Goal: Task Accomplishment & Management: Complete application form

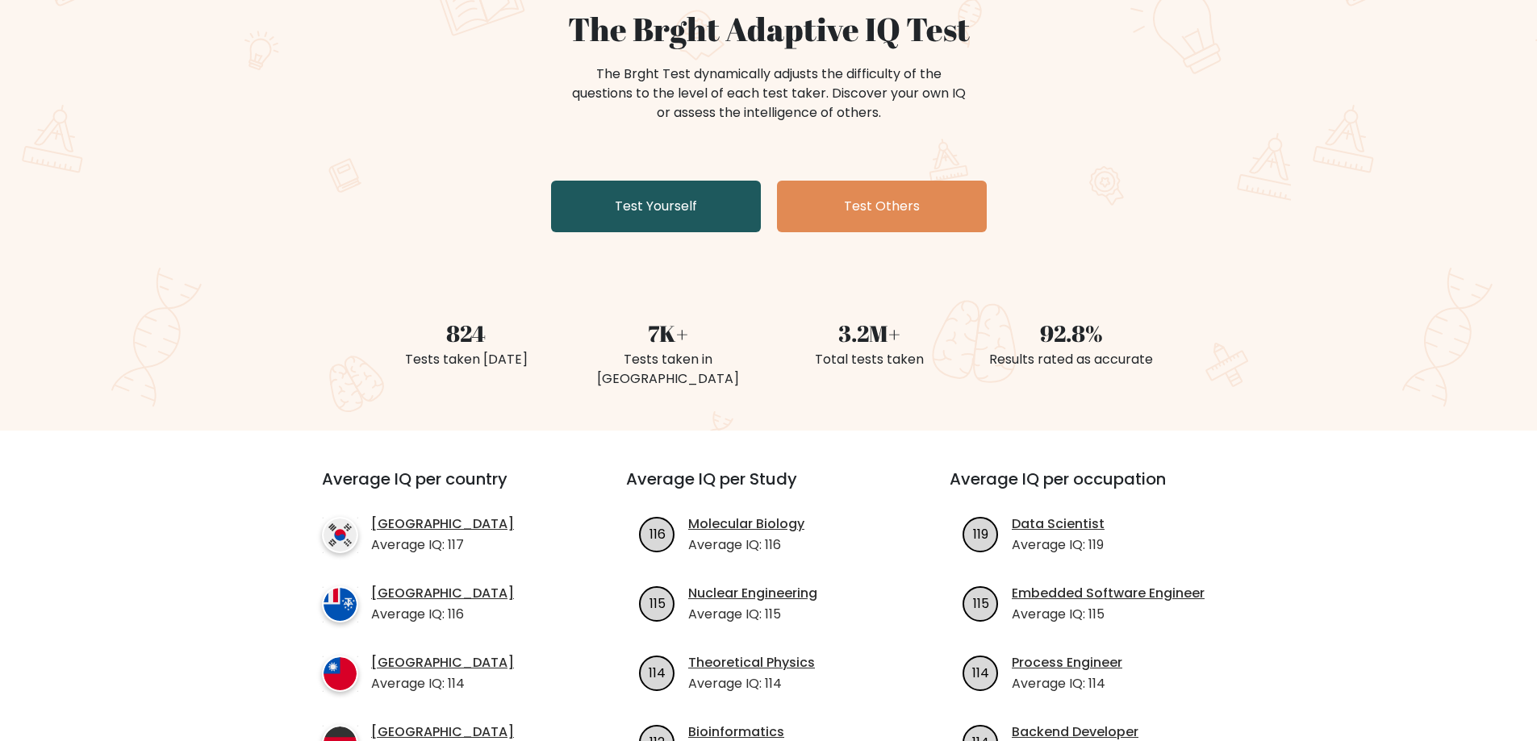
scroll to position [161, 0]
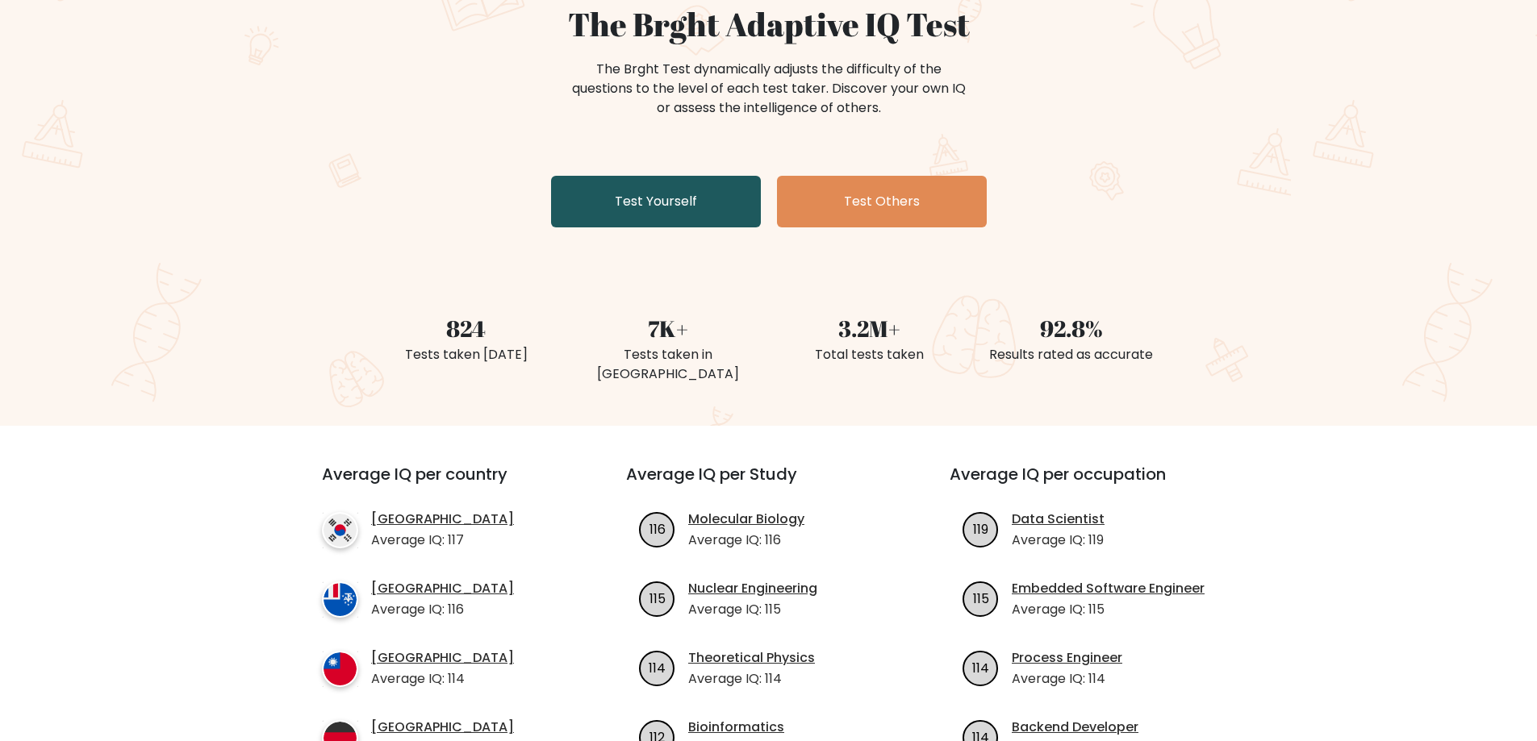
click at [654, 203] on link "Test Yourself" at bounding box center [656, 202] width 210 height 52
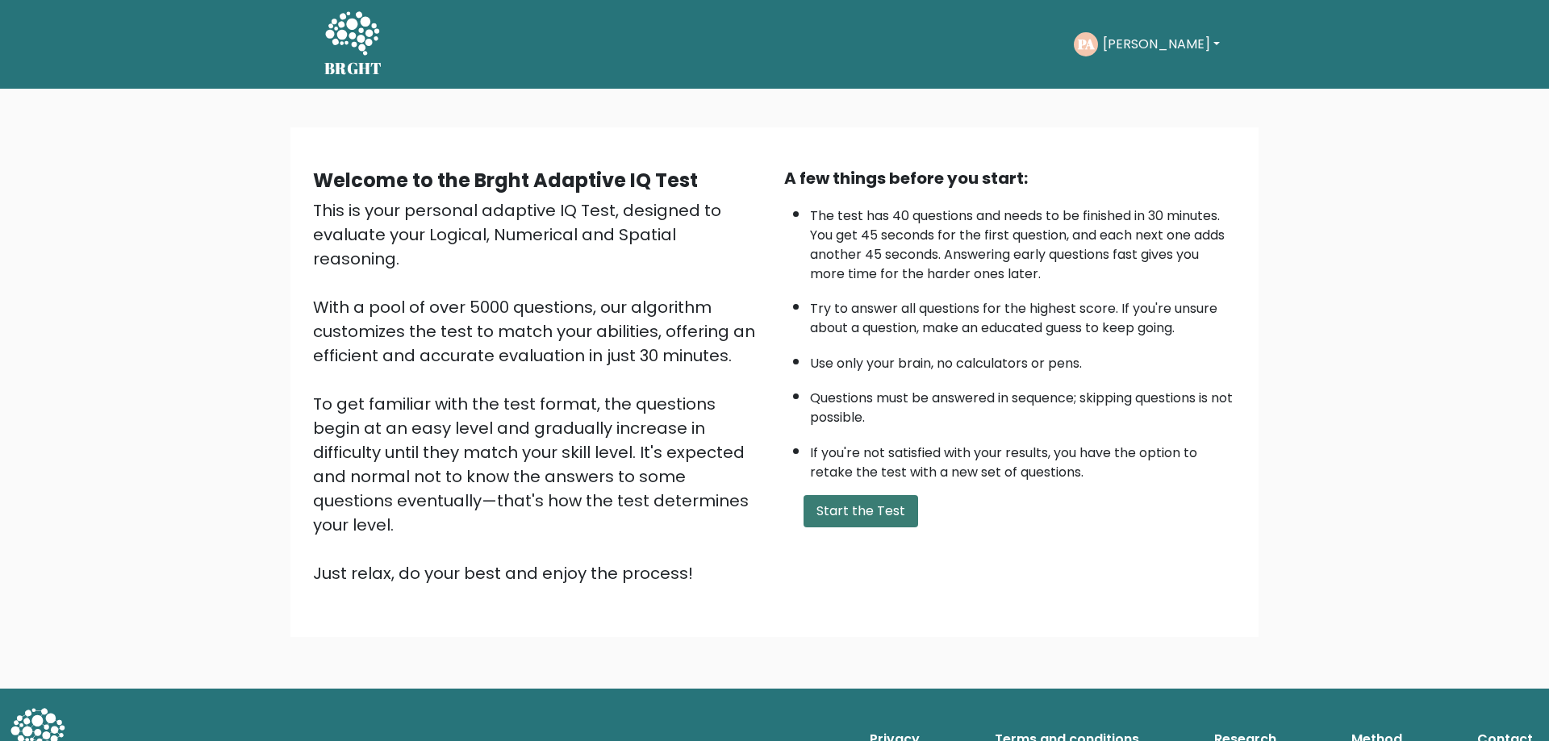
click at [860, 516] on button "Start the Test" at bounding box center [860, 511] width 115 height 32
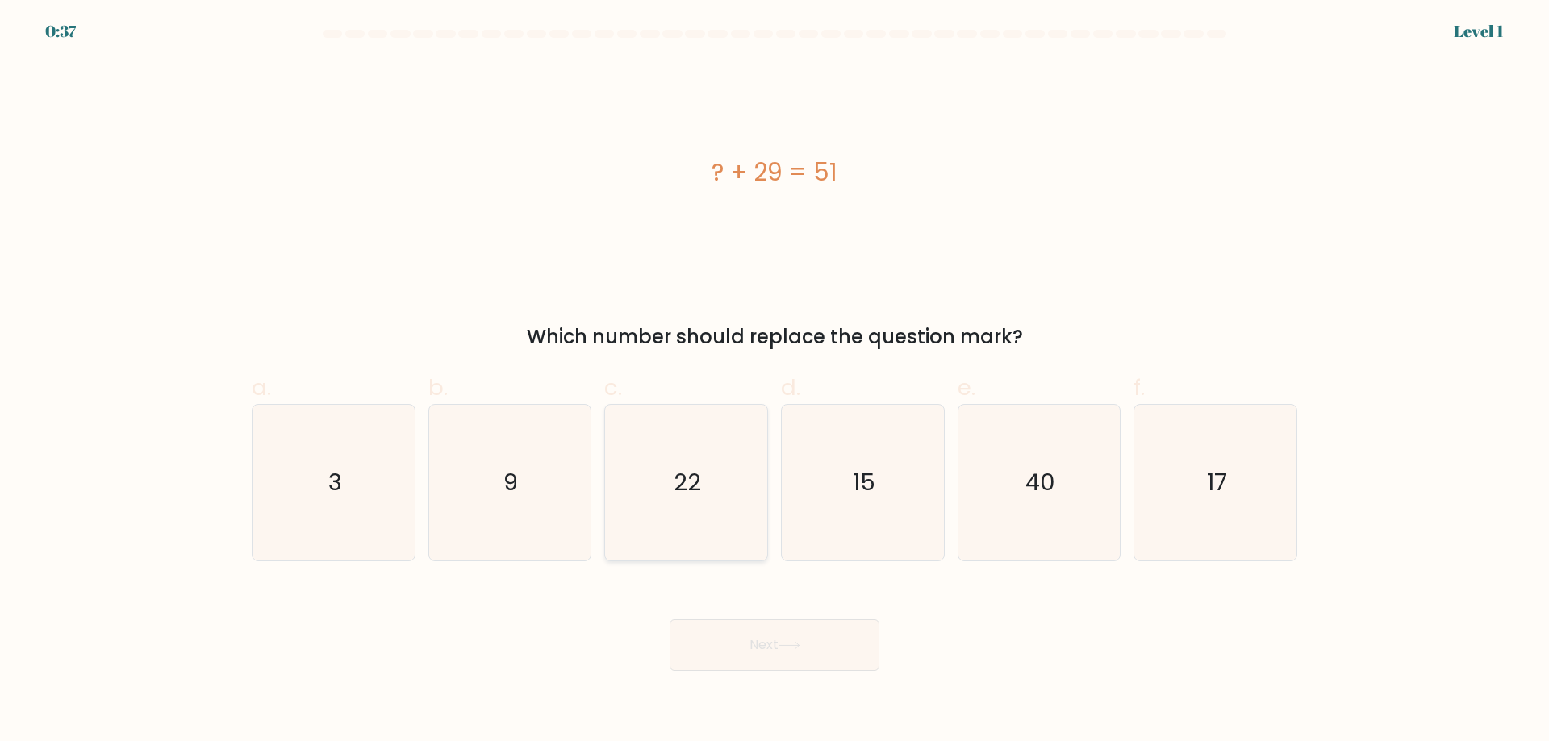
click at [667, 468] on icon "22" at bounding box center [686, 483] width 156 height 156
click at [774, 382] on input "c. 22" at bounding box center [774, 376] width 1 height 10
radio input "true"
click at [782, 639] on button "Next" at bounding box center [774, 645] width 210 height 52
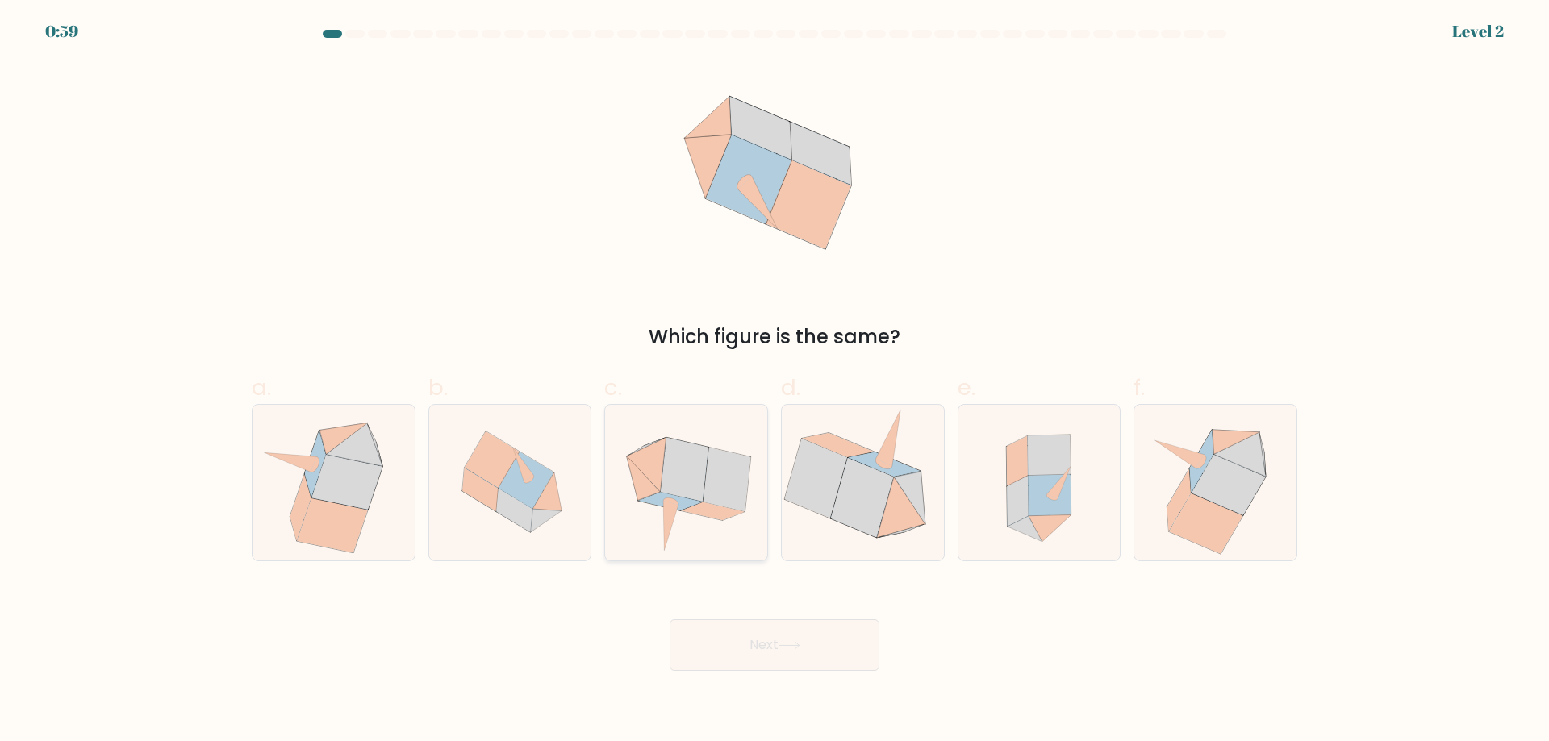
click at [690, 476] on icon at bounding box center [685, 470] width 48 height 64
click at [774, 382] on input "c." at bounding box center [774, 376] width 1 height 10
radio input "true"
click at [754, 642] on button "Next" at bounding box center [774, 645] width 210 height 52
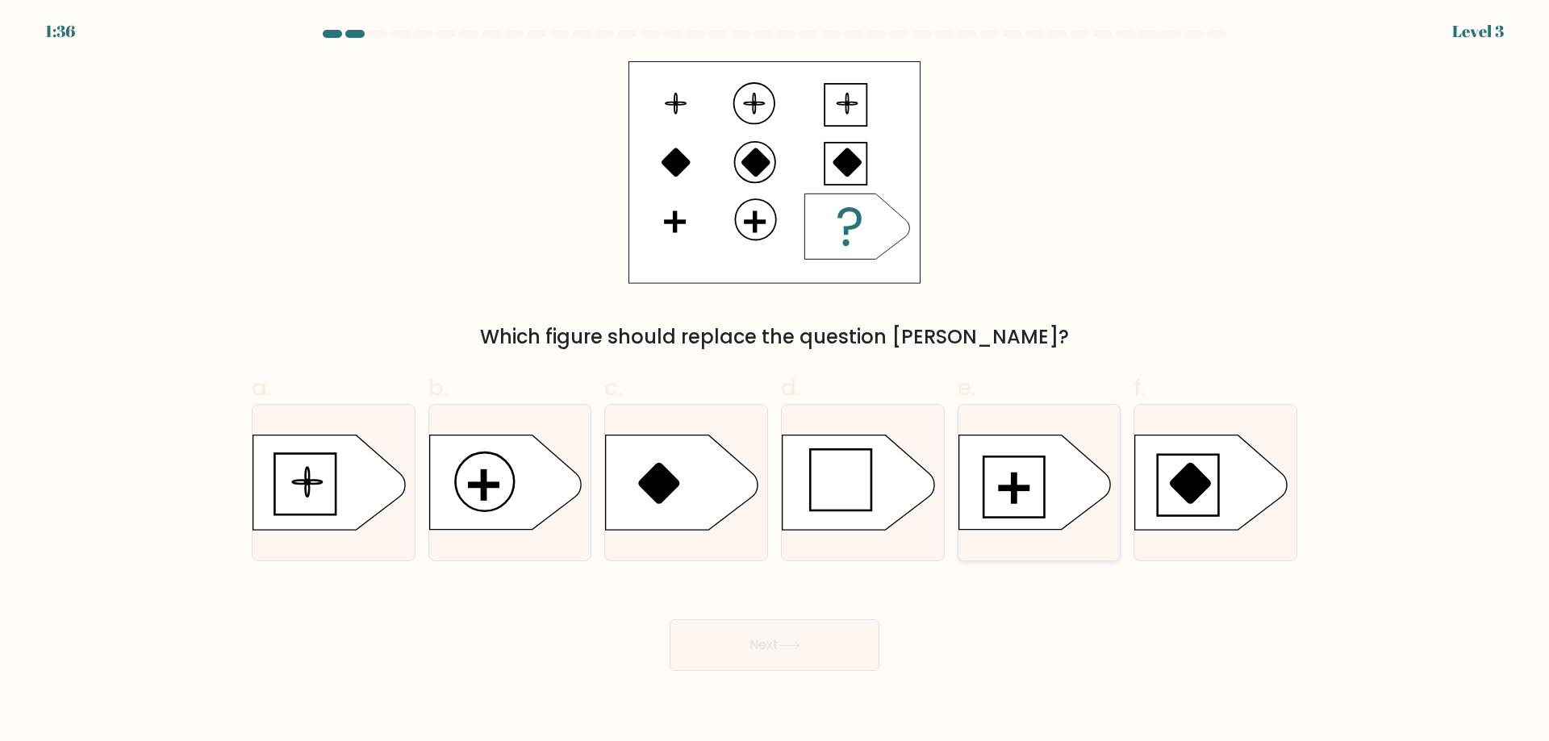
click at [1030, 482] on icon at bounding box center [1034, 483] width 152 height 94
click at [775, 382] on input "e." at bounding box center [774, 376] width 1 height 10
radio input "true"
click at [811, 643] on button "Next" at bounding box center [774, 645] width 210 height 52
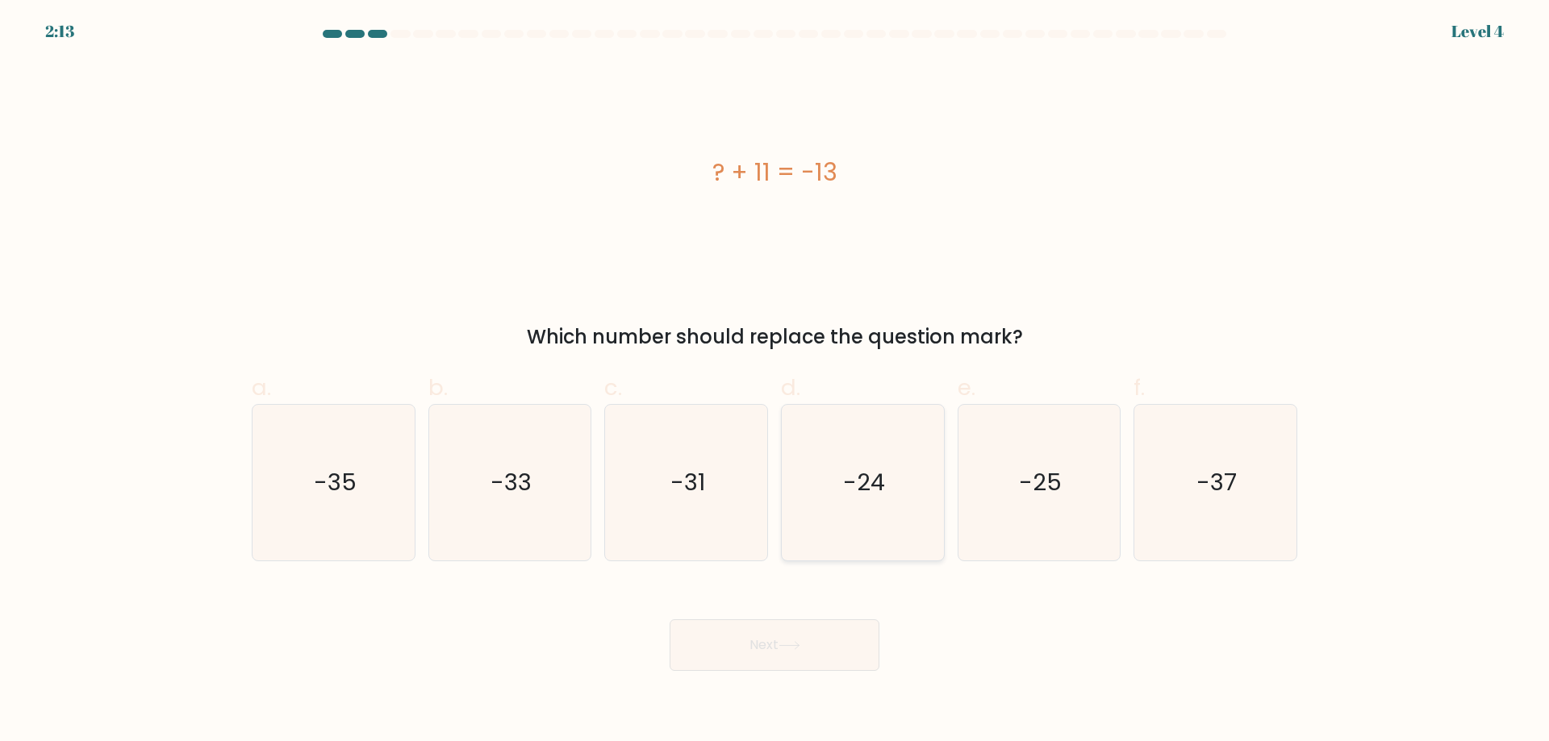
click at [884, 497] on text "-24" at bounding box center [864, 482] width 42 height 32
click at [775, 382] on input "d. -24" at bounding box center [774, 376] width 1 height 10
radio input "true"
click at [802, 636] on button "Next" at bounding box center [774, 645] width 210 height 52
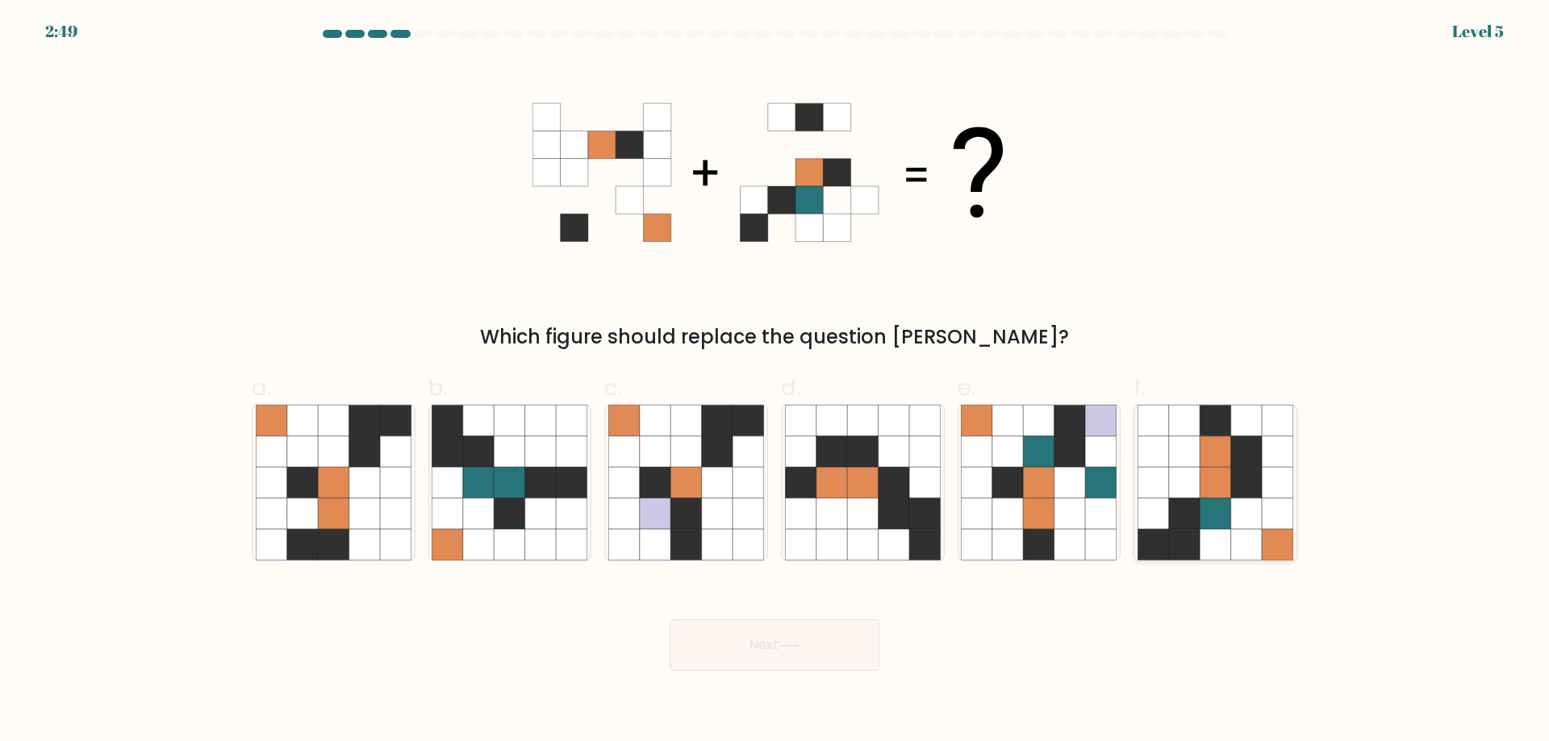
click at [1209, 465] on icon at bounding box center [1214, 451] width 31 height 31
click at [775, 382] on input "f." at bounding box center [774, 376] width 1 height 10
radio input "true"
click at [789, 641] on icon at bounding box center [789, 645] width 22 height 9
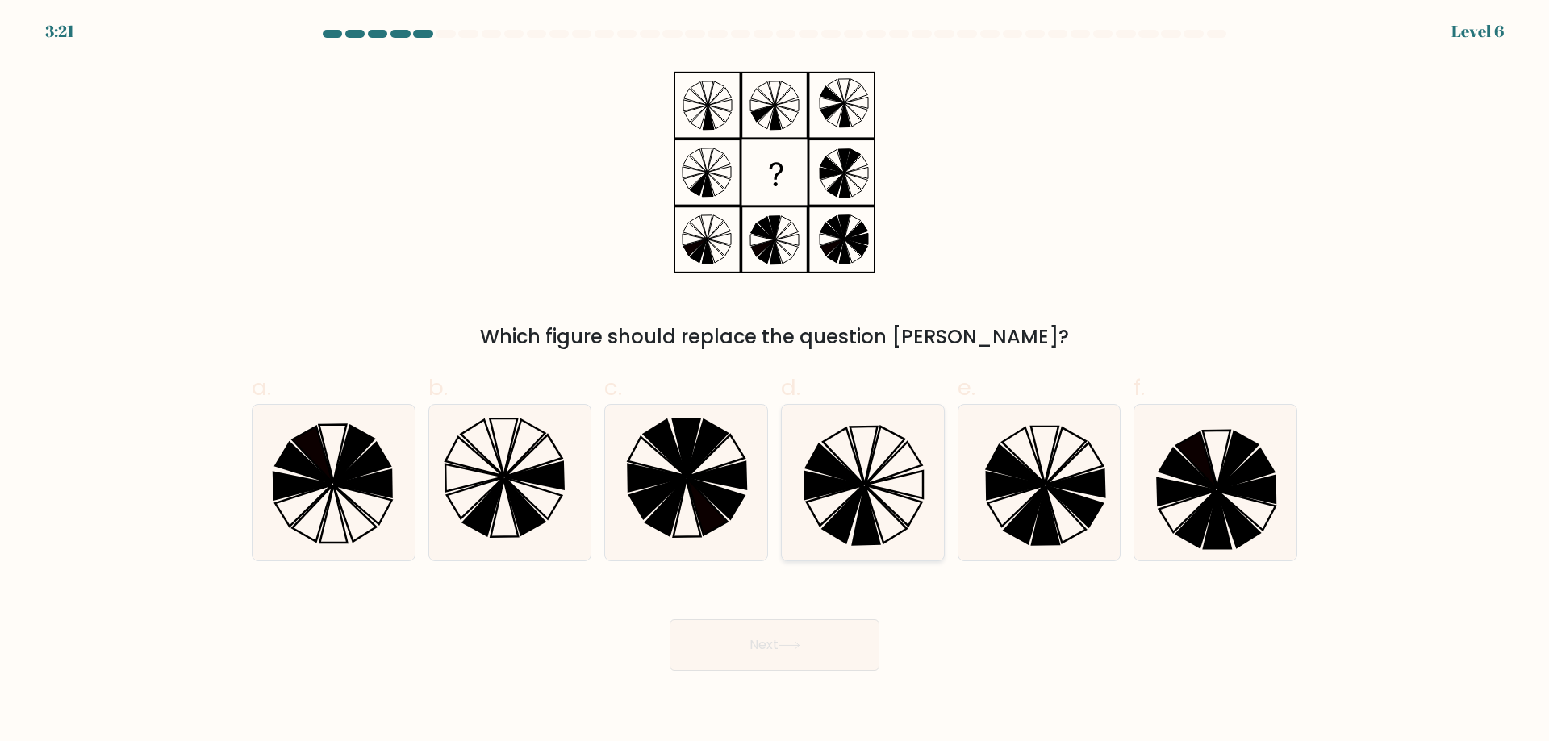
click at [874, 473] on icon at bounding box center [885, 456] width 39 height 58
click at [775, 382] on input "d." at bounding box center [774, 376] width 1 height 10
radio input "true"
click at [816, 652] on button "Next" at bounding box center [774, 645] width 210 height 52
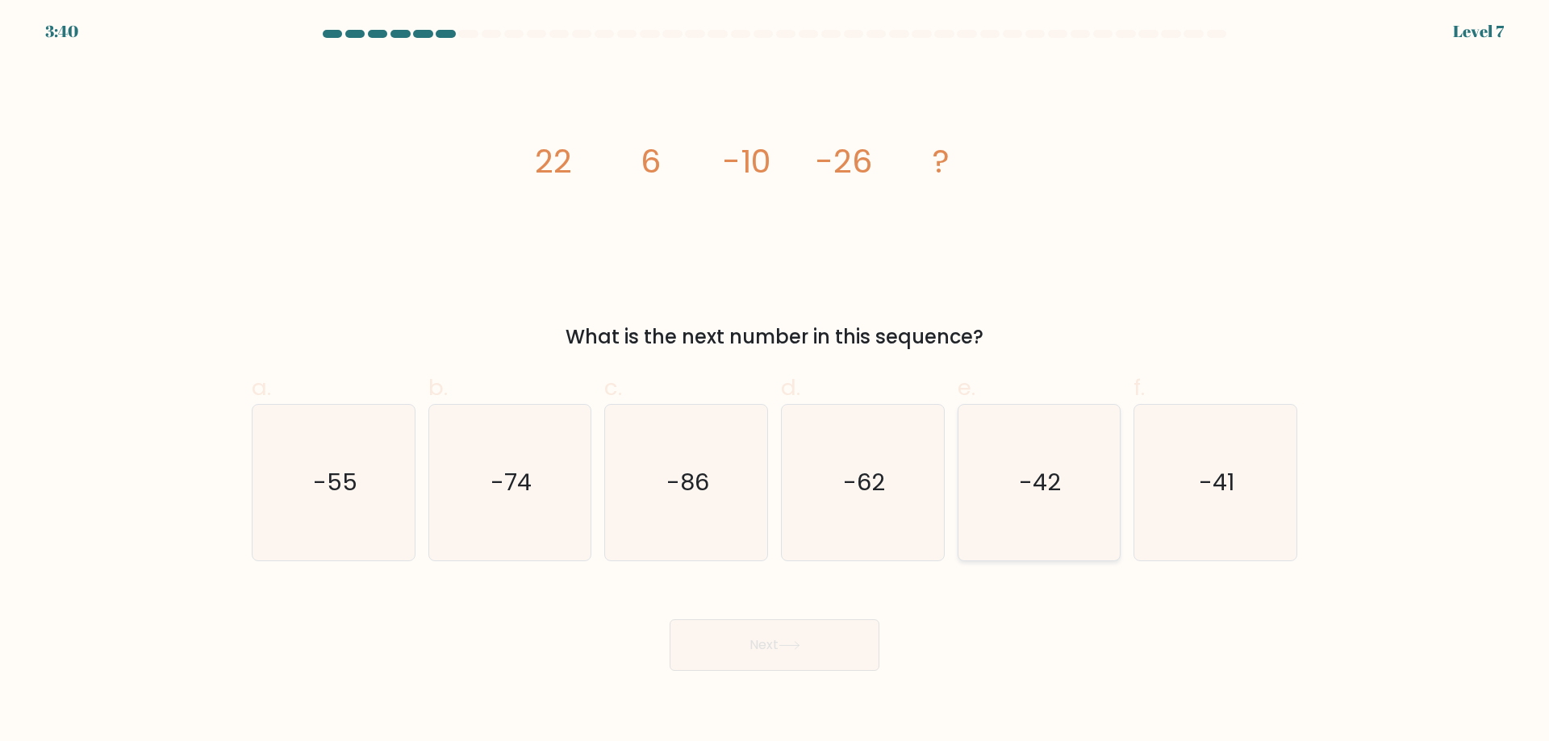
click at [1033, 511] on icon "-42" at bounding box center [1039, 483] width 156 height 156
click at [775, 382] on input "e. -42" at bounding box center [774, 376] width 1 height 10
radio input "true"
click at [776, 644] on button "Next" at bounding box center [774, 645] width 210 height 52
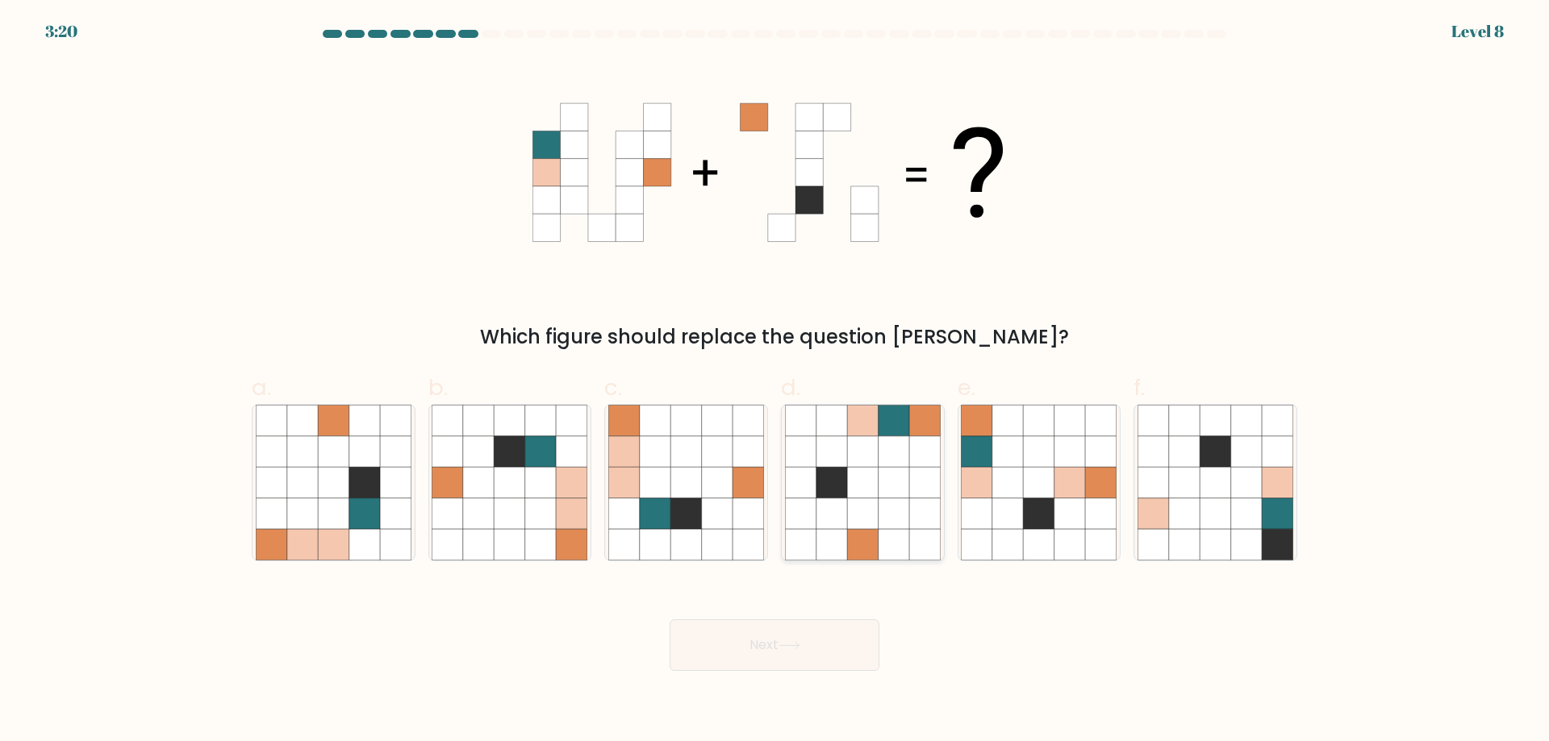
click at [868, 486] on icon at bounding box center [862, 482] width 31 height 31
click at [775, 382] on input "d." at bounding box center [774, 376] width 1 height 10
radio input "true"
click at [786, 649] on icon at bounding box center [789, 645] width 22 height 9
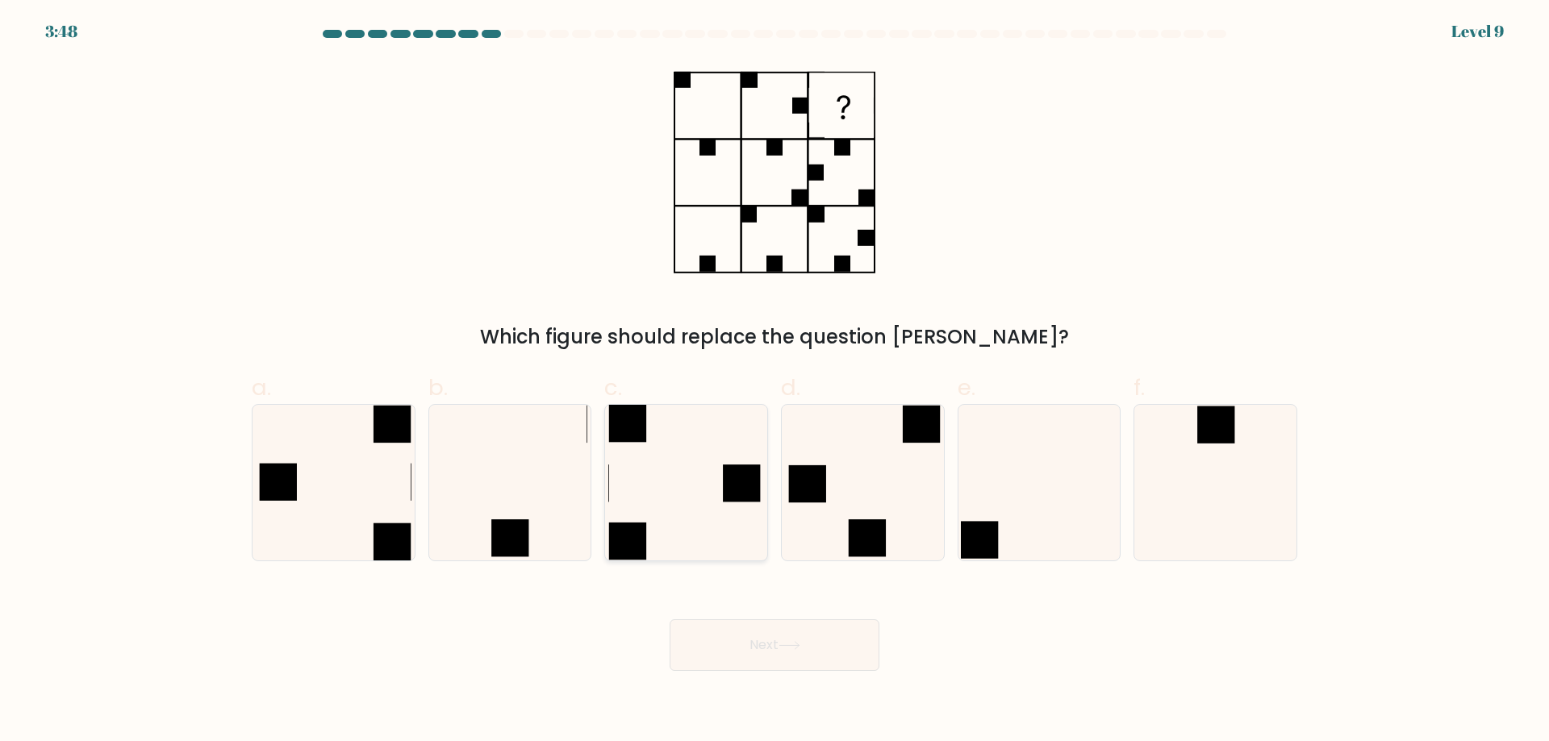
click at [705, 526] on icon at bounding box center [686, 483] width 156 height 156
click at [774, 382] on input "c." at bounding box center [774, 376] width 1 height 10
radio input "true"
click at [804, 636] on button "Next" at bounding box center [774, 645] width 210 height 52
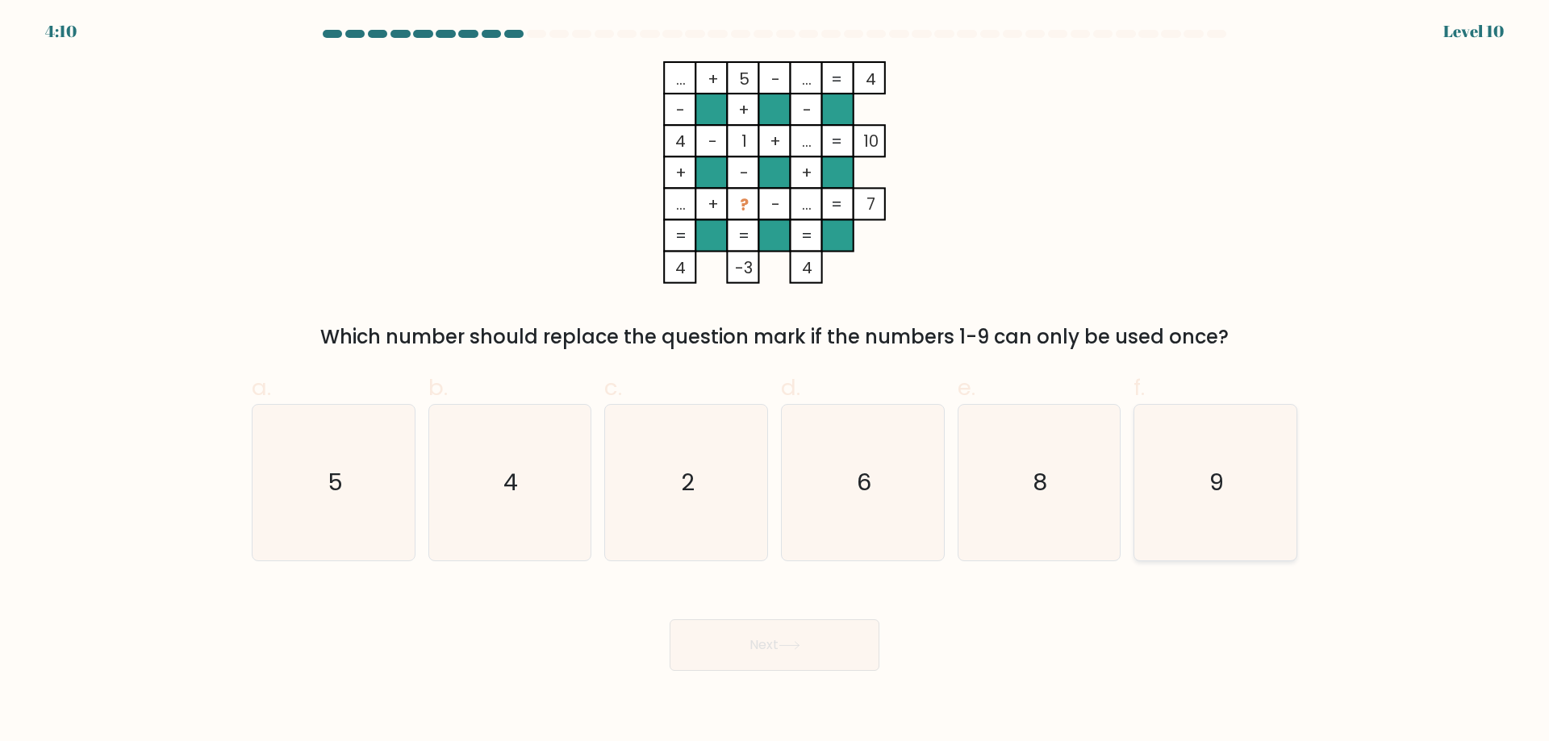
click at [1199, 454] on icon "9" at bounding box center [1215, 483] width 156 height 156
click at [775, 382] on input "f. 9" at bounding box center [774, 376] width 1 height 10
radio input "true"
click at [759, 640] on button "Next" at bounding box center [774, 645] width 210 height 52
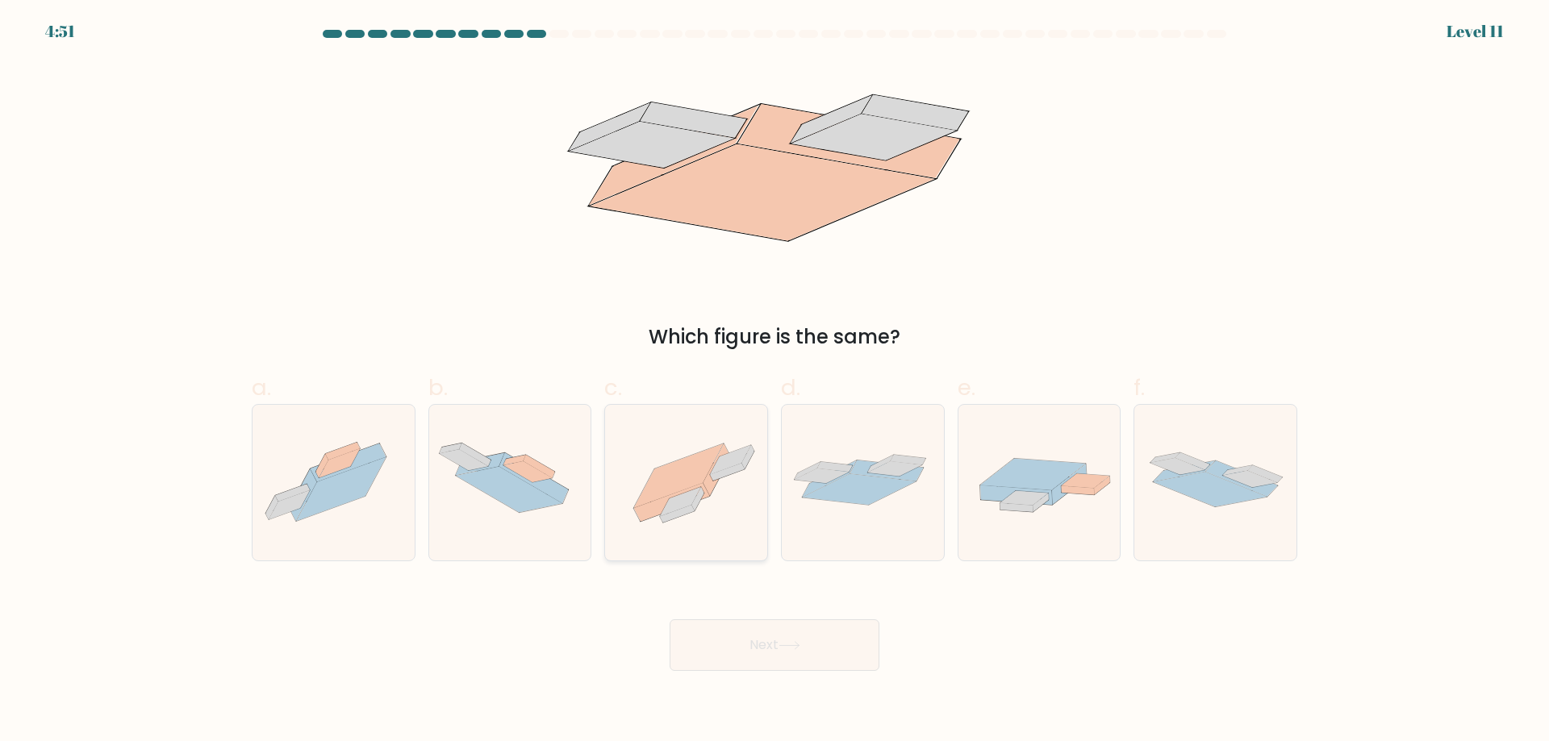
click at [680, 470] on icon at bounding box center [678, 476] width 89 height 64
click at [774, 382] on input "c." at bounding box center [774, 376] width 1 height 10
radio input "true"
click at [762, 642] on button "Next" at bounding box center [774, 645] width 210 height 52
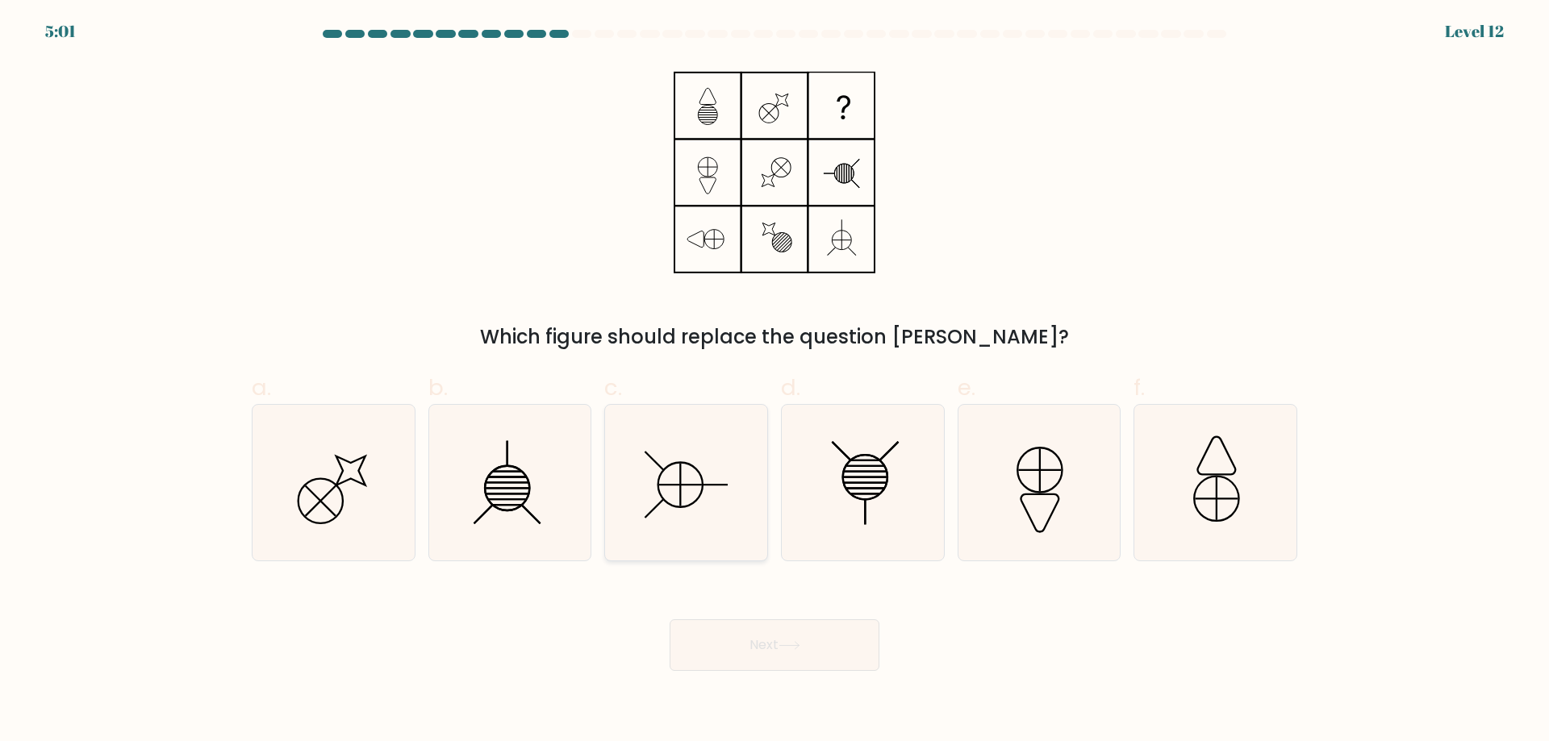
click at [674, 490] on icon at bounding box center [686, 483] width 156 height 156
click at [774, 382] on input "c." at bounding box center [774, 376] width 1 height 10
radio input "true"
click at [745, 648] on button "Next" at bounding box center [774, 645] width 210 height 52
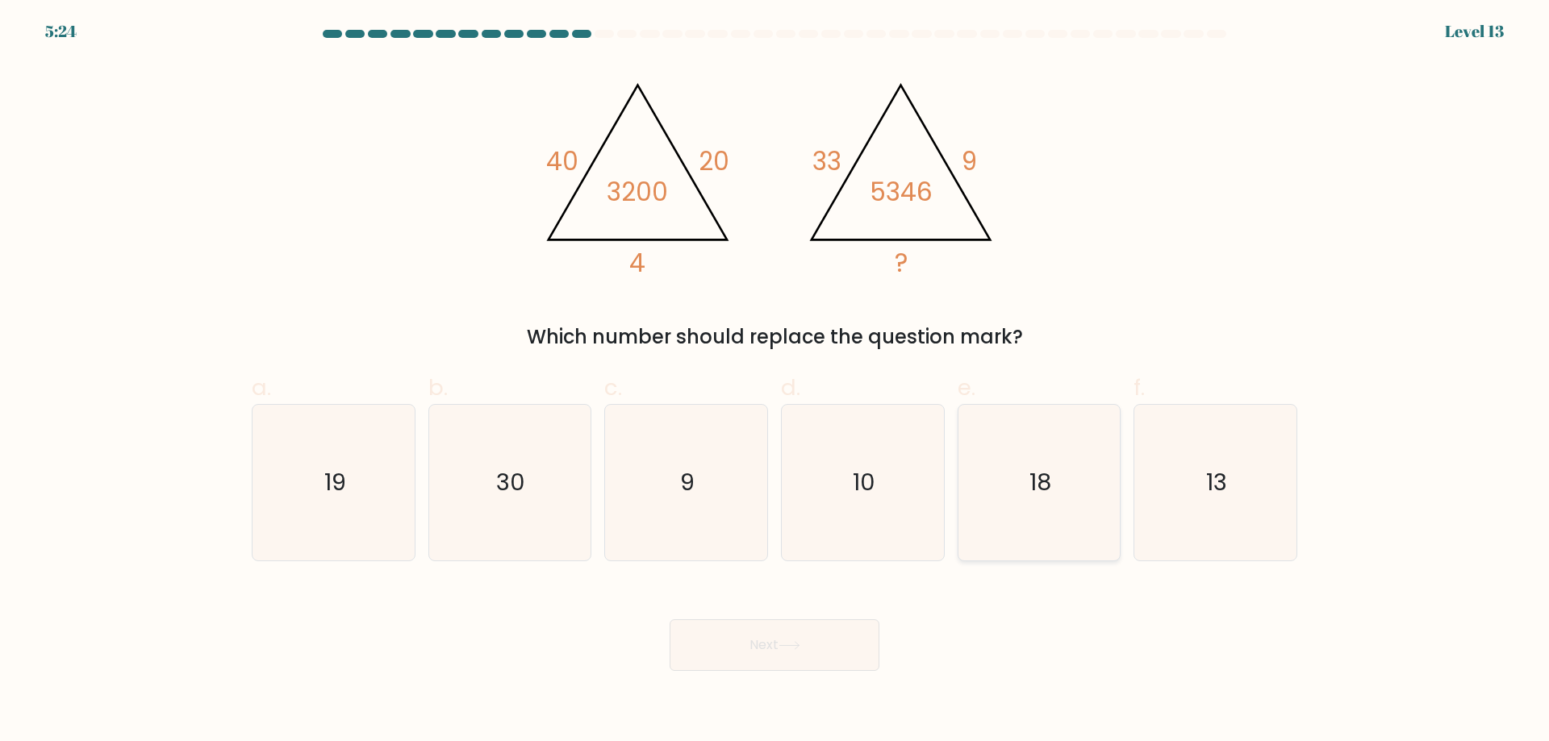
drag, startPoint x: 1037, startPoint y: 478, endPoint x: 992, endPoint y: 518, distance: 60.0
click at [1037, 478] on text "18" at bounding box center [1040, 482] width 22 height 32
click at [775, 382] on input "e. 18" at bounding box center [774, 376] width 1 height 10
radio input "true"
click at [826, 636] on button "Next" at bounding box center [774, 645] width 210 height 52
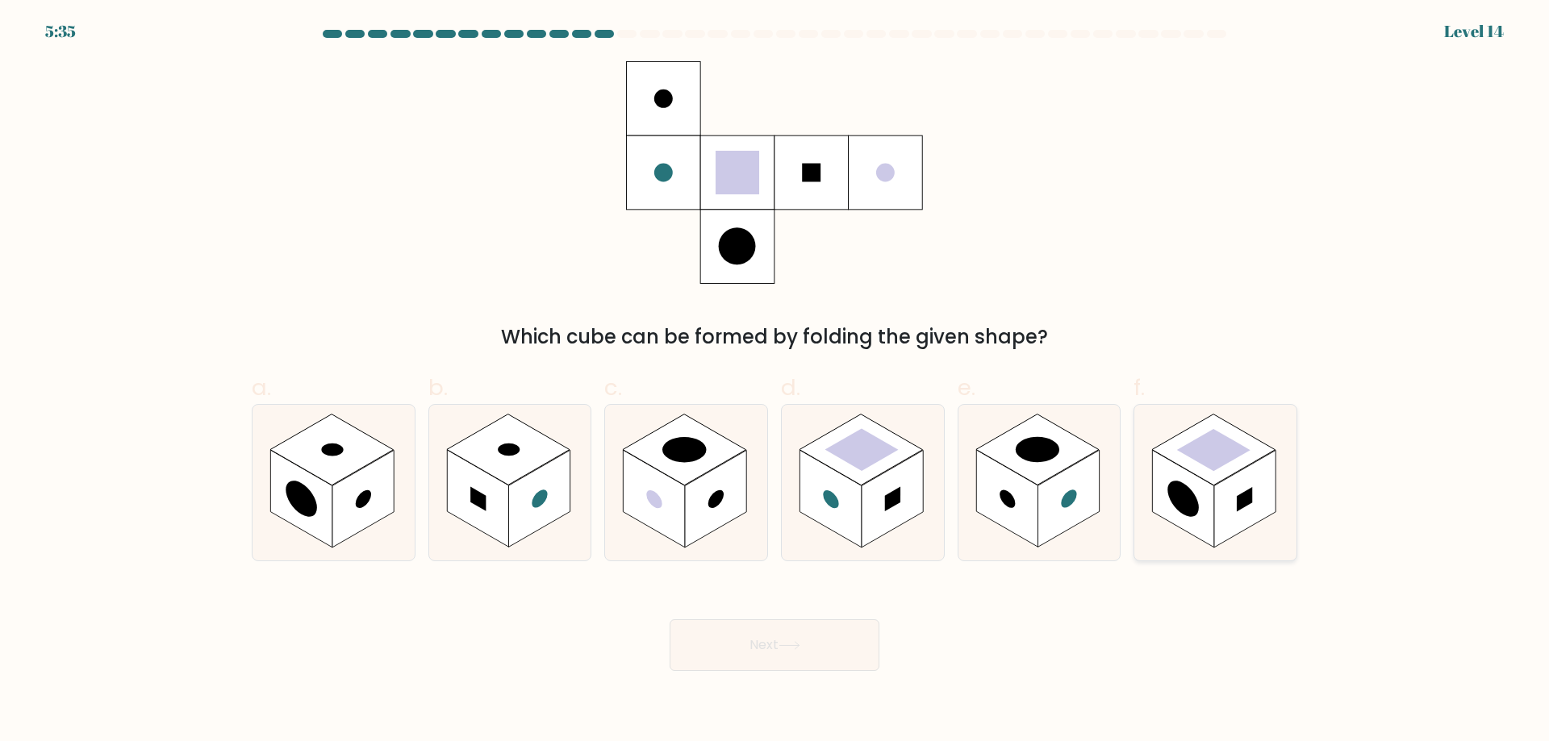
click at [1219, 463] on rect at bounding box center [1213, 450] width 73 height 42
click at [775, 382] on input "f." at bounding box center [774, 376] width 1 height 10
radio input "true"
click at [803, 639] on button "Next" at bounding box center [774, 645] width 210 height 52
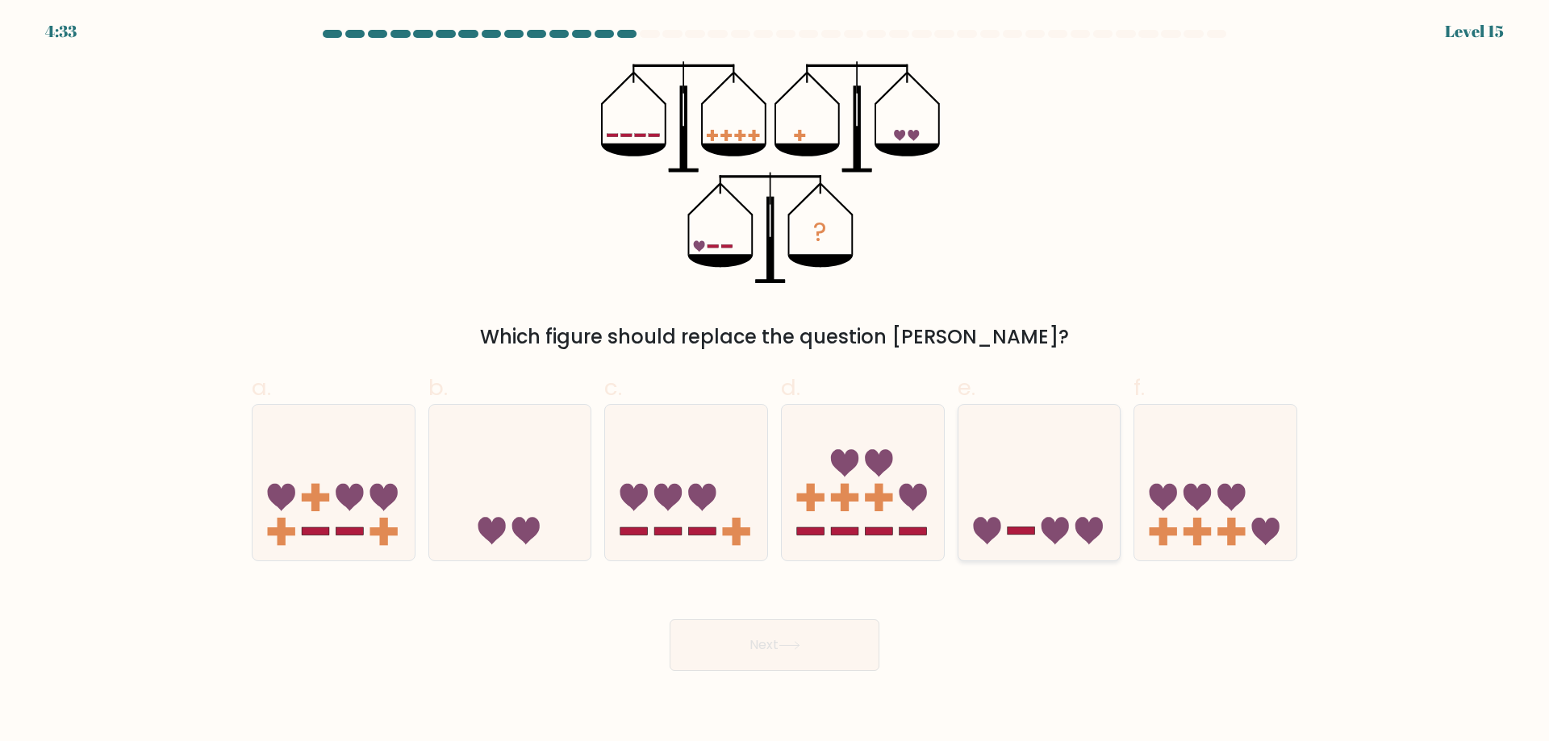
click at [1029, 471] on icon at bounding box center [1039, 482] width 162 height 134
click at [775, 382] on input "e." at bounding box center [774, 376] width 1 height 10
radio input "true"
click at [786, 641] on icon at bounding box center [789, 645] width 22 height 9
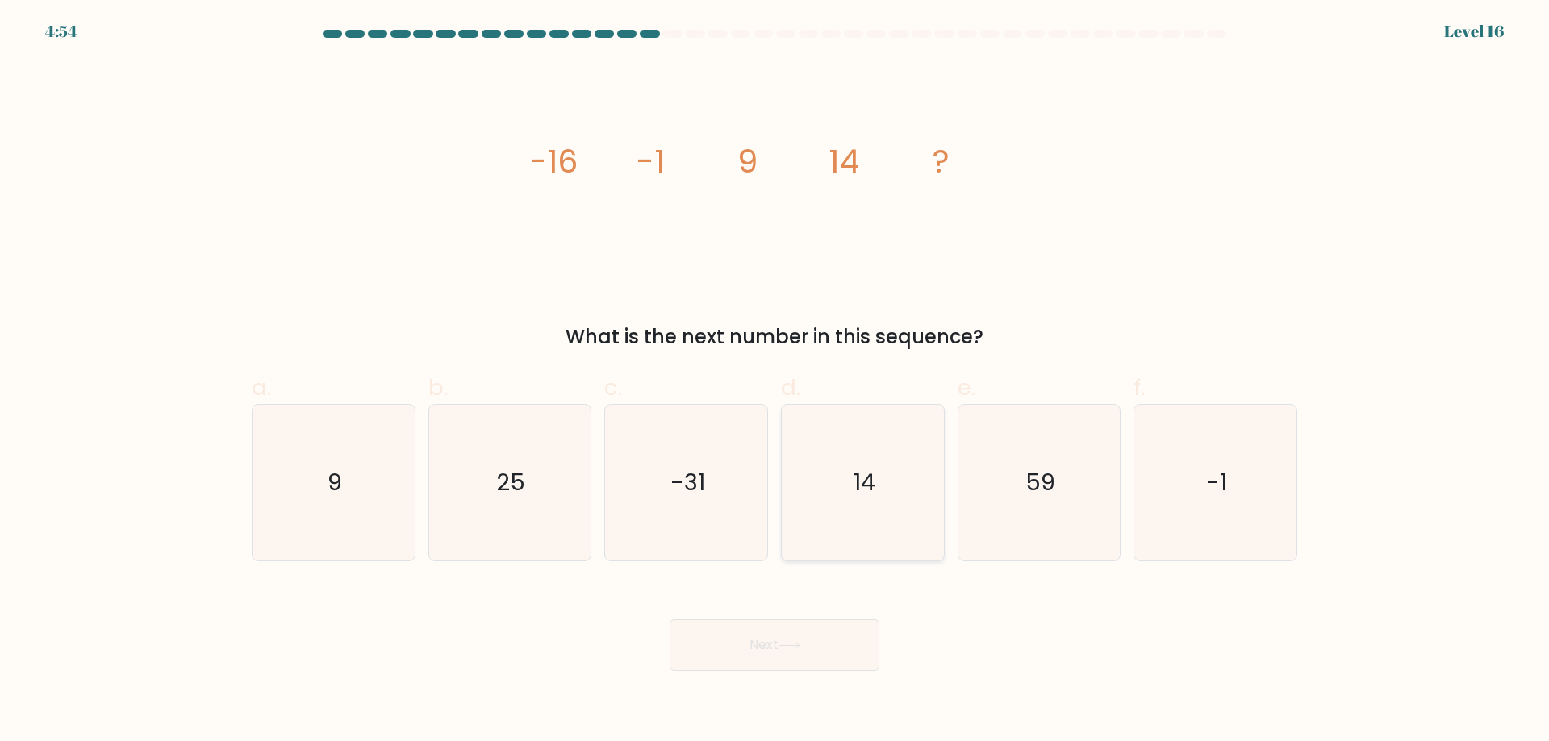
click at [882, 473] on icon "14" at bounding box center [863, 483] width 156 height 156
click at [775, 382] on input "d. 14" at bounding box center [774, 376] width 1 height 10
radio input "true"
click at [790, 643] on icon at bounding box center [789, 645] width 22 height 9
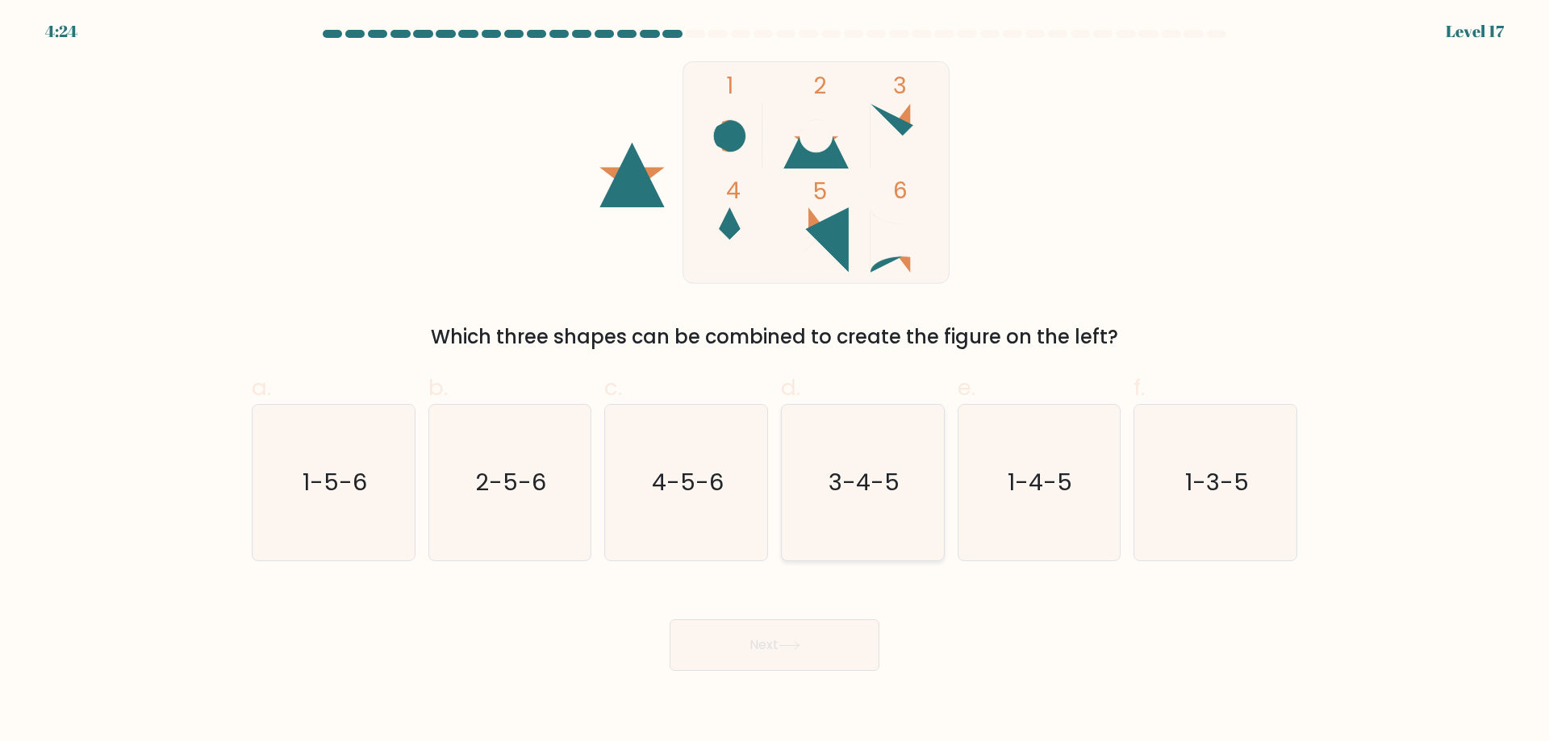
click at [815, 444] on icon "3-4-5" at bounding box center [863, 483] width 156 height 156
click at [775, 382] on input "d. 3-4-5" at bounding box center [774, 376] width 1 height 10
radio input "true"
click at [778, 642] on button "Next" at bounding box center [774, 645] width 210 height 52
click at [881, 461] on icon "3-4-5" at bounding box center [863, 483] width 154 height 154
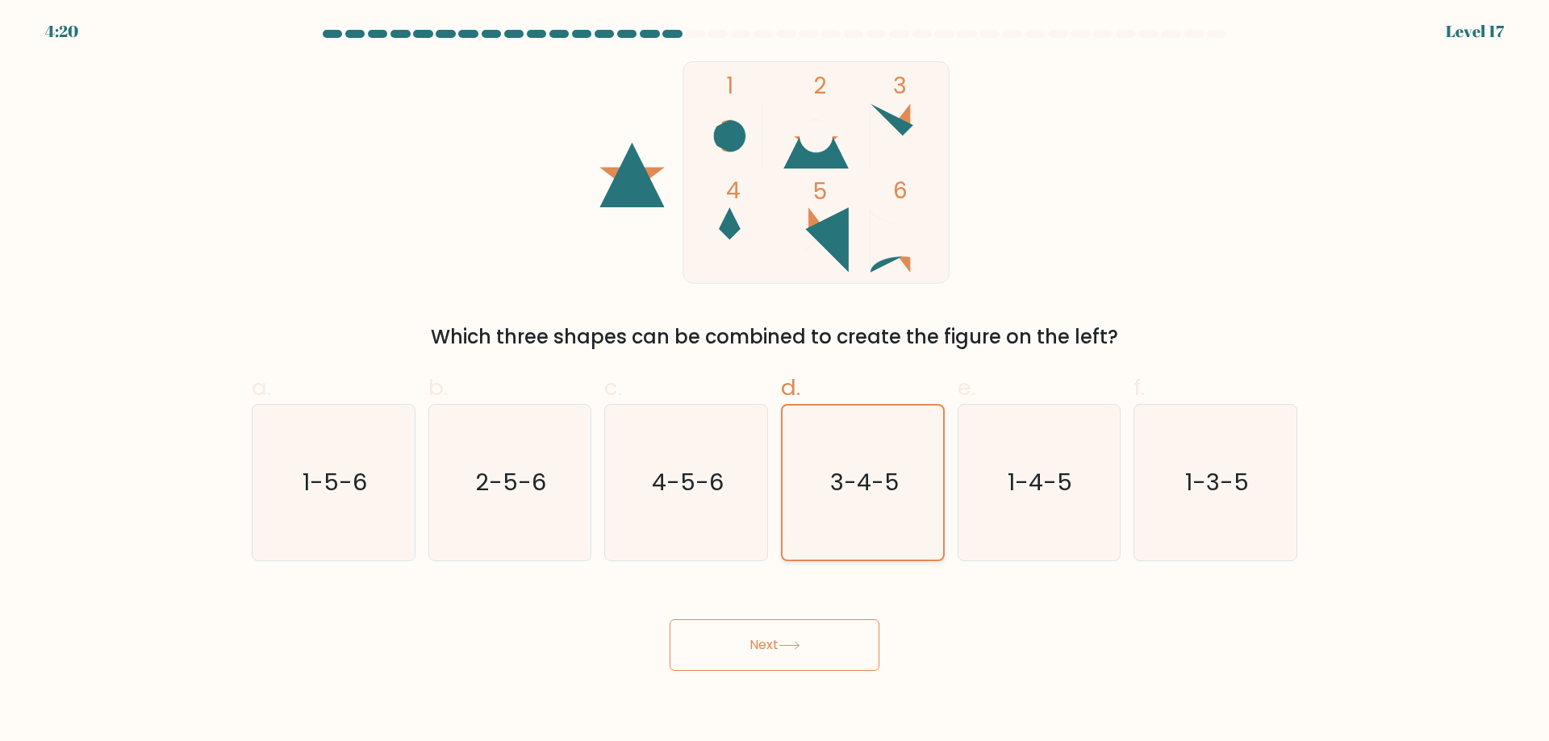
click at [775, 382] on input "d. 3-4-5" at bounding box center [774, 376] width 1 height 10
click at [740, 462] on icon "4-5-6" at bounding box center [686, 483] width 156 height 156
click at [774, 382] on input "c. 4-5-6" at bounding box center [774, 376] width 1 height 10
radio input "true"
click at [846, 459] on icon "3-4-5" at bounding box center [863, 483] width 156 height 156
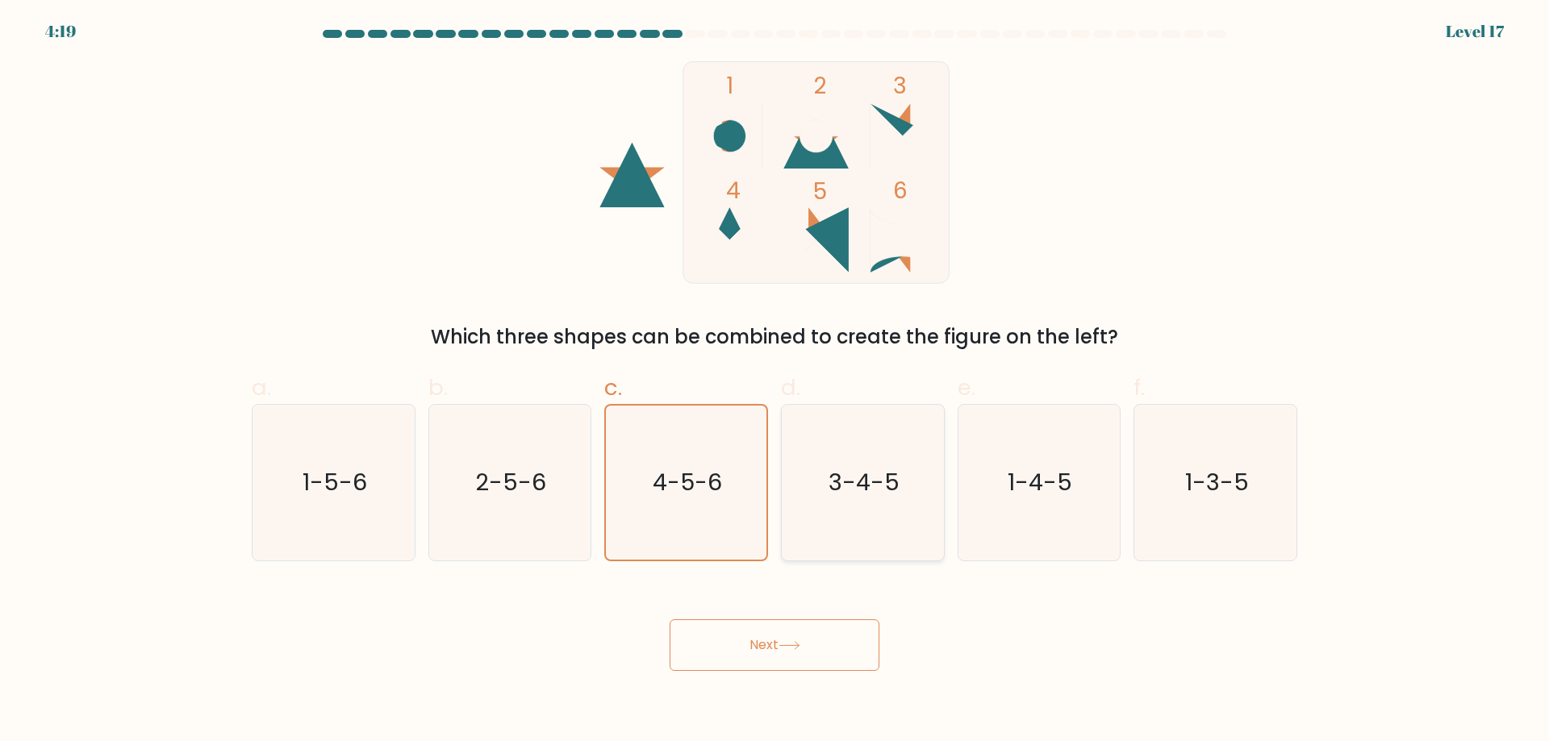
click at [775, 382] on input "d. 3-4-5" at bounding box center [774, 376] width 1 height 10
radio input "true"
click at [896, 494] on text "3-4-5" at bounding box center [864, 482] width 69 height 32
click at [775, 382] on input "d. 3-4-5" at bounding box center [774, 376] width 1 height 10
click at [789, 648] on icon at bounding box center [789, 645] width 22 height 9
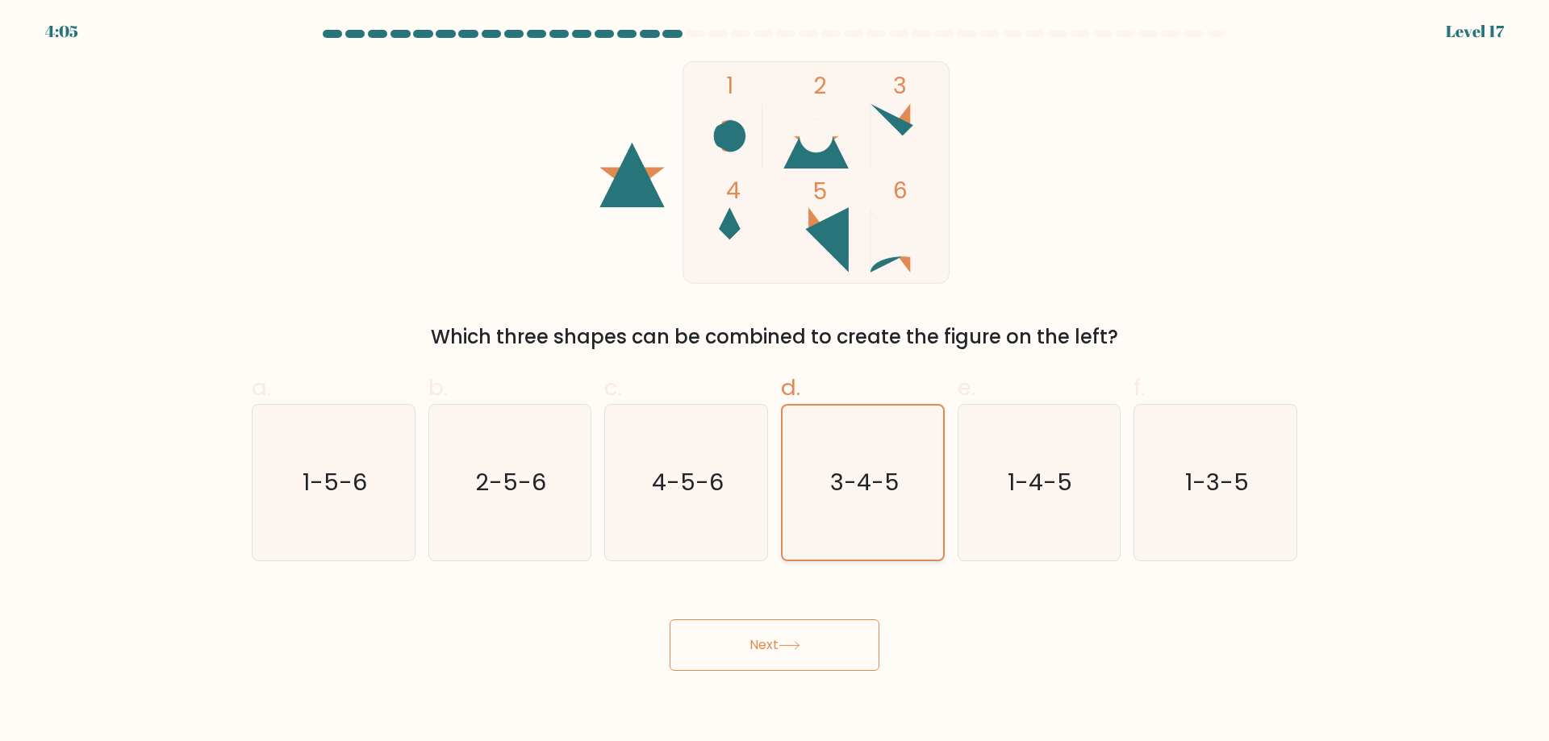
click at [882, 498] on text "3-4-5" at bounding box center [864, 482] width 69 height 32
click at [775, 382] on input "d. 3-4-5" at bounding box center [774, 376] width 1 height 10
drag, startPoint x: 729, startPoint y: 224, endPoint x: 627, endPoint y: 162, distance: 119.8
click at [627, 162] on icon "1 2 3 4 5 6" at bounding box center [774, 172] width 434 height 223
click at [711, 170] on rect at bounding box center [816, 172] width 266 height 222
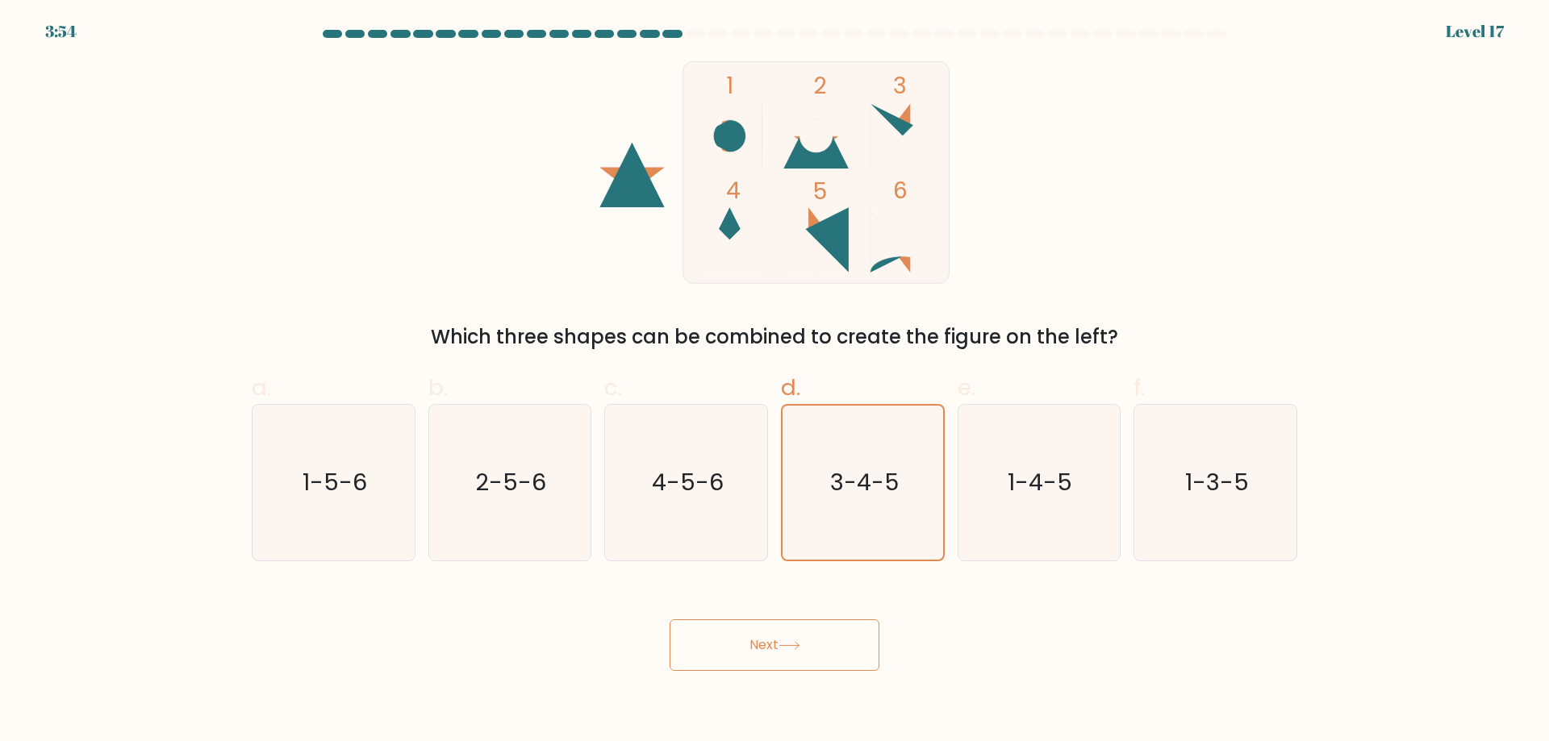
click at [776, 149] on rect at bounding box center [816, 172] width 266 height 222
click at [803, 198] on rect at bounding box center [816, 172] width 266 height 222
click at [844, 486] on text "3-4-5" at bounding box center [863, 482] width 71 height 32
click at [775, 382] on input "d. 3-4-5" at bounding box center [774, 376] width 1 height 10
radio input "true"
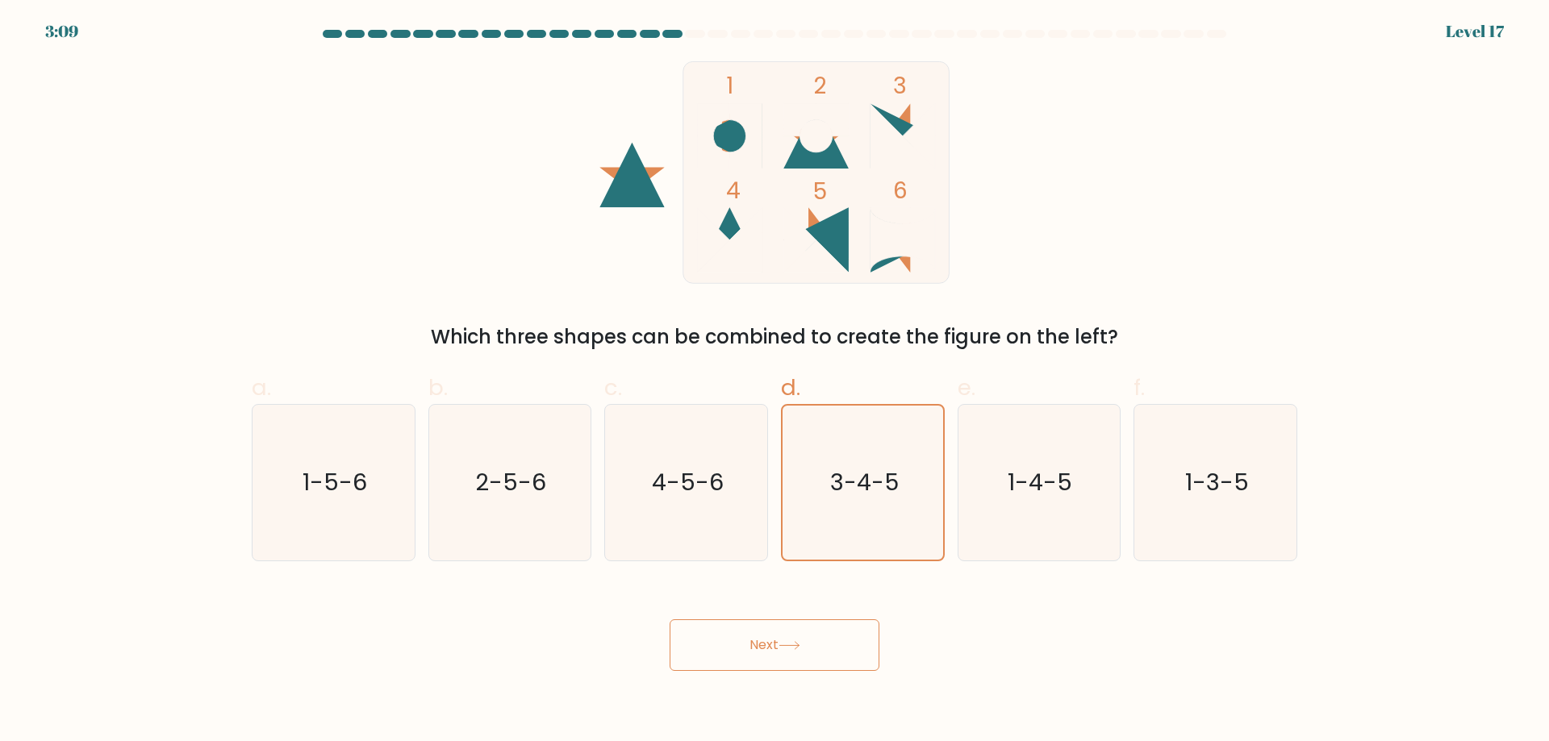
click at [800, 648] on icon at bounding box center [789, 645] width 22 height 9
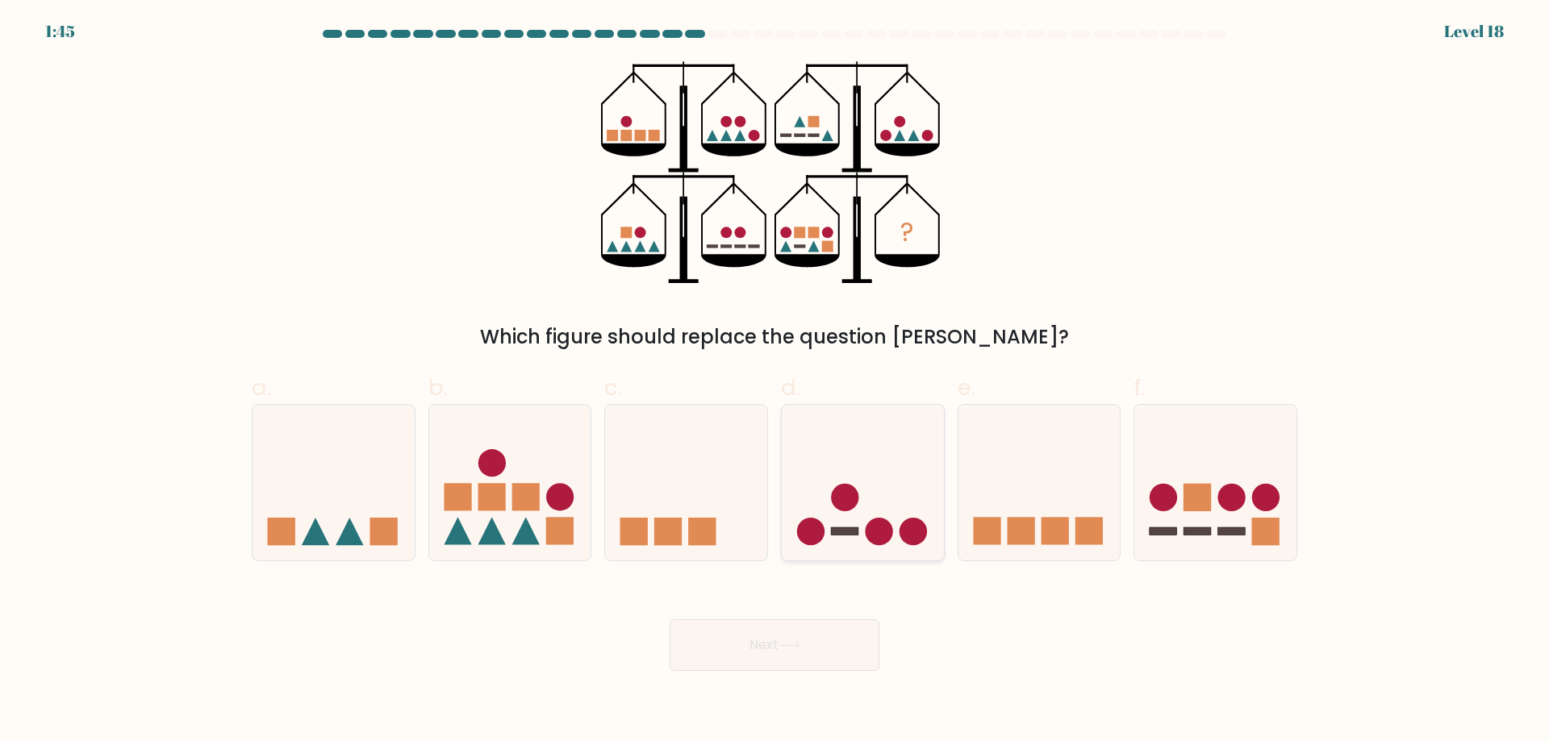
click at [883, 494] on icon at bounding box center [863, 482] width 162 height 134
click at [775, 382] on input "d." at bounding box center [774, 376] width 1 height 10
radio input "true"
click at [814, 652] on button "Next" at bounding box center [774, 645] width 210 height 52
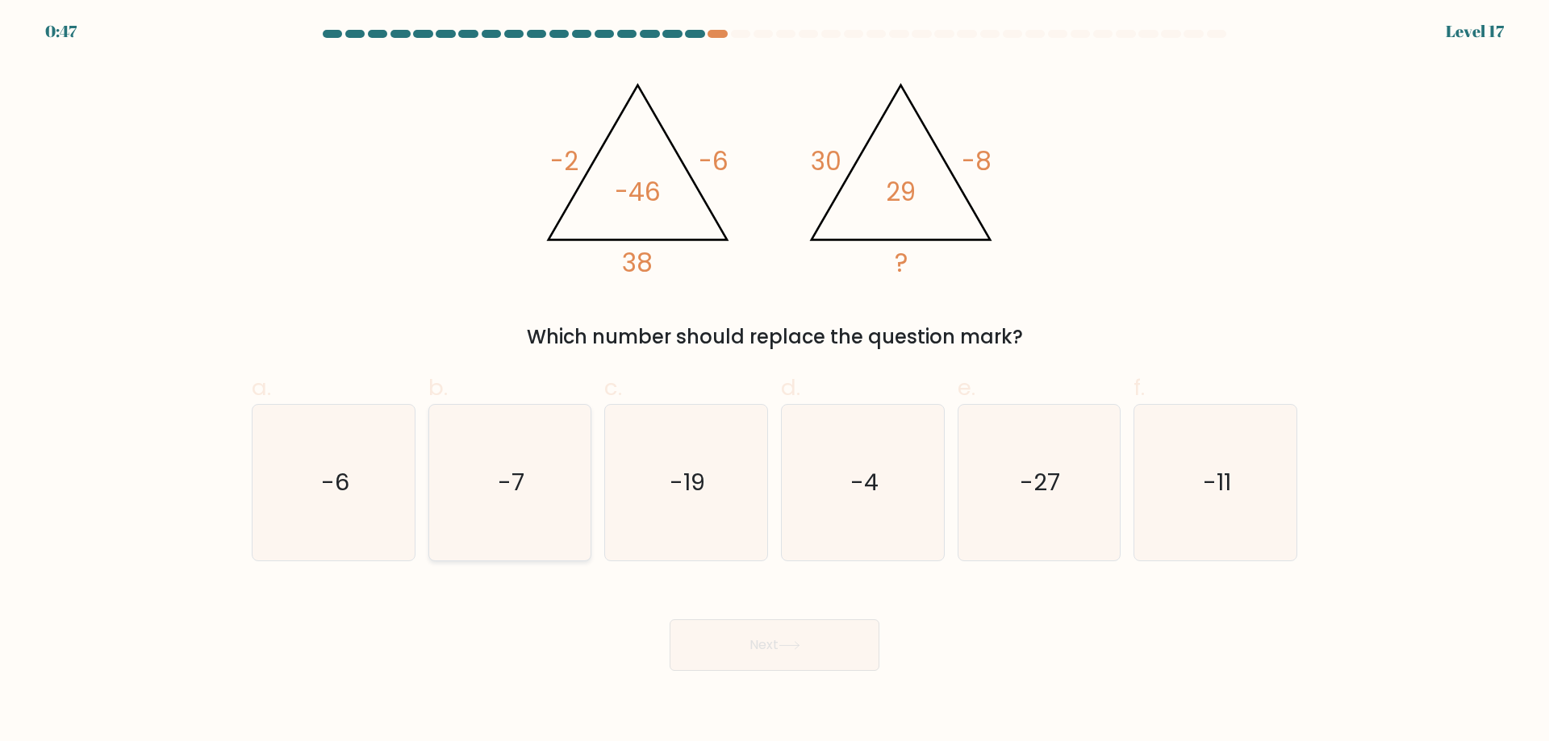
click at [517, 473] on text "-7" at bounding box center [511, 482] width 27 height 32
click at [774, 382] on input "b. -7" at bounding box center [774, 376] width 1 height 10
radio input "true"
click at [724, 636] on button "Next" at bounding box center [774, 645] width 210 height 52
click at [951, 502] on div "e. 9" at bounding box center [1039, 466] width 177 height 190
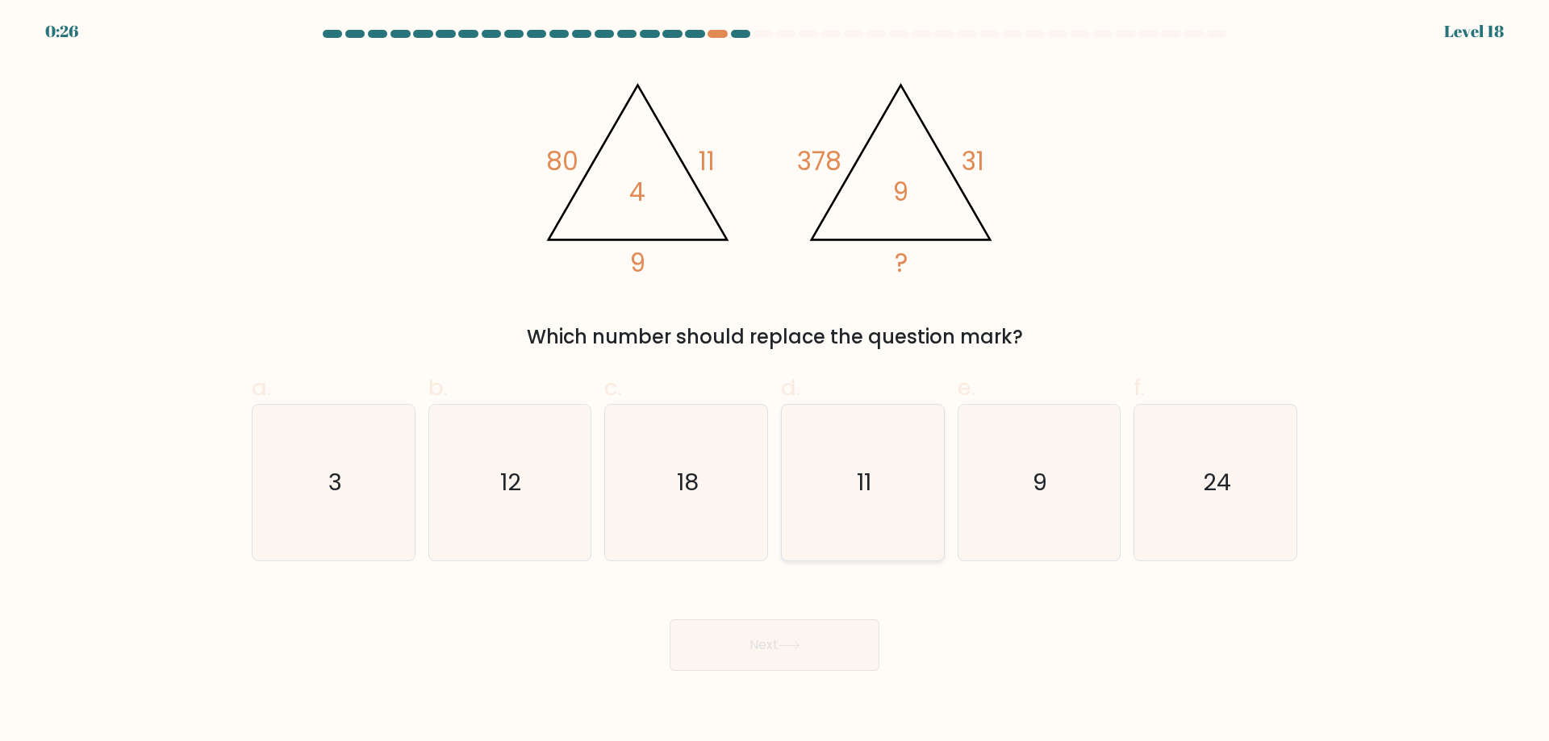
click at [928, 516] on icon "11" at bounding box center [863, 483] width 156 height 156
click at [775, 382] on input "d. 11" at bounding box center [774, 376] width 1 height 10
radio input "true"
click at [799, 650] on icon at bounding box center [789, 645] width 22 height 9
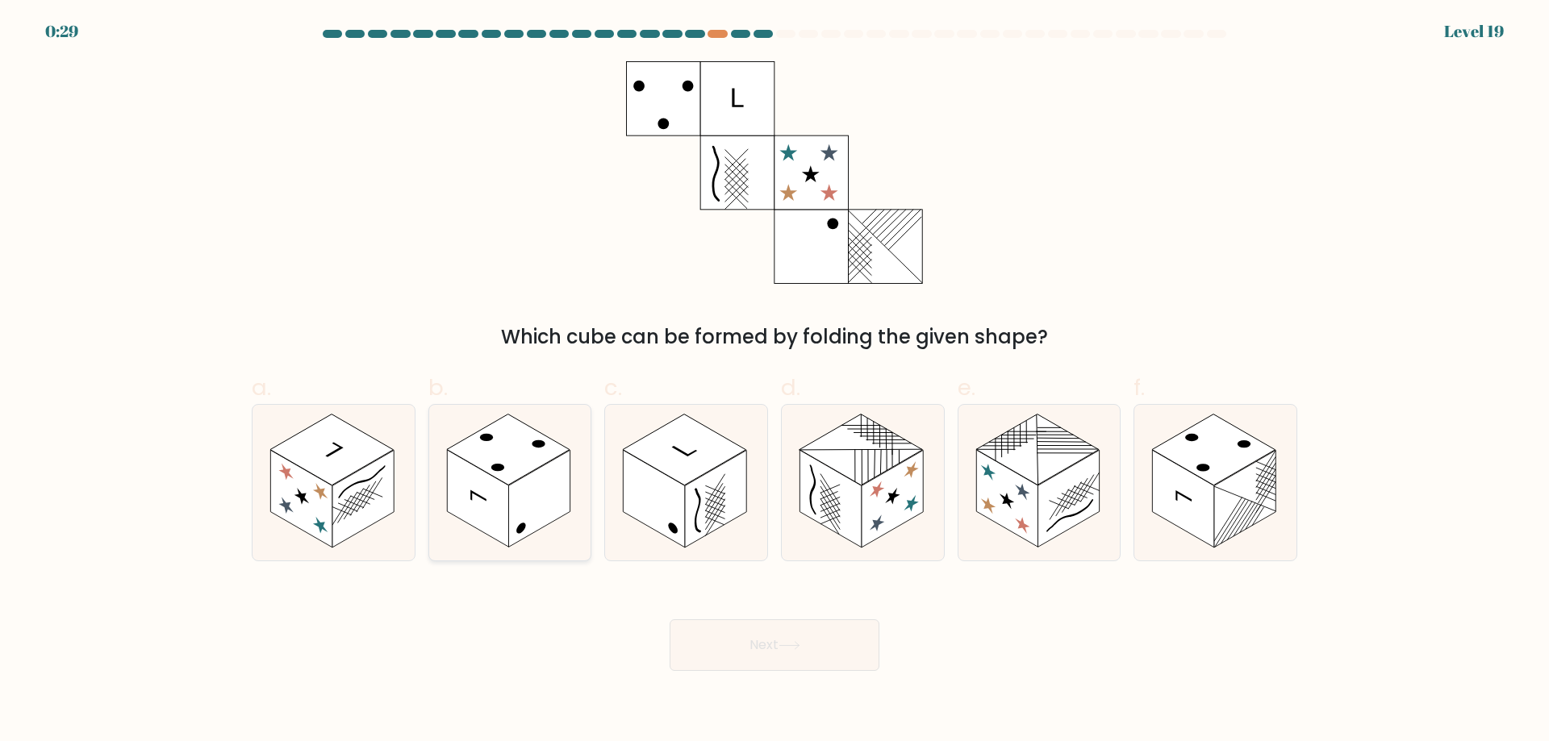
click at [503, 479] on rect at bounding box center [508, 450] width 123 height 71
click at [774, 382] on input "b." at bounding box center [774, 376] width 1 height 10
radio input "true"
click at [745, 648] on button "Next" at bounding box center [774, 645] width 210 height 52
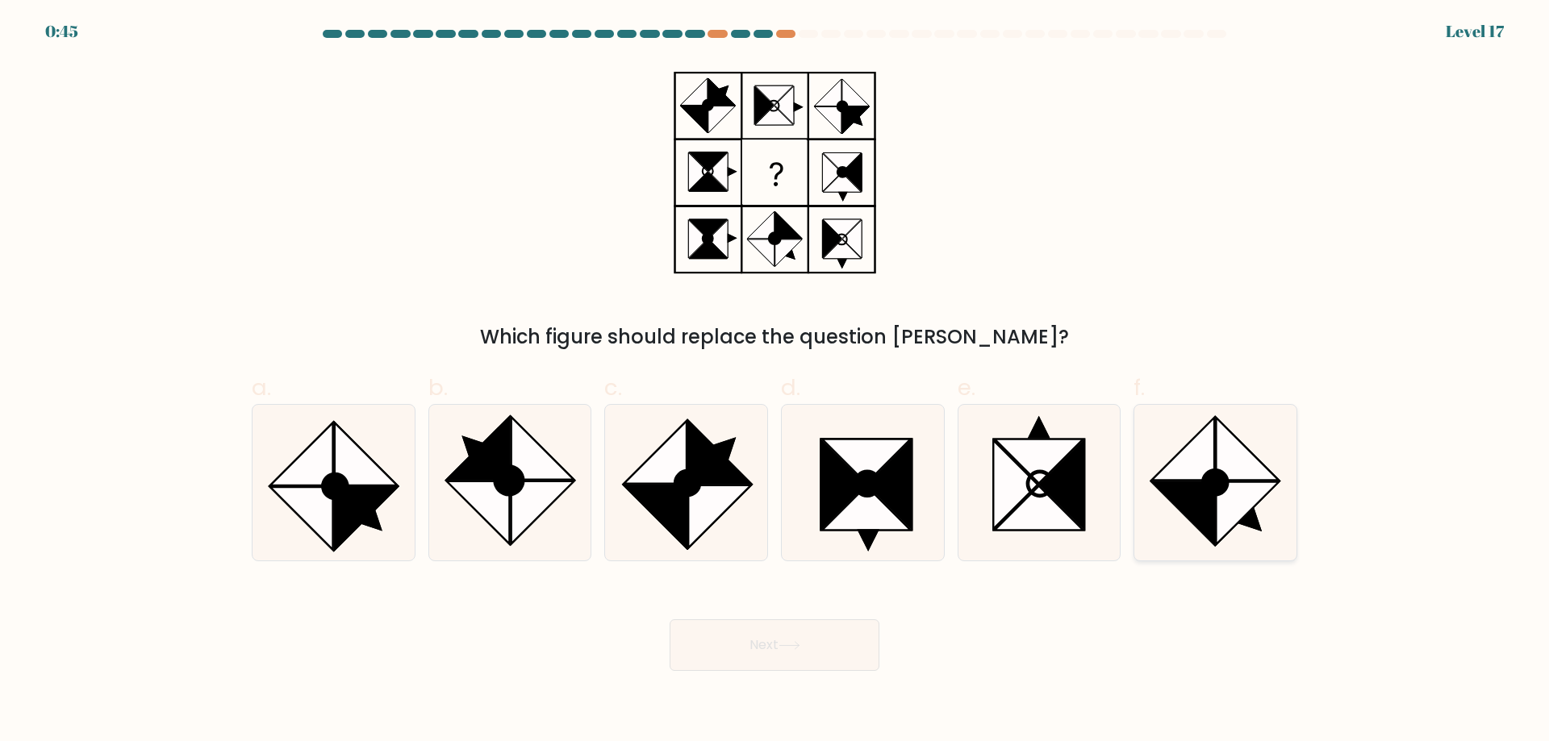
click at [1202, 504] on icon at bounding box center [1183, 513] width 62 height 62
click at [775, 382] on input "f." at bounding box center [774, 376] width 1 height 10
radio input "true"
click at [757, 639] on button "Next" at bounding box center [774, 645] width 210 height 52
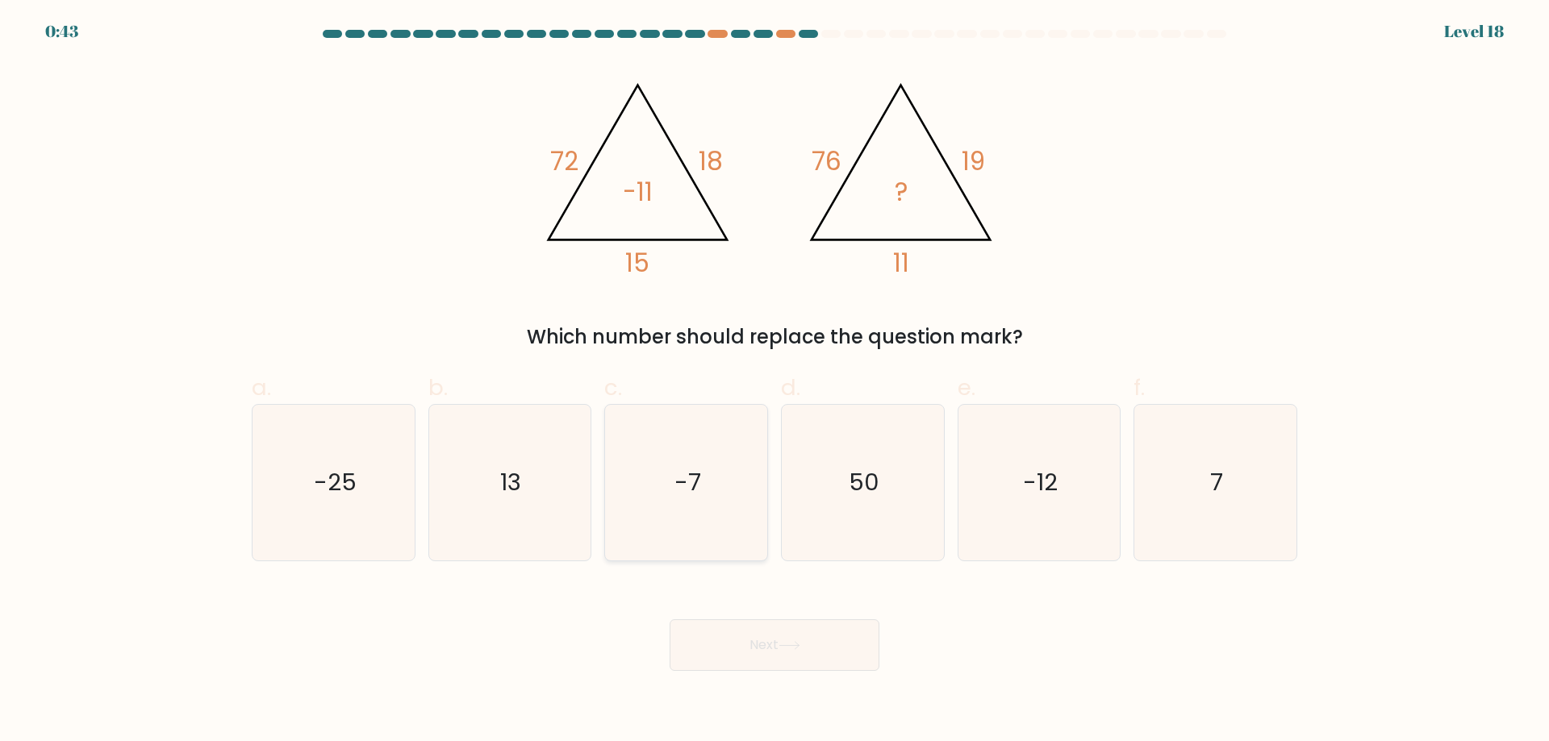
drag, startPoint x: 682, startPoint y: 455, endPoint x: 691, endPoint y: 467, distance: 15.0
click at [684, 455] on icon "-7" at bounding box center [686, 483] width 156 height 156
click at [774, 382] on input "c. -7" at bounding box center [774, 376] width 1 height 10
radio input "true"
click at [774, 638] on button "Next" at bounding box center [774, 645] width 210 height 52
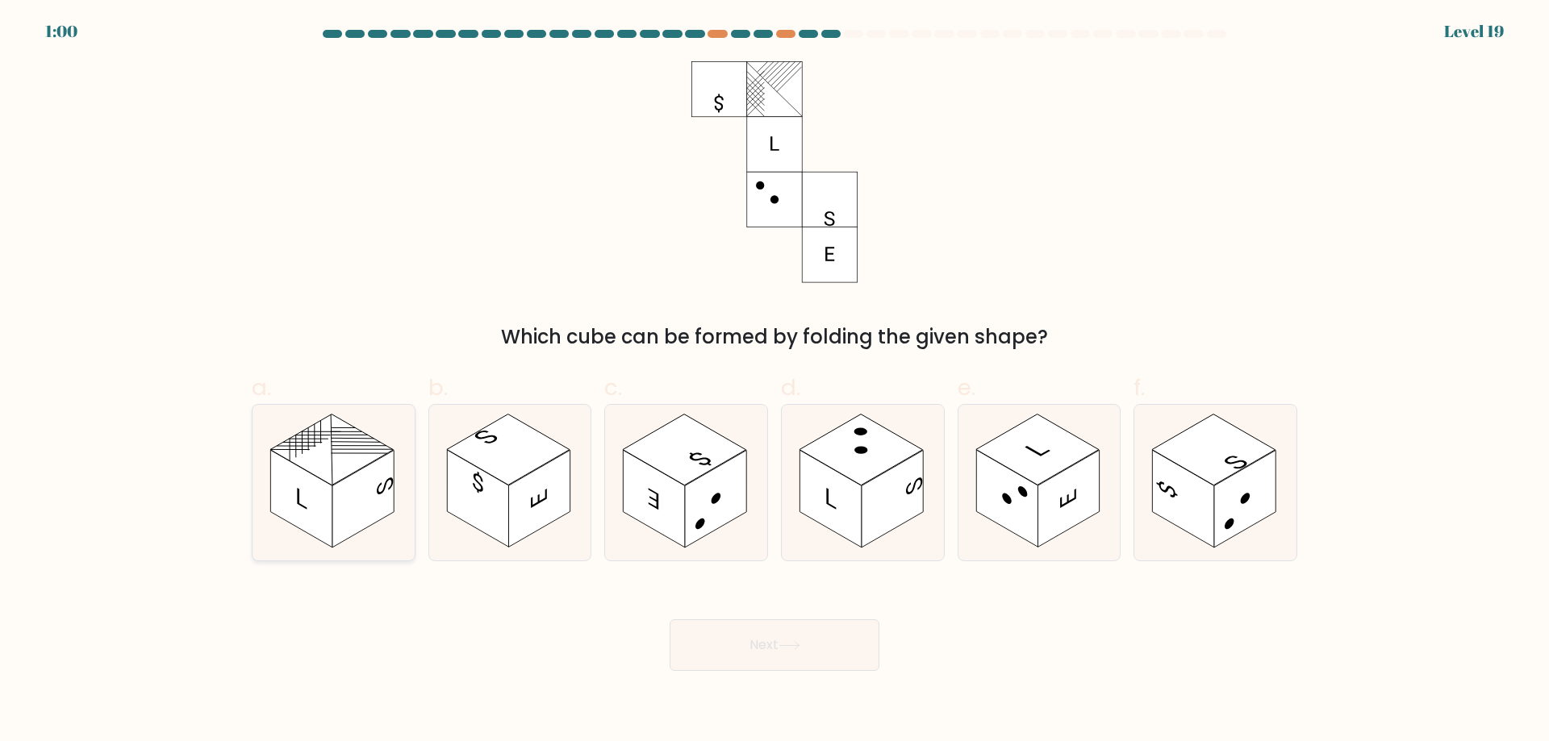
click at [315, 477] on rect at bounding box center [300, 499] width 61 height 98
click at [774, 382] on input "a." at bounding box center [774, 376] width 1 height 10
radio input "true"
click at [703, 466] on rect at bounding box center [684, 450] width 123 height 71
click at [774, 382] on input "c." at bounding box center [774, 376] width 1 height 10
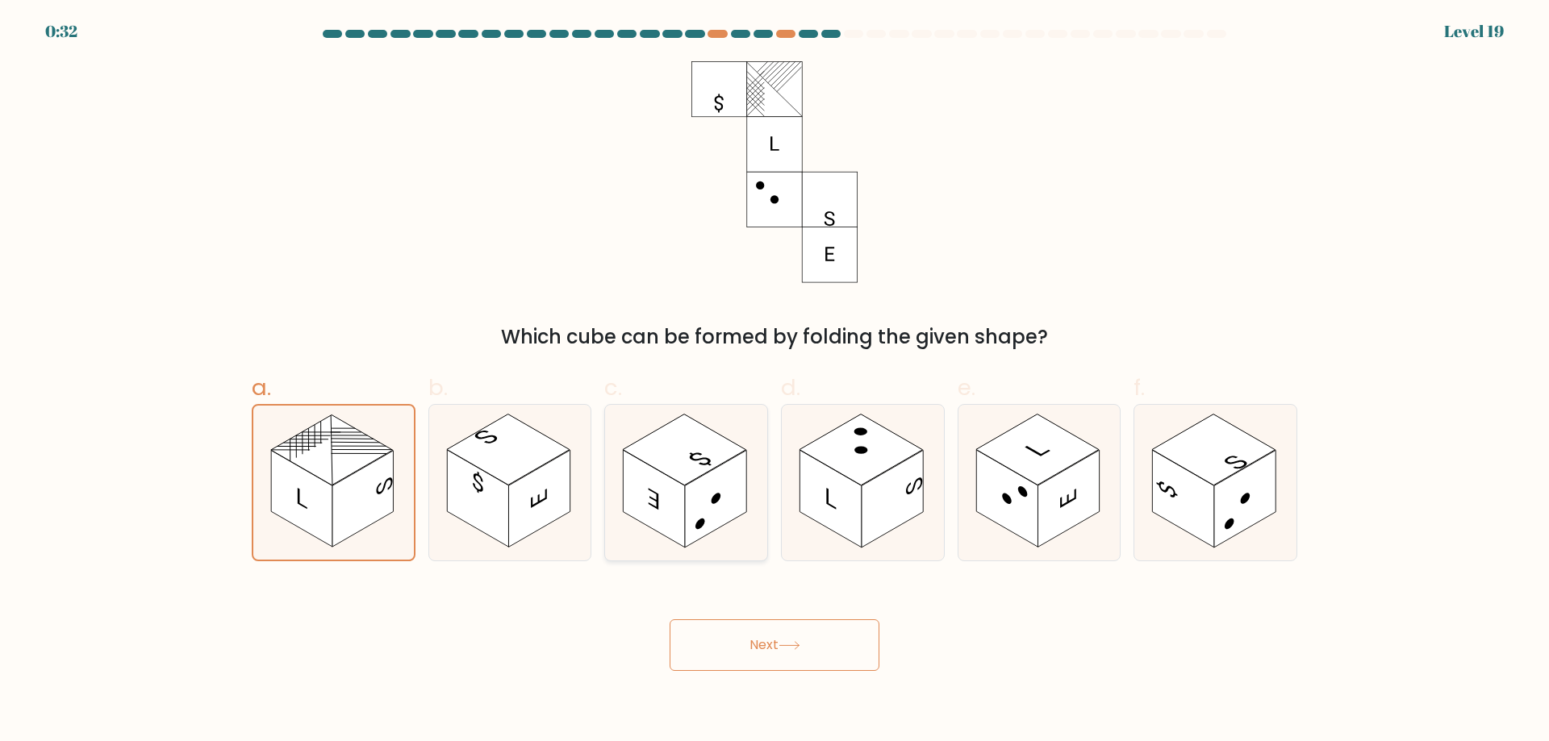
radio input "true"
click at [763, 645] on button "Next" at bounding box center [774, 645] width 210 height 52
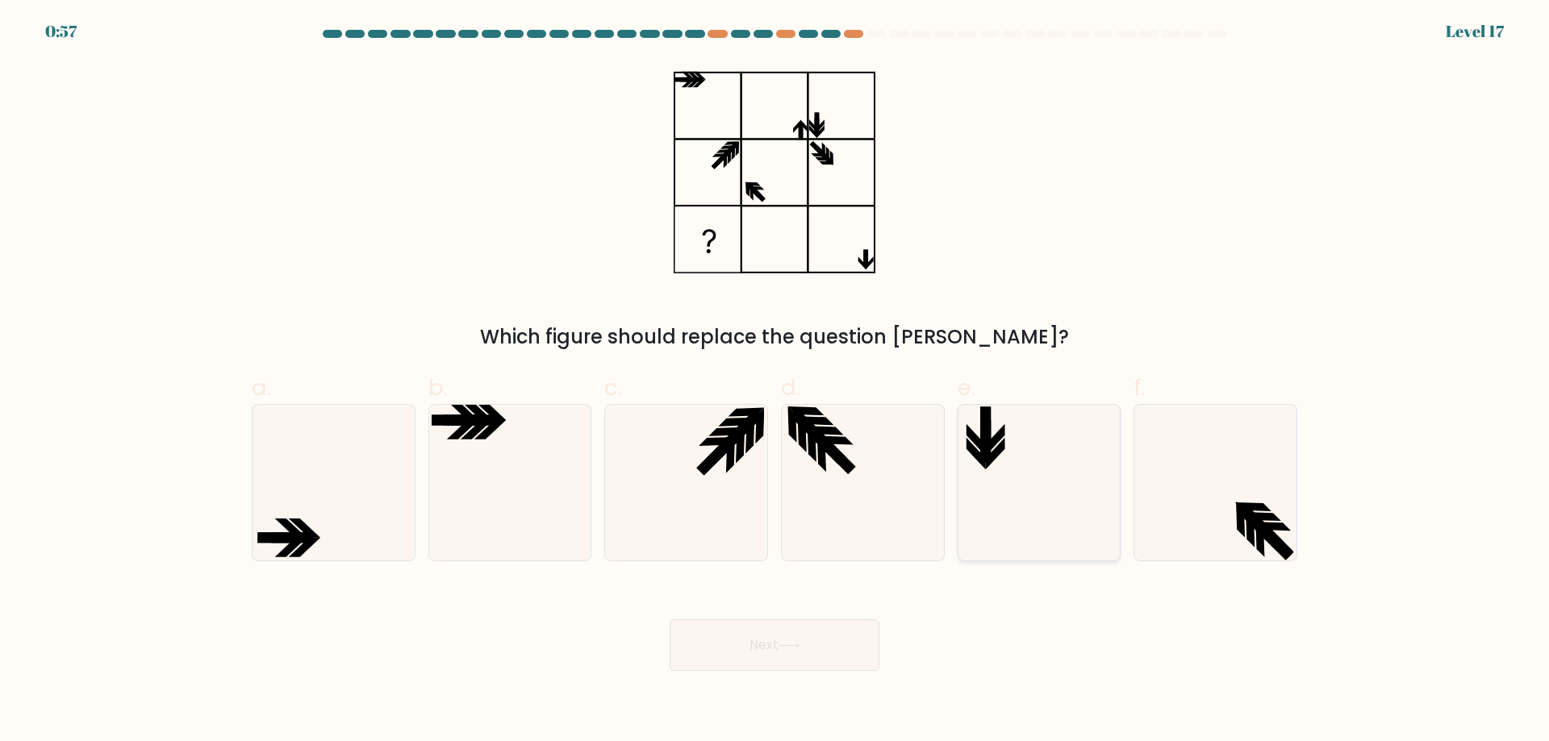
click at [1015, 454] on icon at bounding box center [1039, 483] width 156 height 156
click at [775, 382] on input "e." at bounding box center [774, 376] width 1 height 10
radio input "true"
click at [787, 643] on icon at bounding box center [789, 645] width 22 height 9
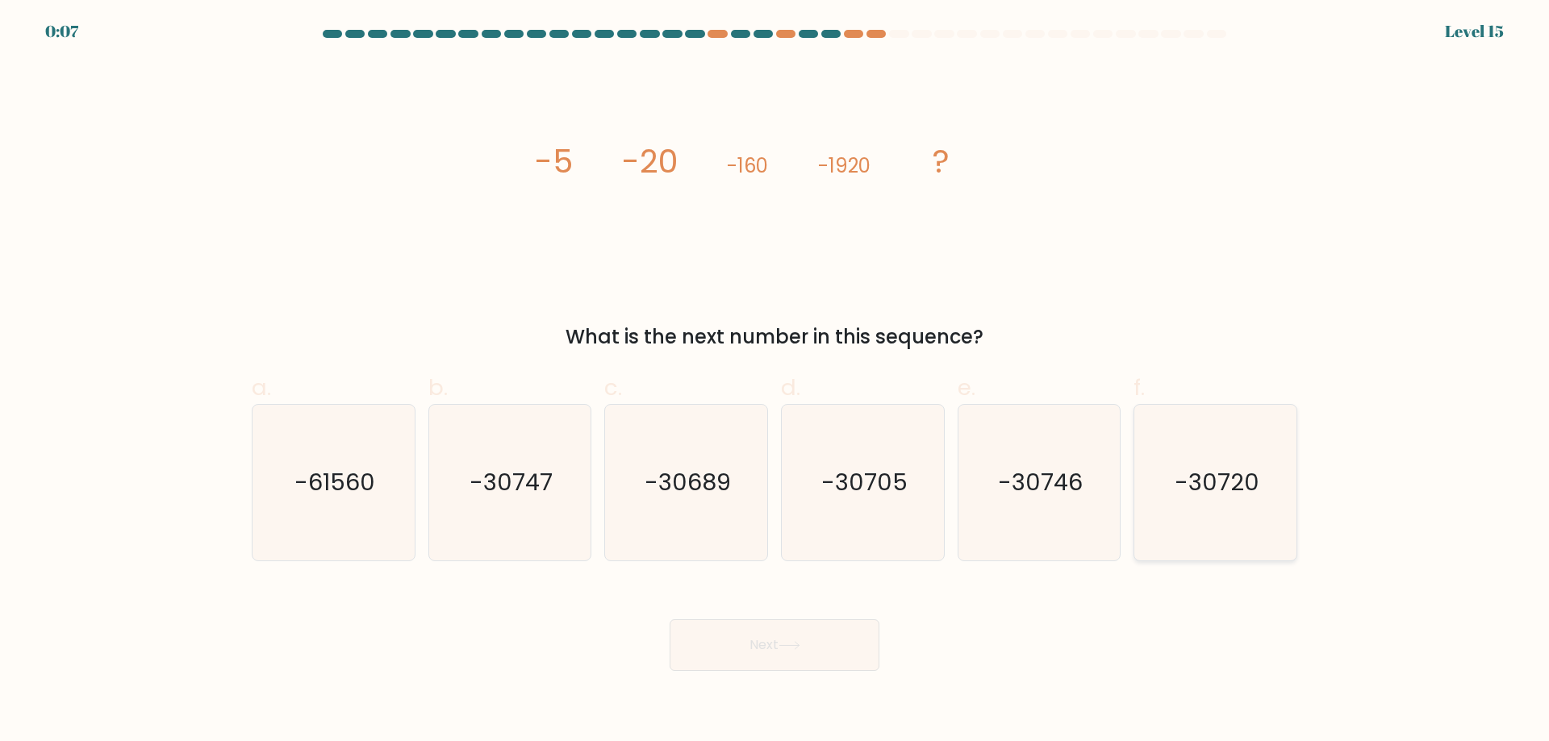
click at [1223, 499] on icon "-30720" at bounding box center [1215, 483] width 156 height 156
click at [775, 382] on input "f. -30720" at bounding box center [774, 376] width 1 height 10
radio input "true"
click at [800, 649] on icon at bounding box center [789, 645] width 22 height 9
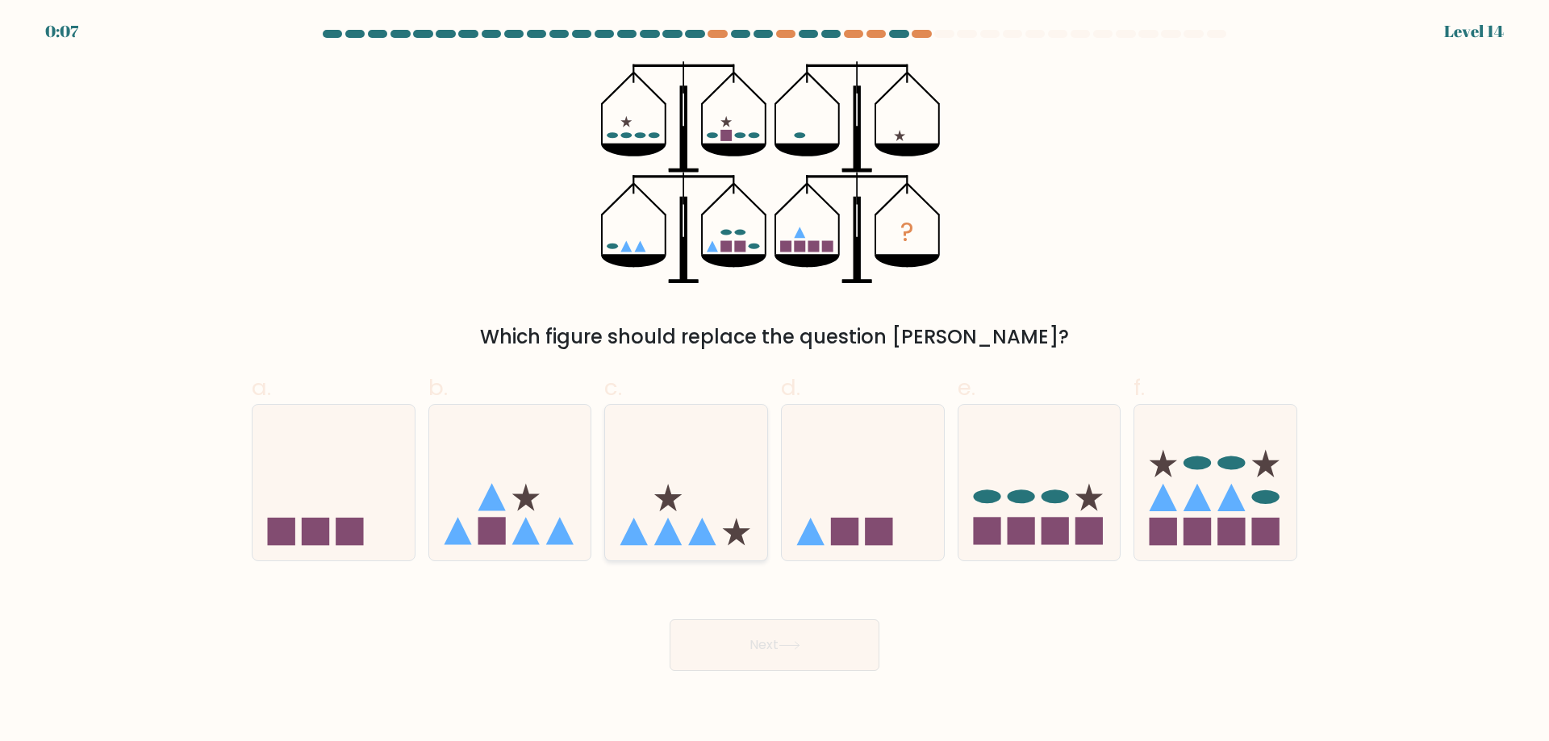
click at [671, 484] on icon at bounding box center [686, 482] width 162 height 134
click at [774, 382] on input "c." at bounding box center [774, 376] width 1 height 10
radio input "true"
click at [807, 651] on button "Next" at bounding box center [774, 645] width 210 height 52
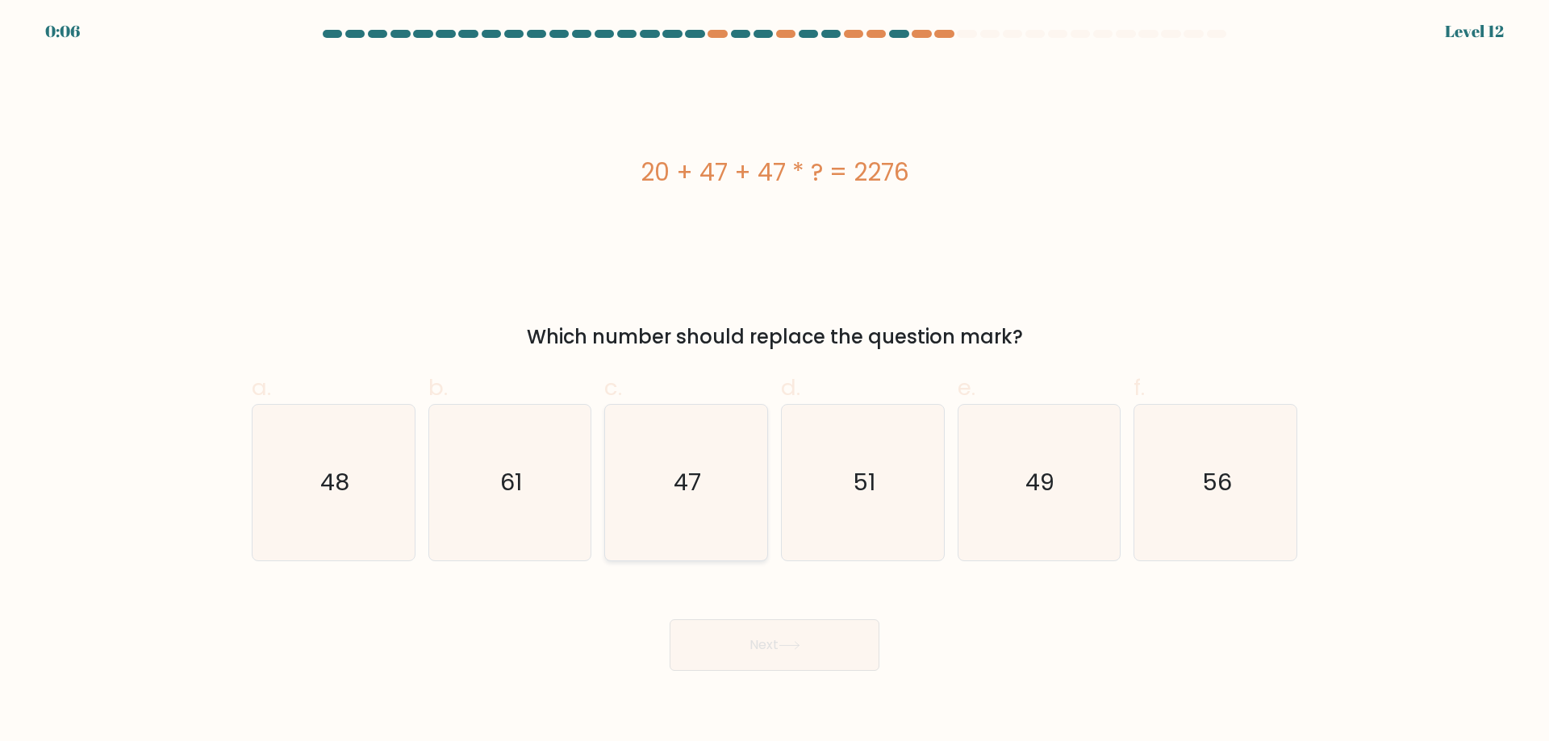
click at [731, 493] on icon "47" at bounding box center [686, 483] width 156 height 156
click at [774, 382] on input "c. 47" at bounding box center [774, 376] width 1 height 10
radio input "true"
click at [770, 644] on button "Next" at bounding box center [774, 645] width 210 height 52
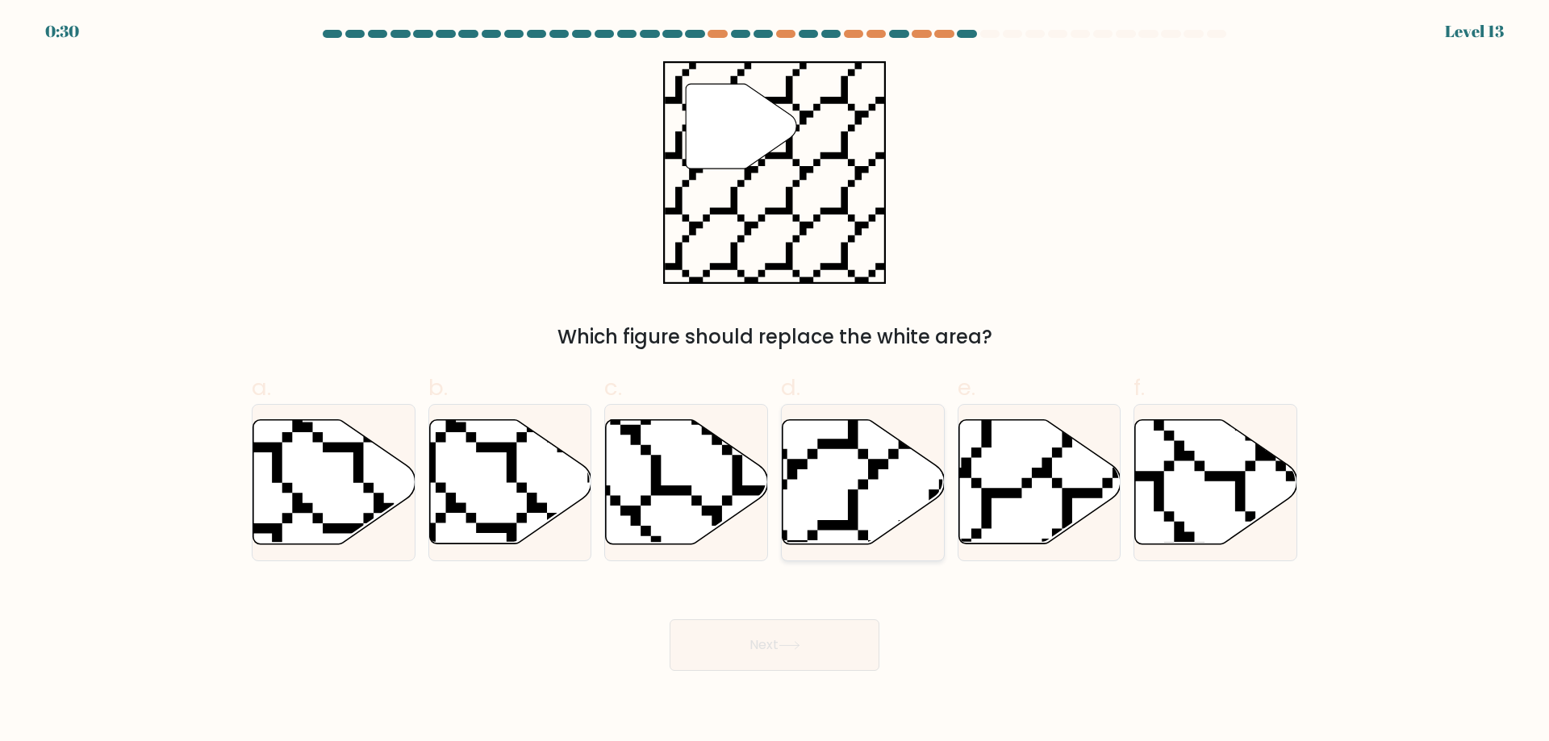
click at [864, 489] on icon at bounding box center [913, 550] width 323 height 325
click at [775, 382] on input "d." at bounding box center [774, 376] width 1 height 10
radio input "true"
click at [773, 648] on button "Next" at bounding box center [774, 645] width 210 height 52
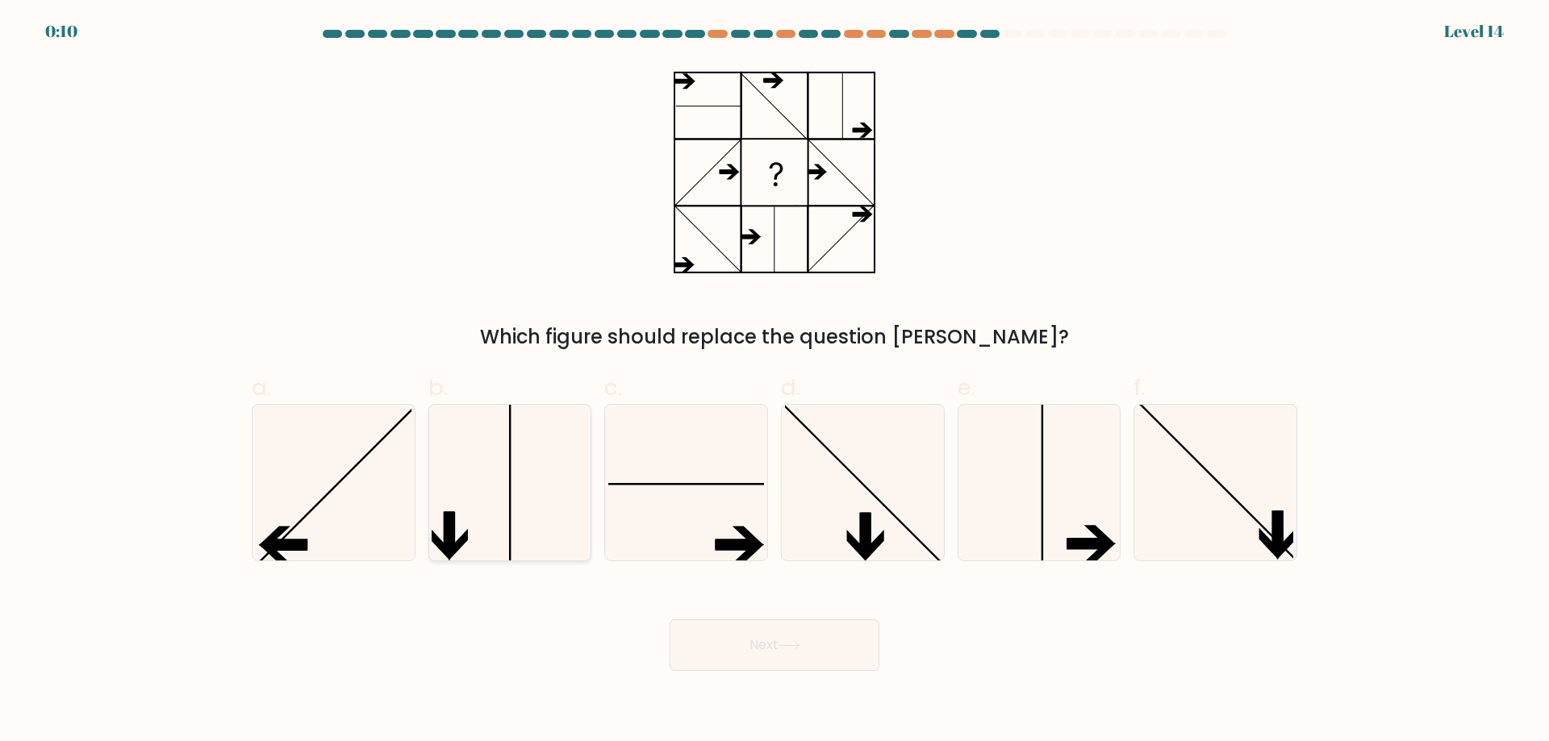
click at [531, 494] on icon at bounding box center [510, 483] width 156 height 156
click at [774, 382] on input "b." at bounding box center [774, 376] width 1 height 10
radio input "true"
click at [1013, 520] on icon at bounding box center [1039, 483] width 156 height 156
click at [775, 382] on input "e." at bounding box center [774, 376] width 1 height 10
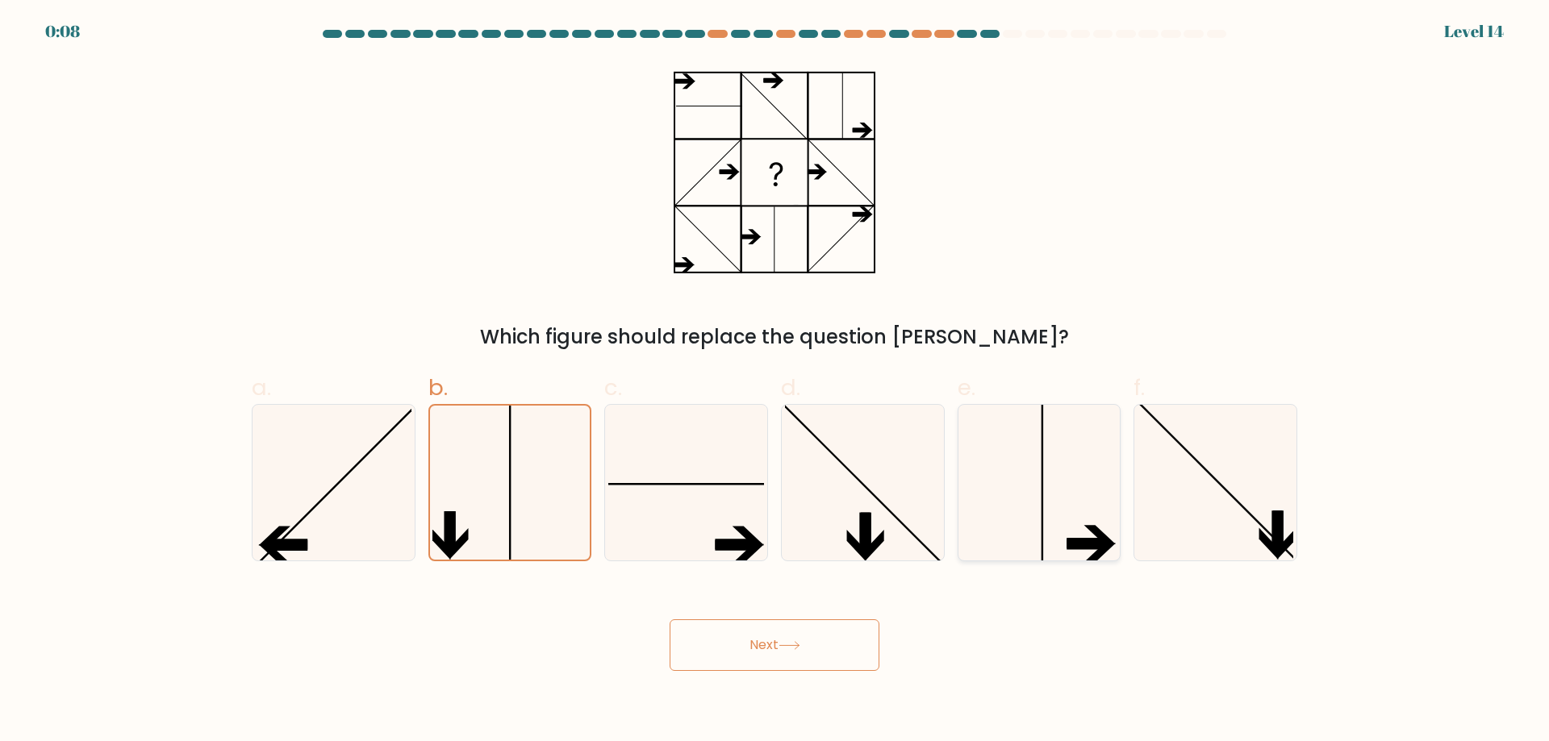
radio input "true"
click at [818, 643] on button "Next" at bounding box center [774, 645] width 210 height 52
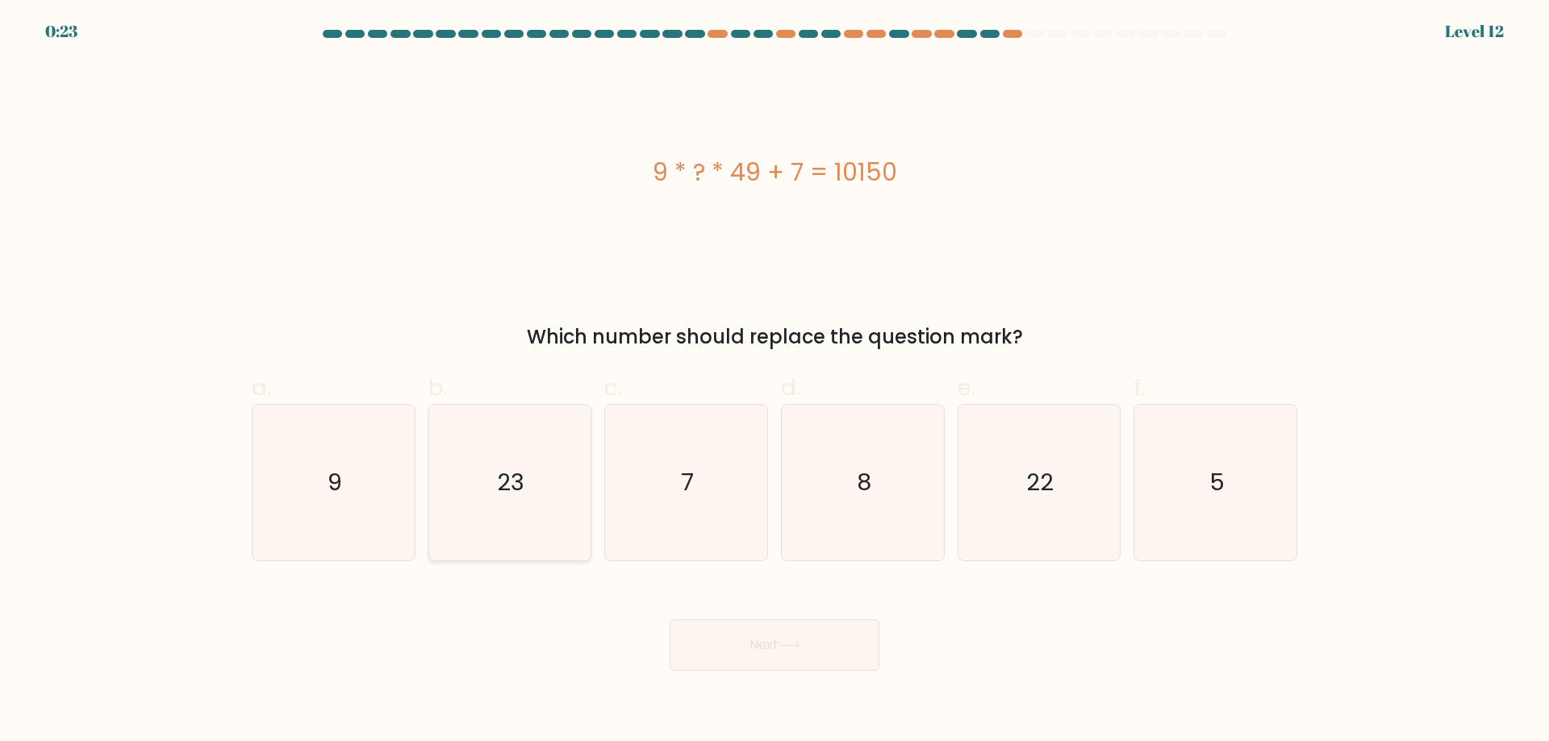
click at [538, 463] on icon "23" at bounding box center [510, 483] width 156 height 156
click at [774, 382] on input "b. 23" at bounding box center [774, 376] width 1 height 10
radio input "true"
click at [733, 637] on button "Next" at bounding box center [774, 645] width 210 height 52
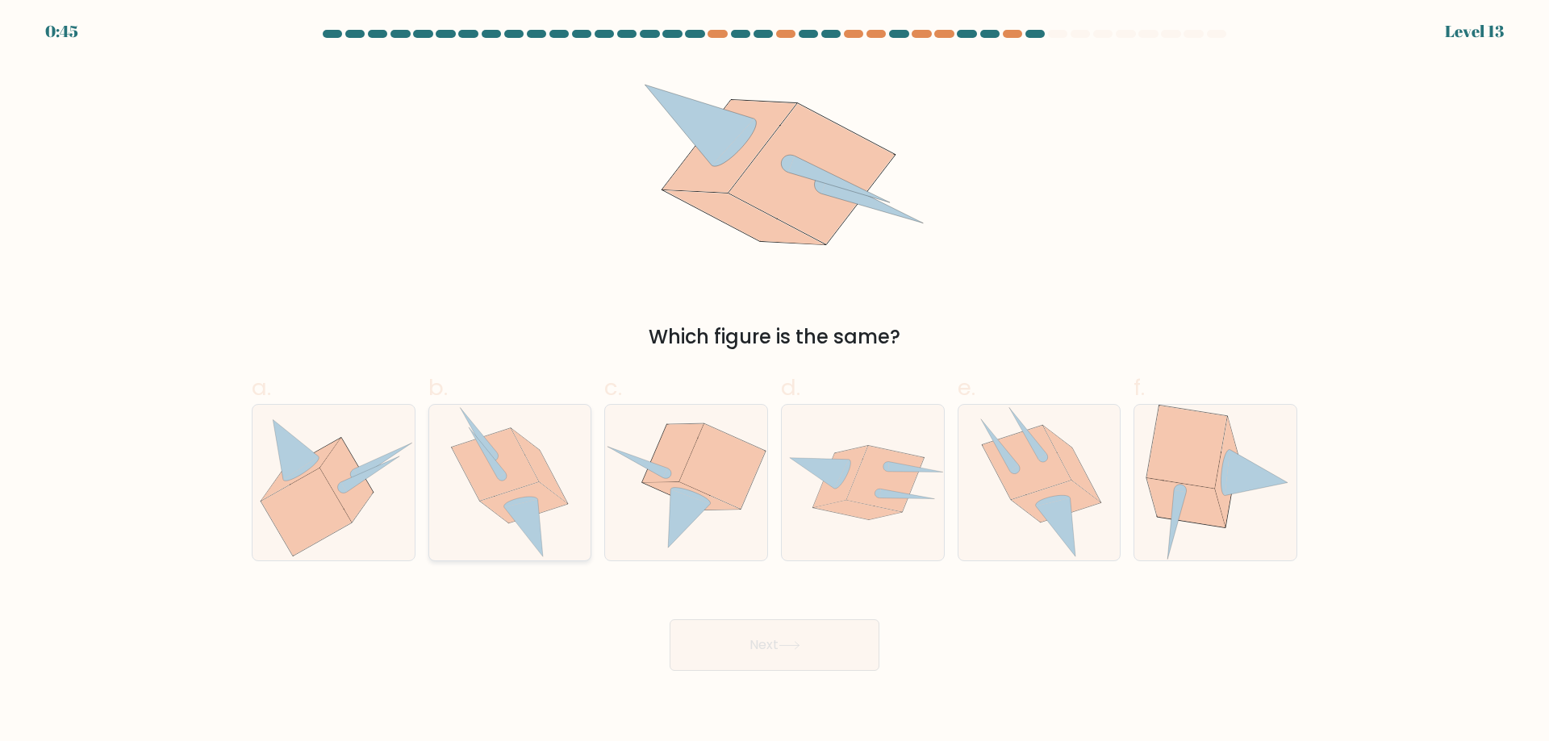
click at [514, 474] on icon at bounding box center [495, 464] width 87 height 73
click at [774, 382] on input "b." at bounding box center [774, 376] width 1 height 10
radio input "true"
click at [777, 649] on button "Next" at bounding box center [774, 645] width 210 height 52
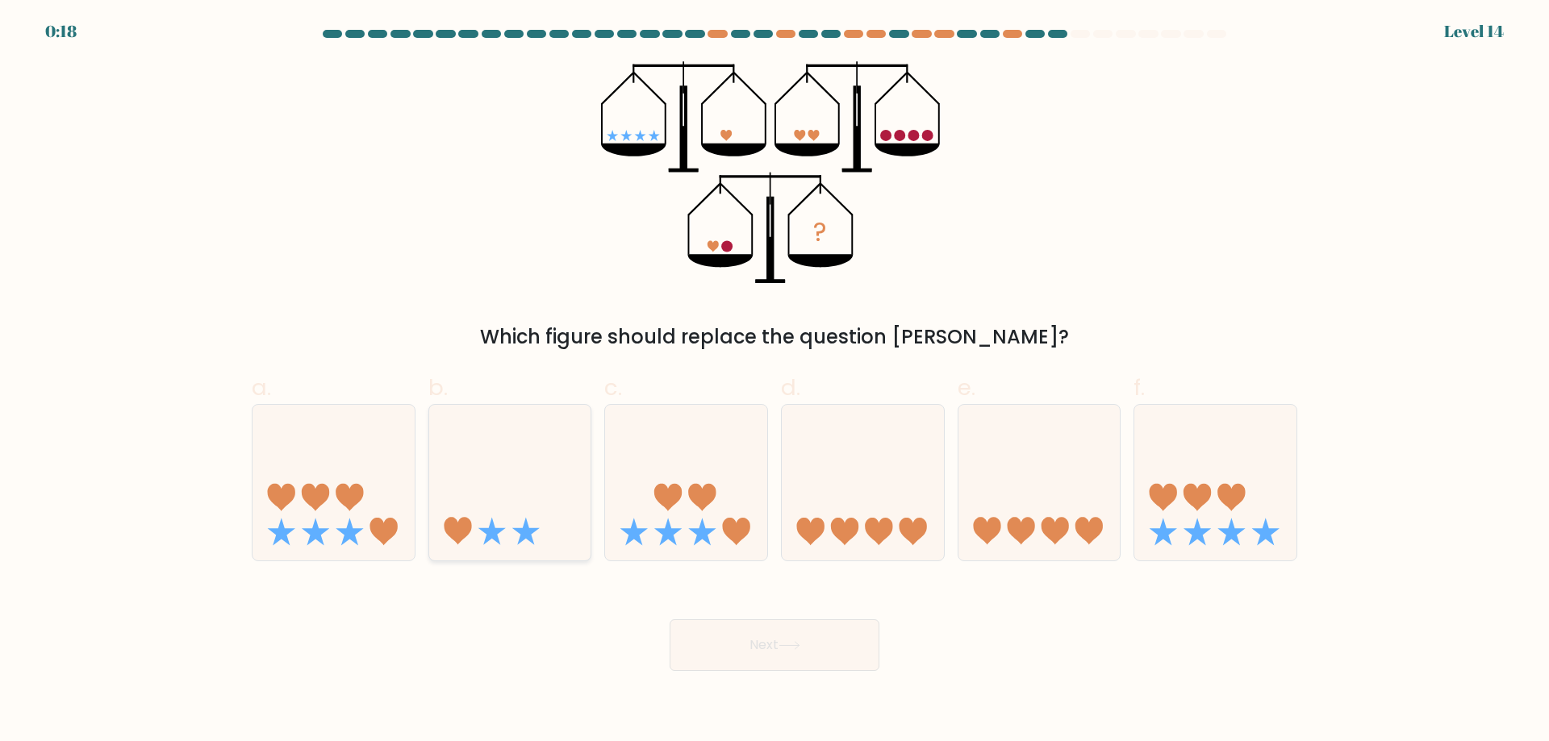
click at [531, 504] on icon at bounding box center [510, 482] width 162 height 134
click at [774, 382] on input "b." at bounding box center [774, 376] width 1 height 10
radio input "true"
click at [755, 647] on button "Next" at bounding box center [774, 645] width 210 height 52
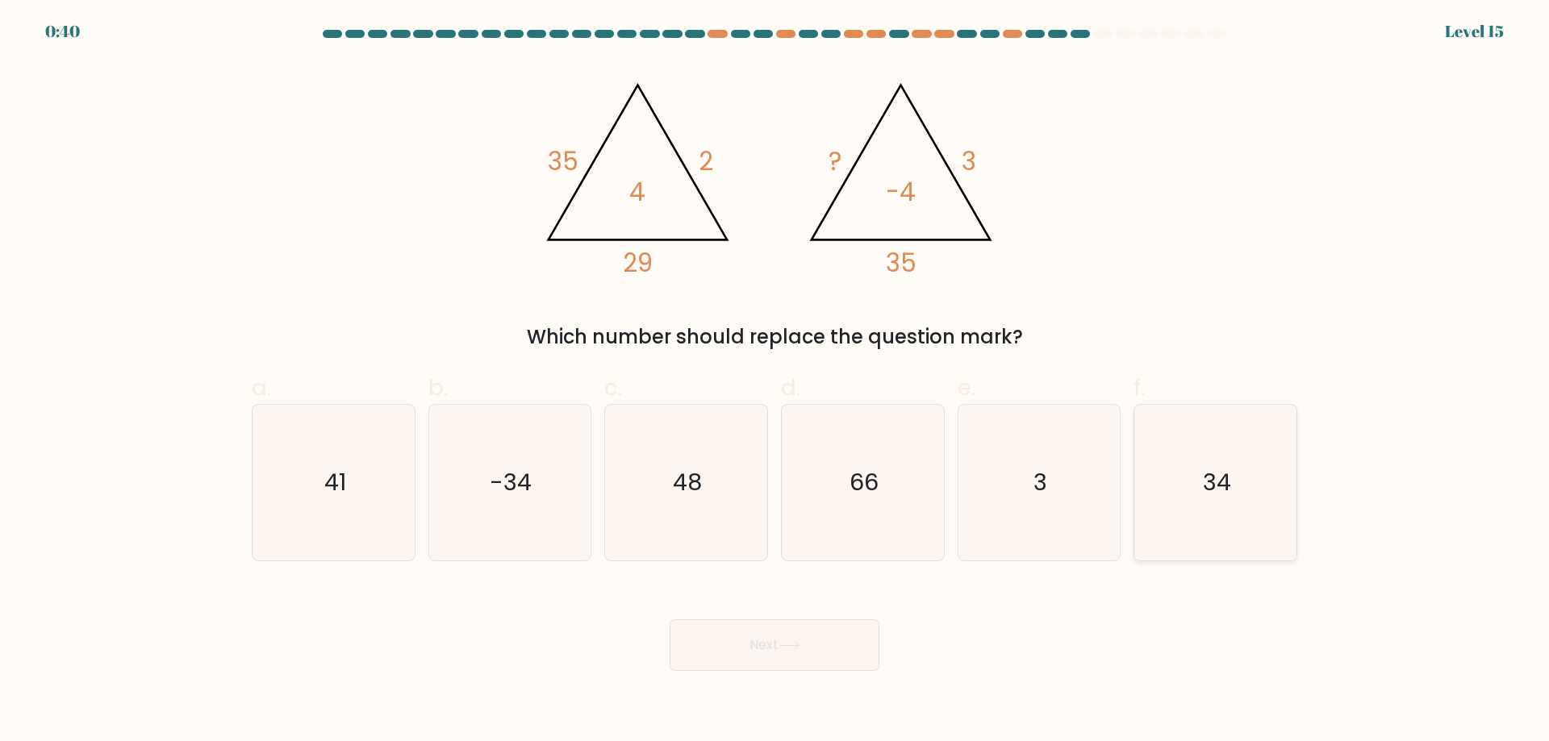
click at [1187, 486] on icon "34" at bounding box center [1215, 483] width 156 height 156
click at [775, 382] on input "f. 34" at bounding box center [774, 376] width 1 height 10
radio input "true"
click at [805, 636] on button "Next" at bounding box center [774, 645] width 210 height 52
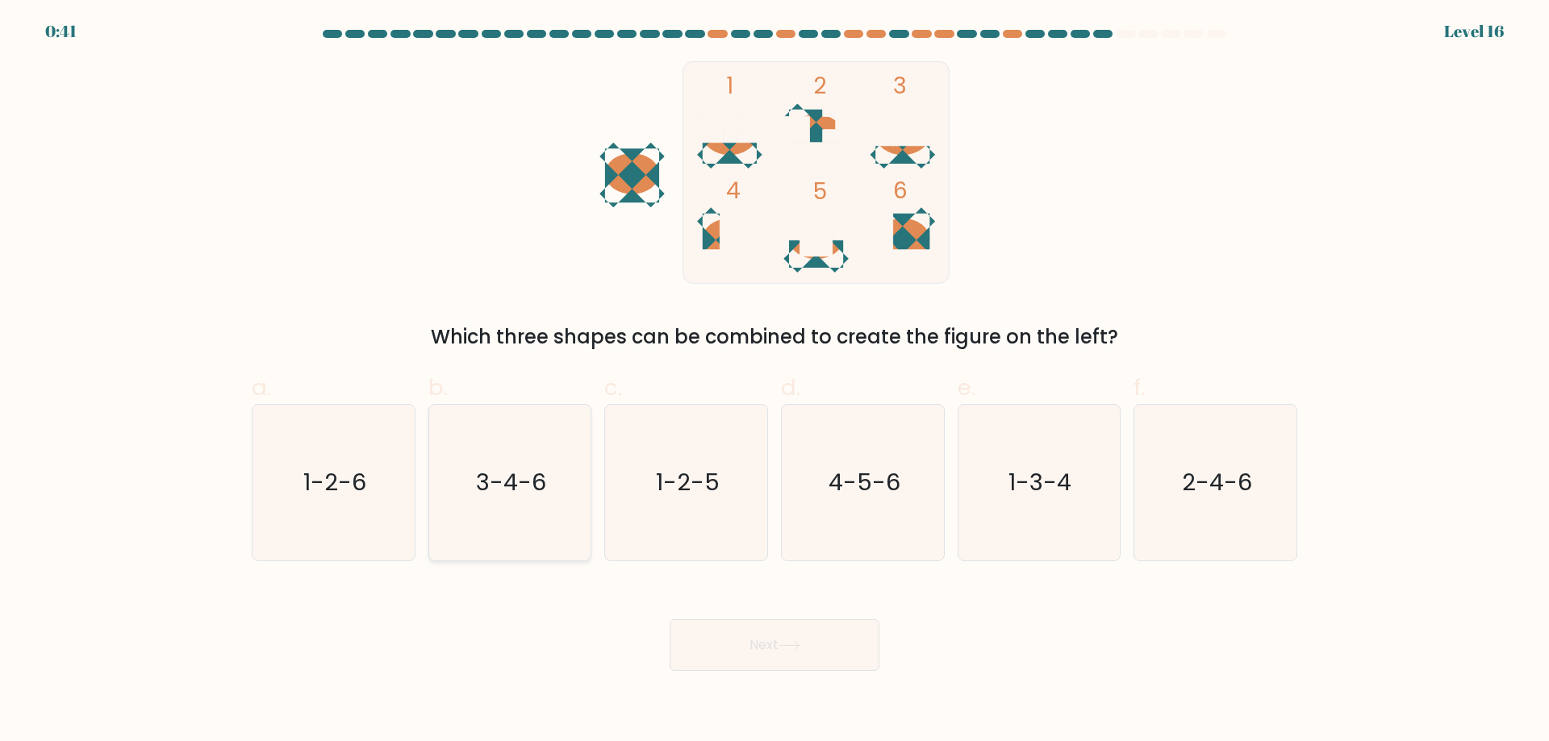
click at [492, 494] on text "3-4-6" at bounding box center [511, 482] width 70 height 32
click at [774, 382] on input "b. 3-4-6" at bounding box center [774, 376] width 1 height 10
radio input "true"
click at [761, 638] on button "Next" at bounding box center [774, 645] width 210 height 52
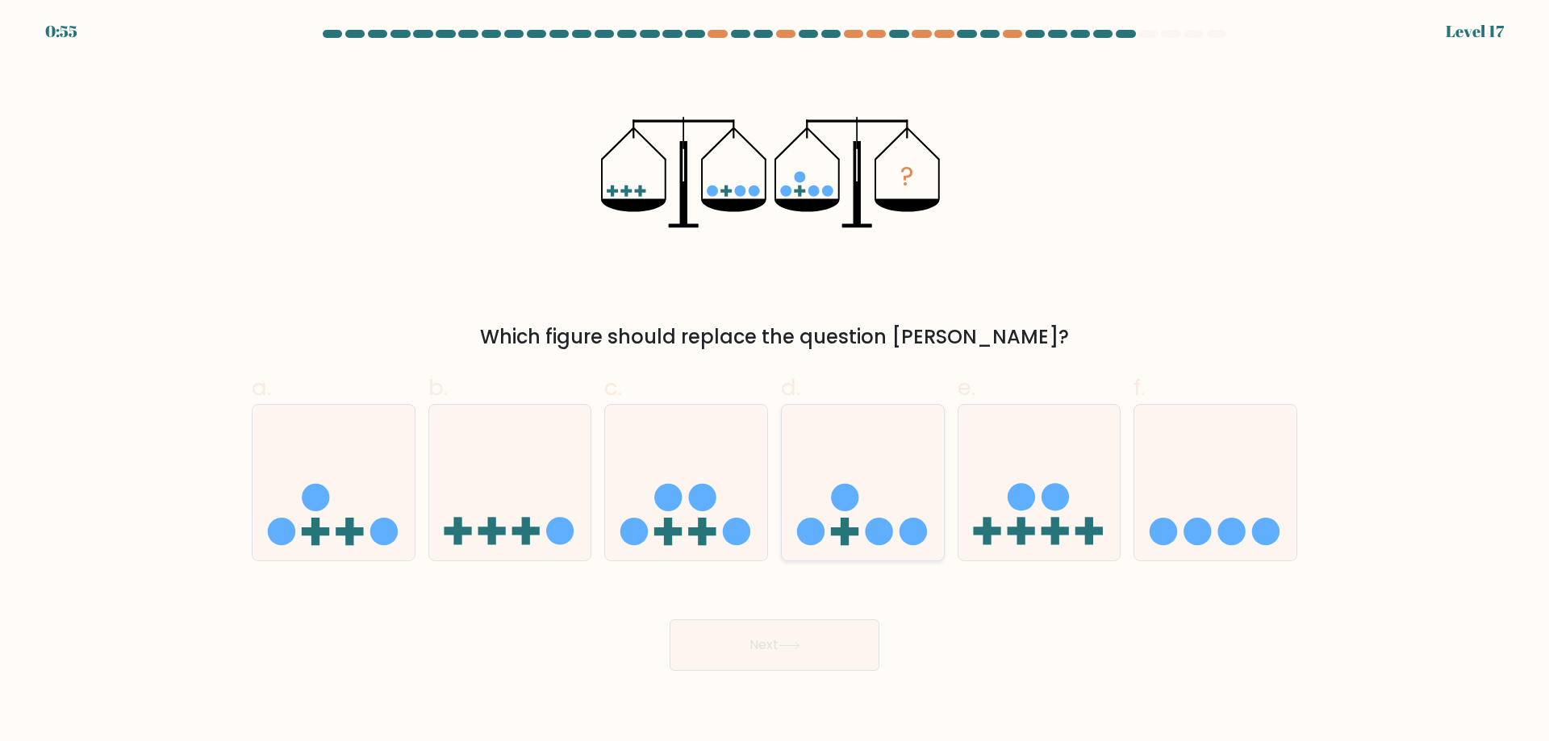
click at [881, 496] on icon at bounding box center [863, 482] width 162 height 134
click at [775, 382] on input "d." at bounding box center [774, 376] width 1 height 10
radio input "true"
click at [806, 650] on button "Next" at bounding box center [774, 645] width 210 height 52
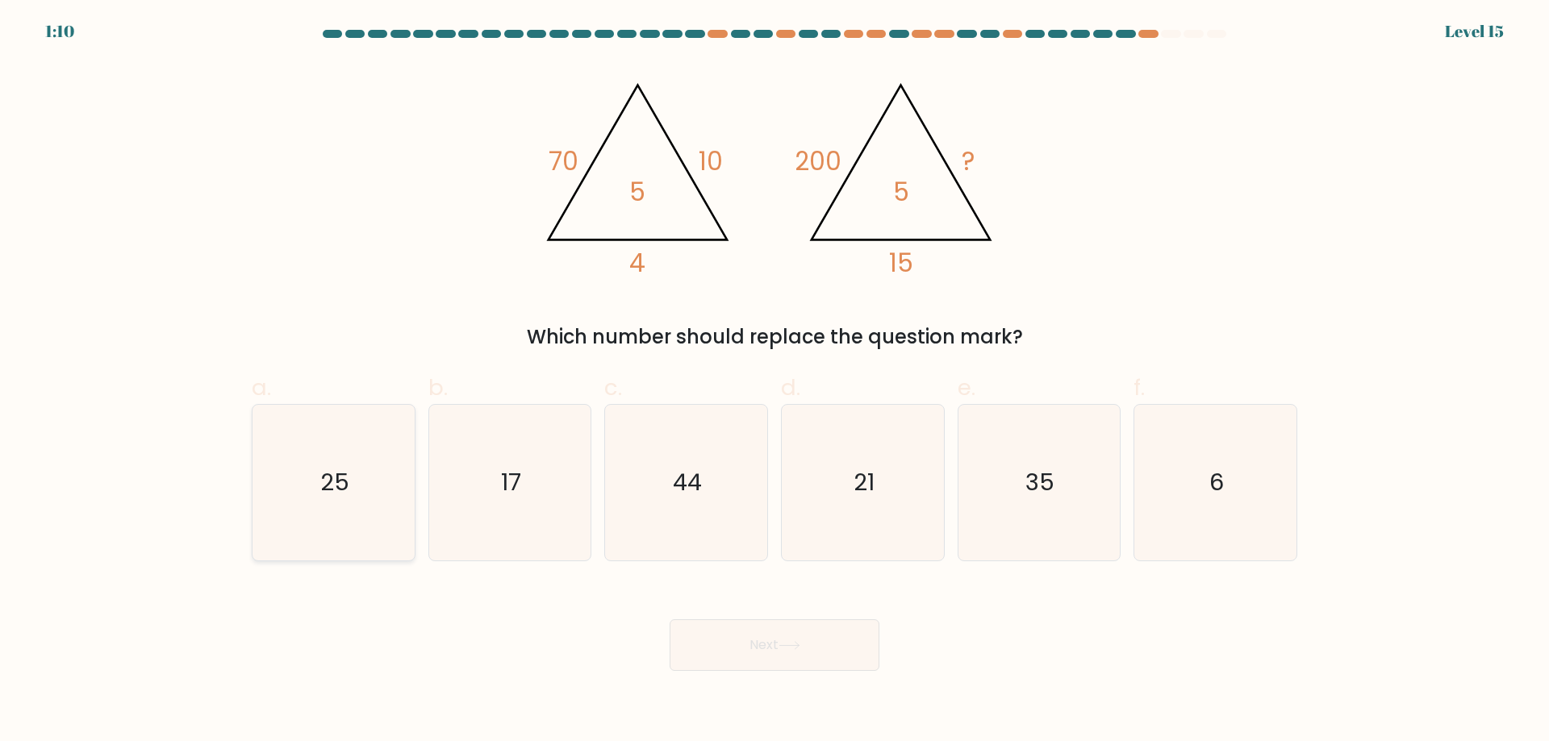
click at [319, 462] on icon "25" at bounding box center [334, 483] width 156 height 156
click at [774, 382] on input "a. 25" at bounding box center [774, 376] width 1 height 10
radio input "true"
click at [745, 632] on button "Next" at bounding box center [774, 645] width 210 height 52
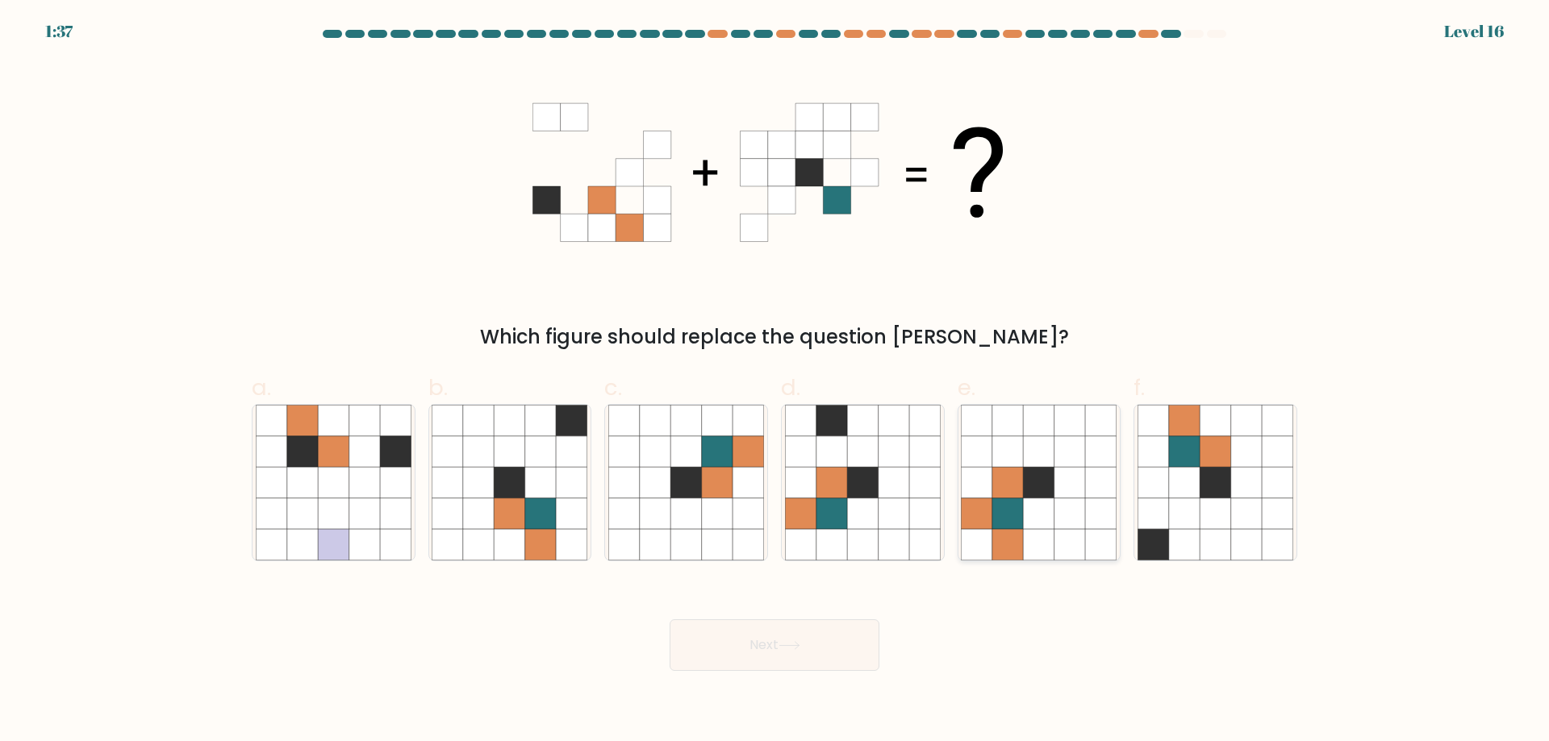
click at [1064, 487] on icon at bounding box center [1069, 482] width 31 height 31
click at [775, 382] on input "e." at bounding box center [774, 376] width 1 height 10
radio input "true"
click at [778, 653] on button "Next" at bounding box center [774, 645] width 210 height 52
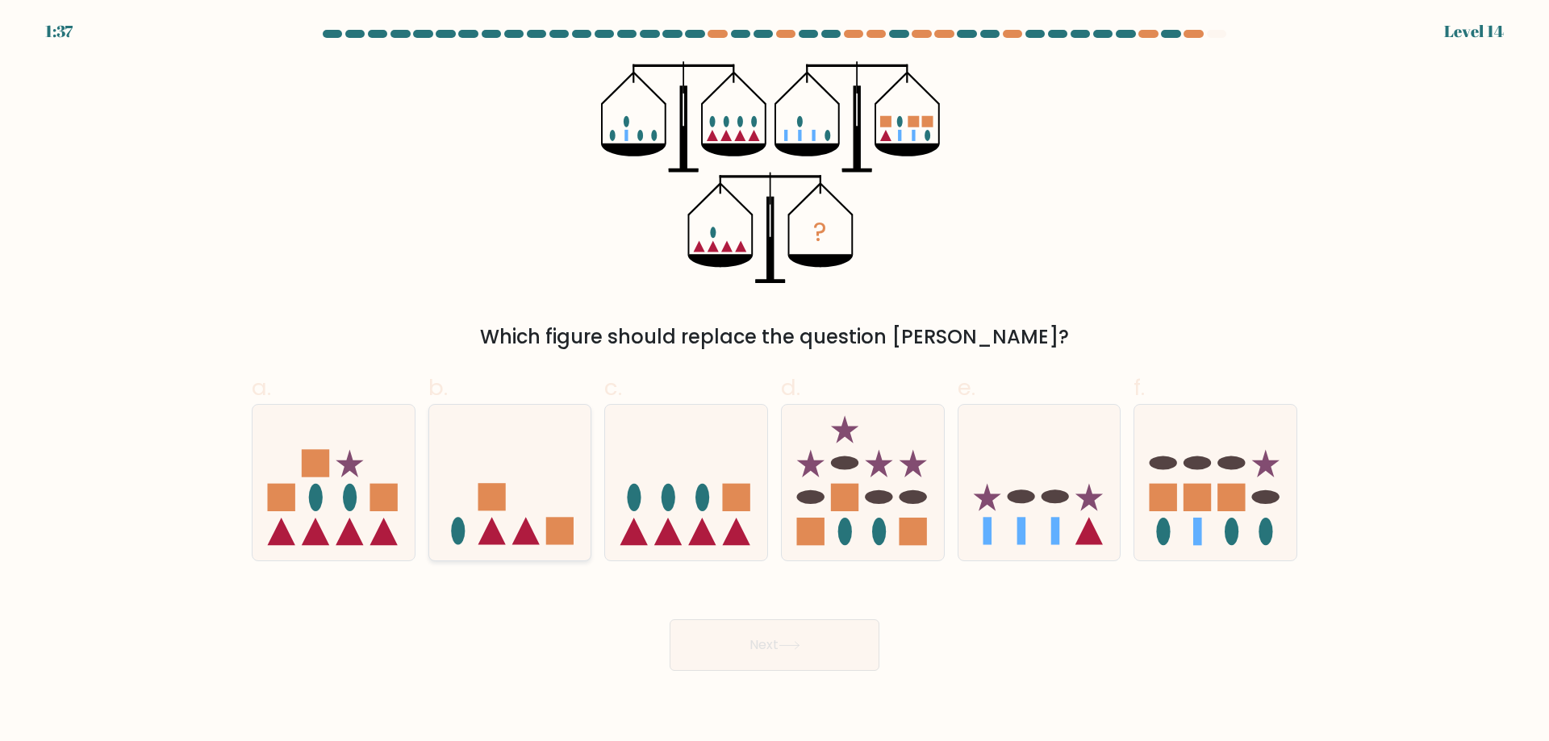
drag, startPoint x: 508, startPoint y: 490, endPoint x: 519, endPoint y: 505, distance: 17.9
click at [507, 490] on icon at bounding box center [510, 482] width 162 height 134
click at [774, 382] on input "b." at bounding box center [774, 376] width 1 height 10
radio input "true"
click at [733, 639] on button "Next" at bounding box center [774, 645] width 210 height 52
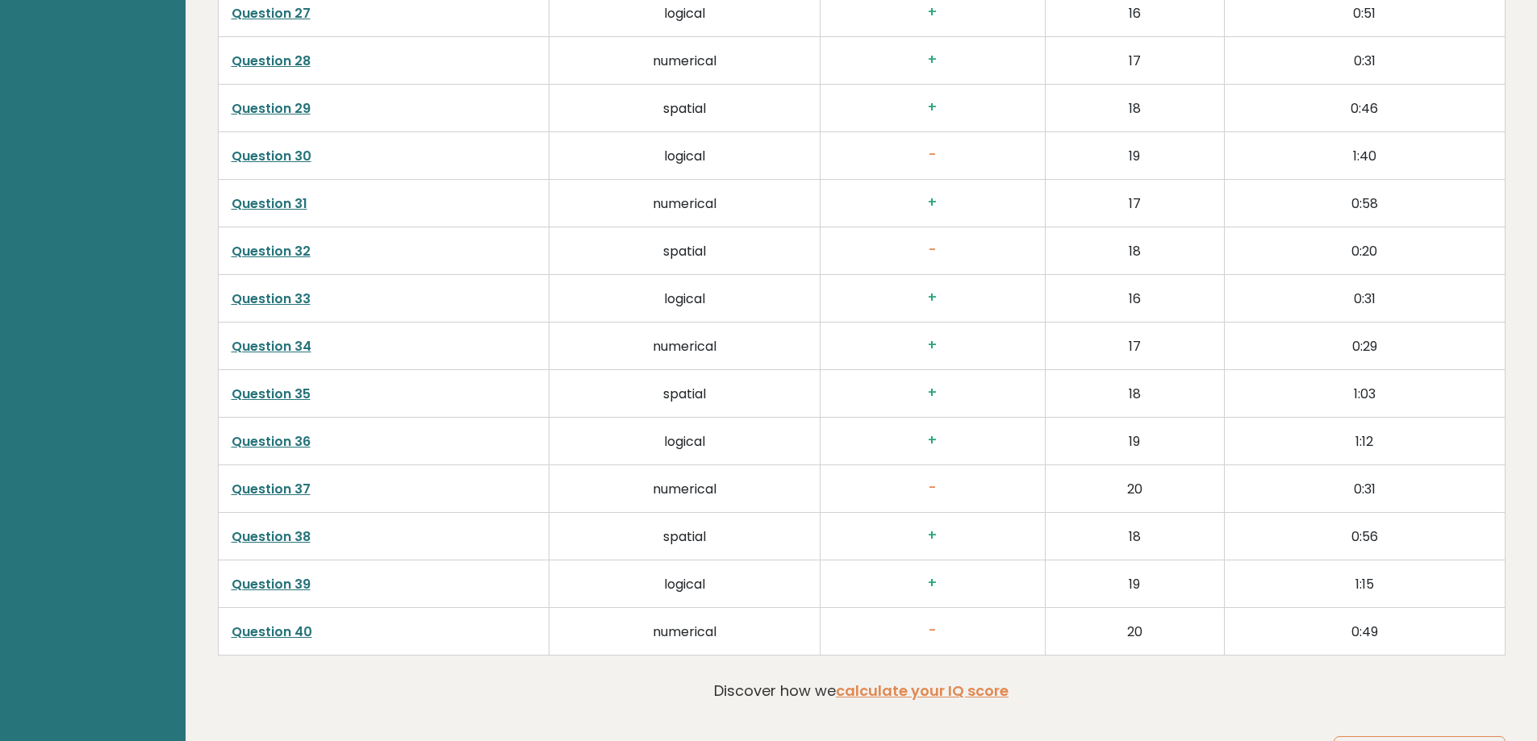
scroll to position [4293, 0]
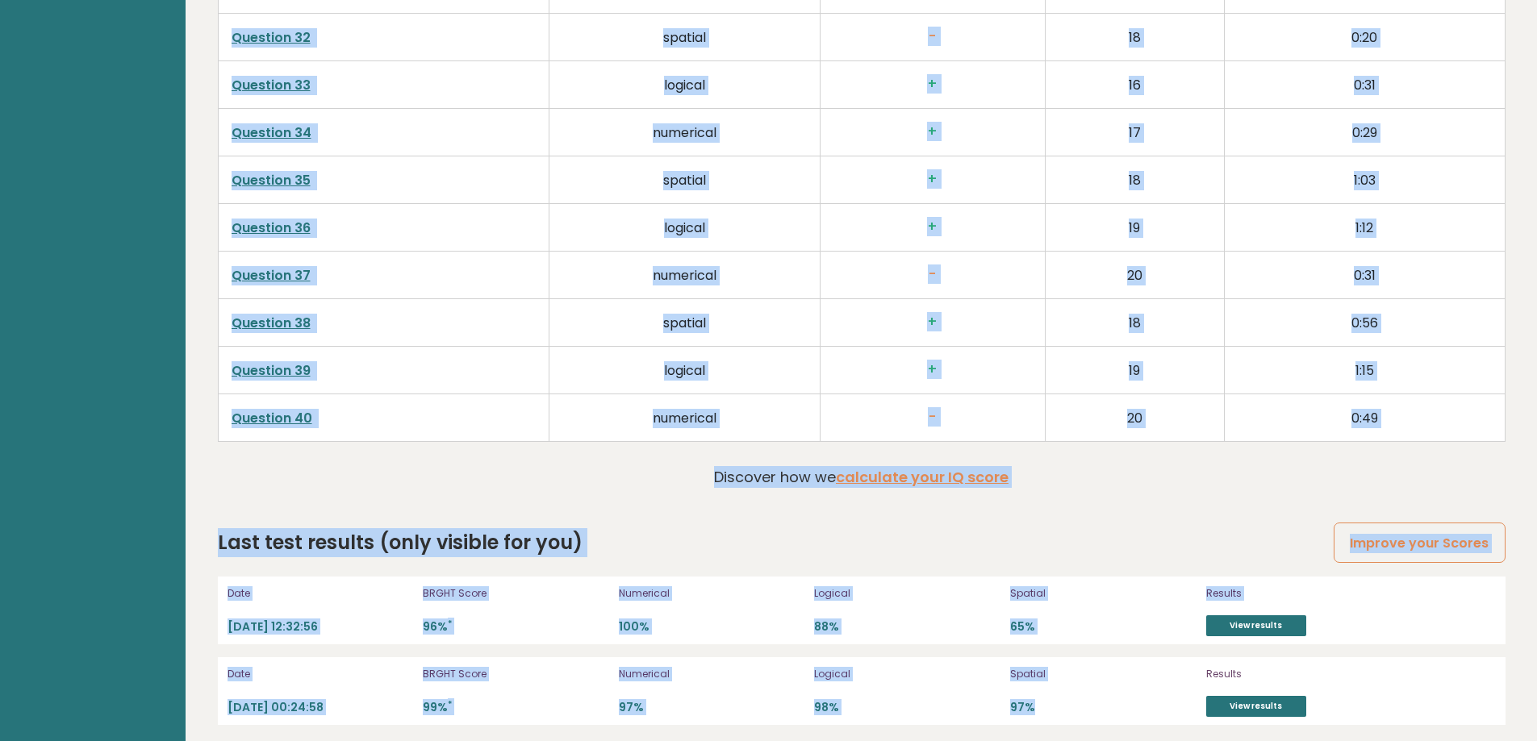
drag, startPoint x: 1060, startPoint y: 712, endPoint x: 638, endPoint y: 498, distance: 473.3
click at [930, 586] on p "Logical" at bounding box center [907, 593] width 186 height 15
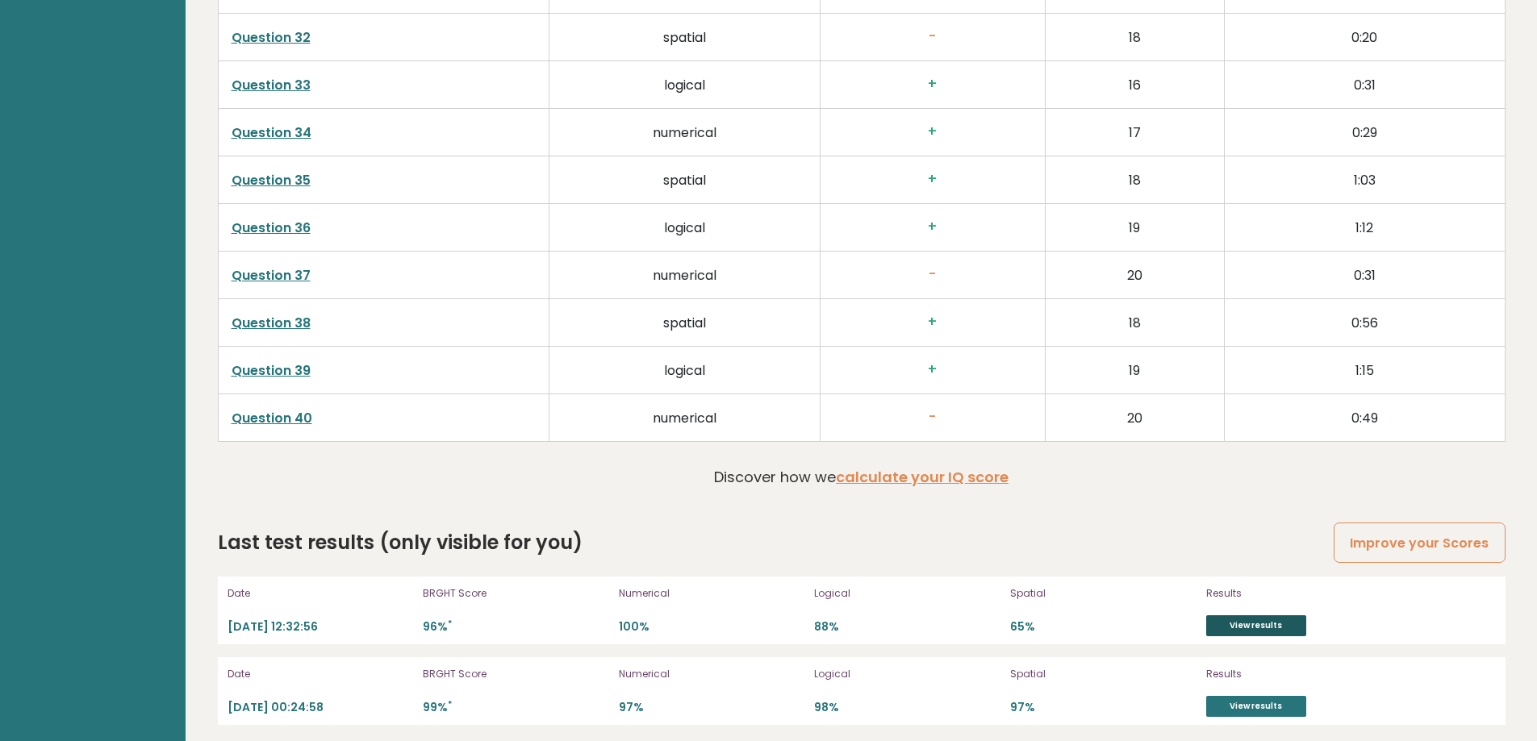
click at [1249, 615] on link "View results" at bounding box center [1256, 625] width 100 height 21
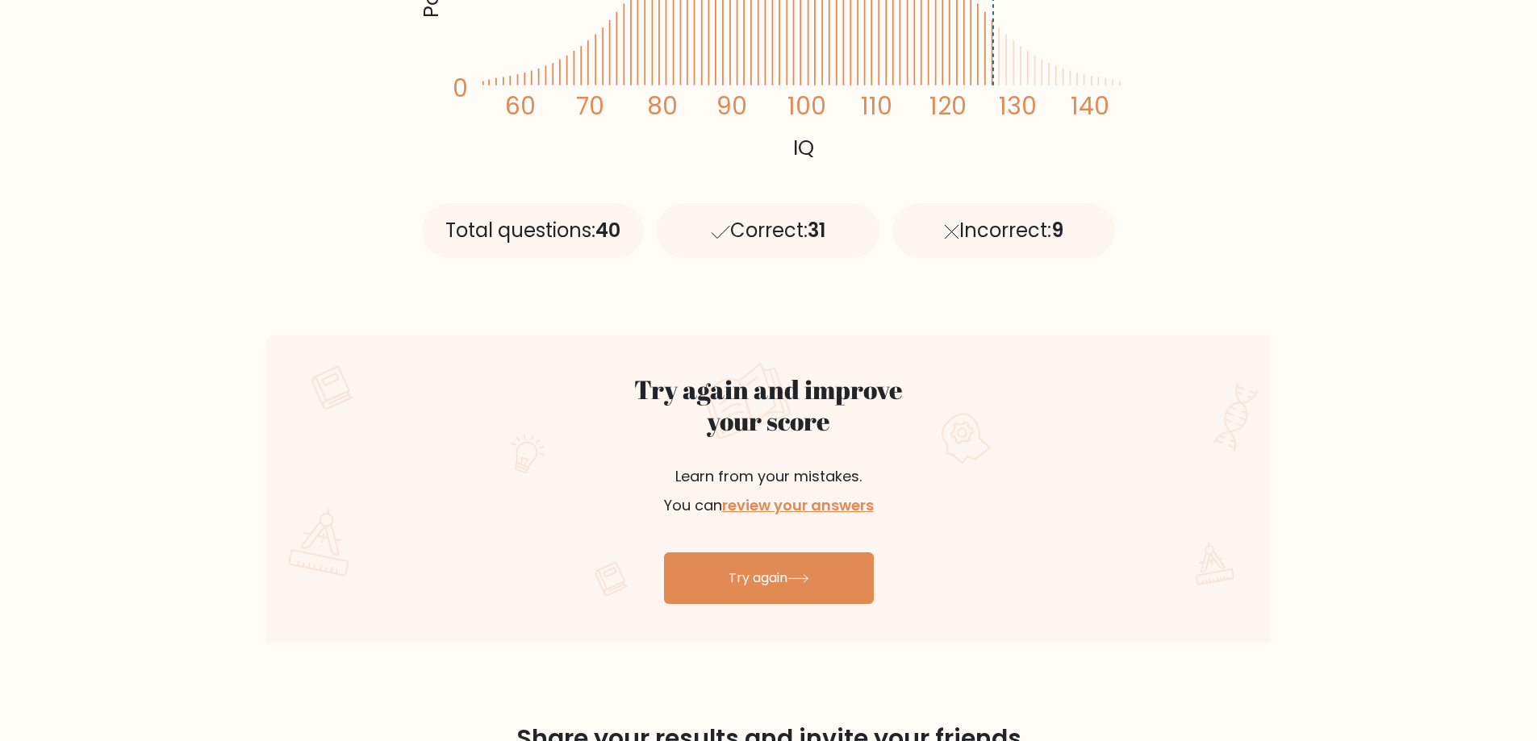
scroll to position [645, 0]
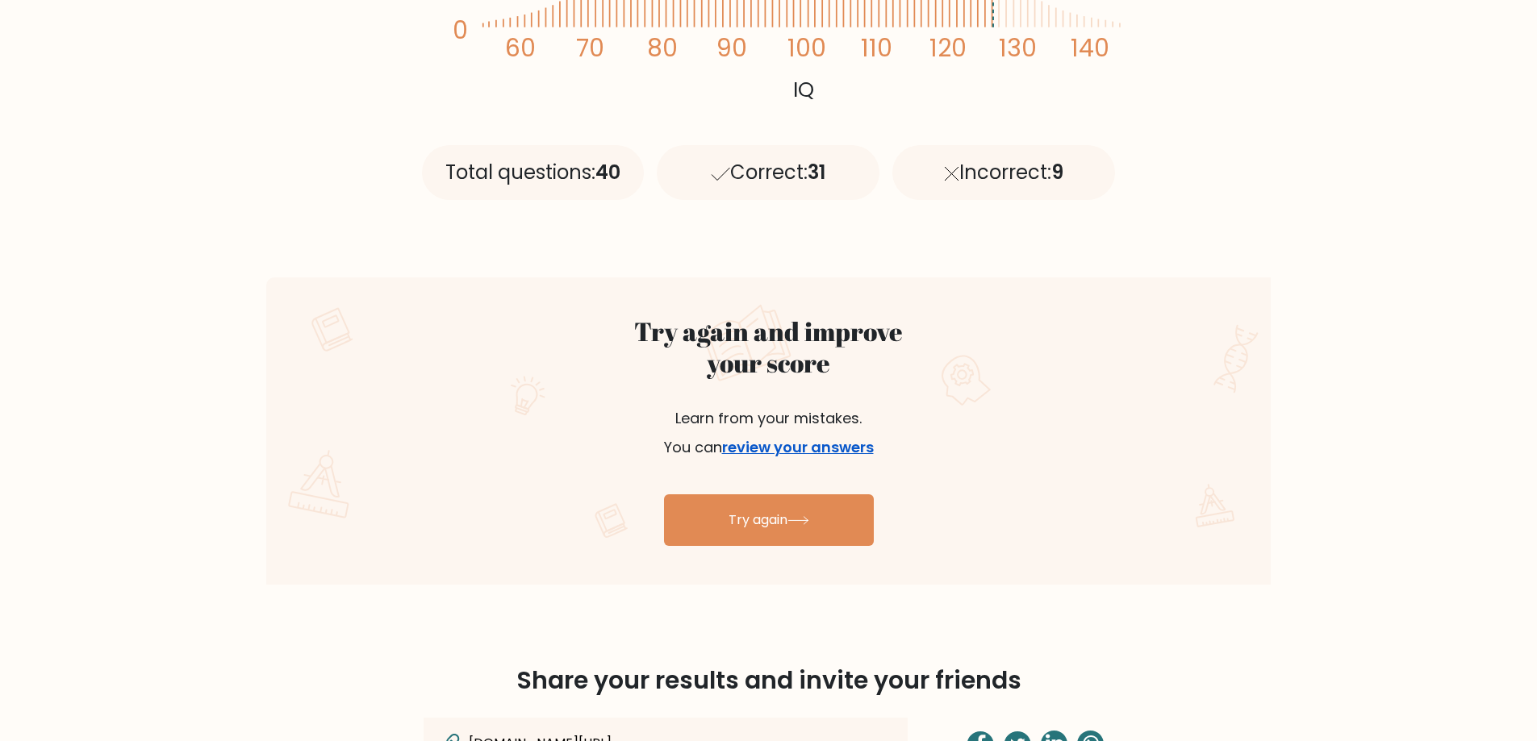
click at [807, 444] on link "review your answers" at bounding box center [798, 447] width 152 height 20
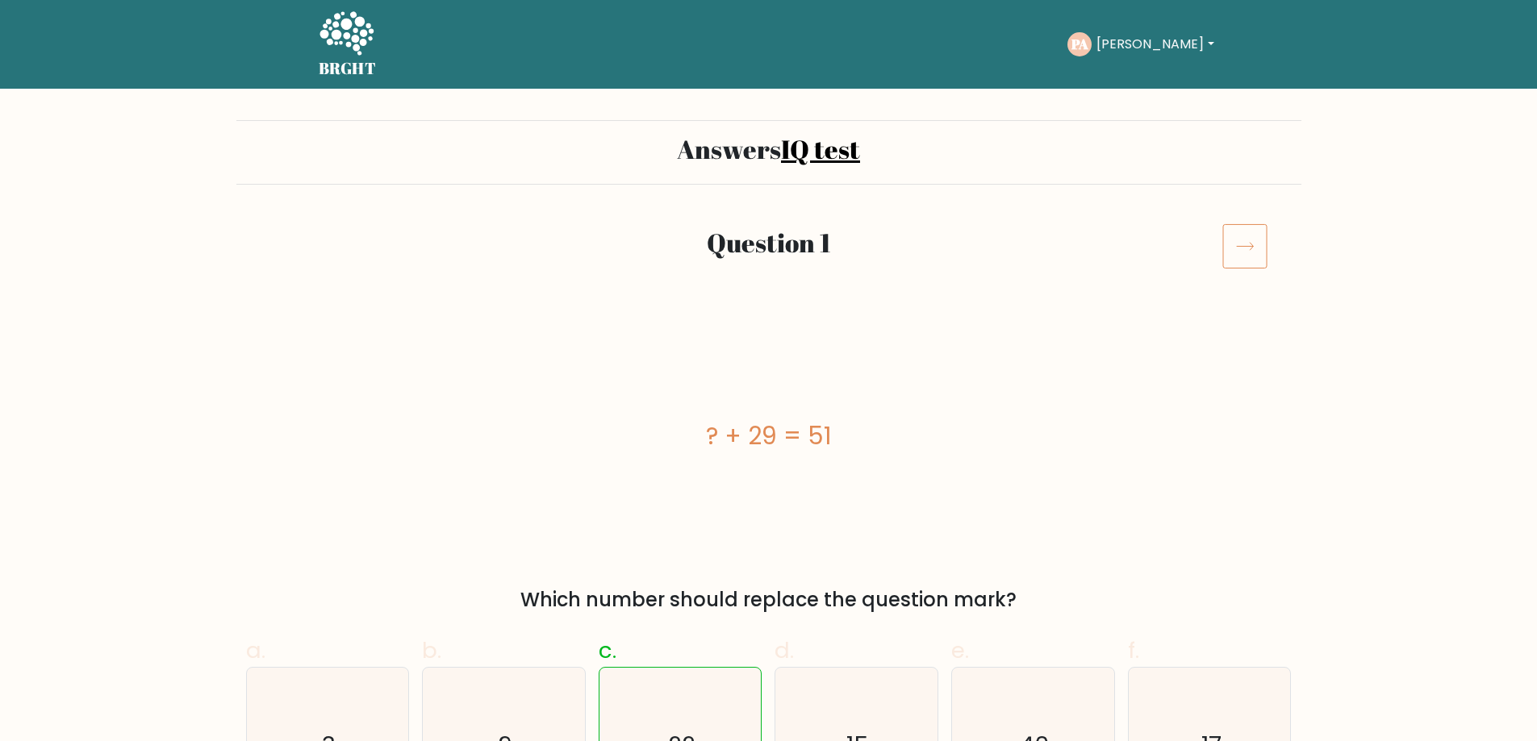
click at [1238, 239] on icon at bounding box center [1244, 245] width 45 height 45
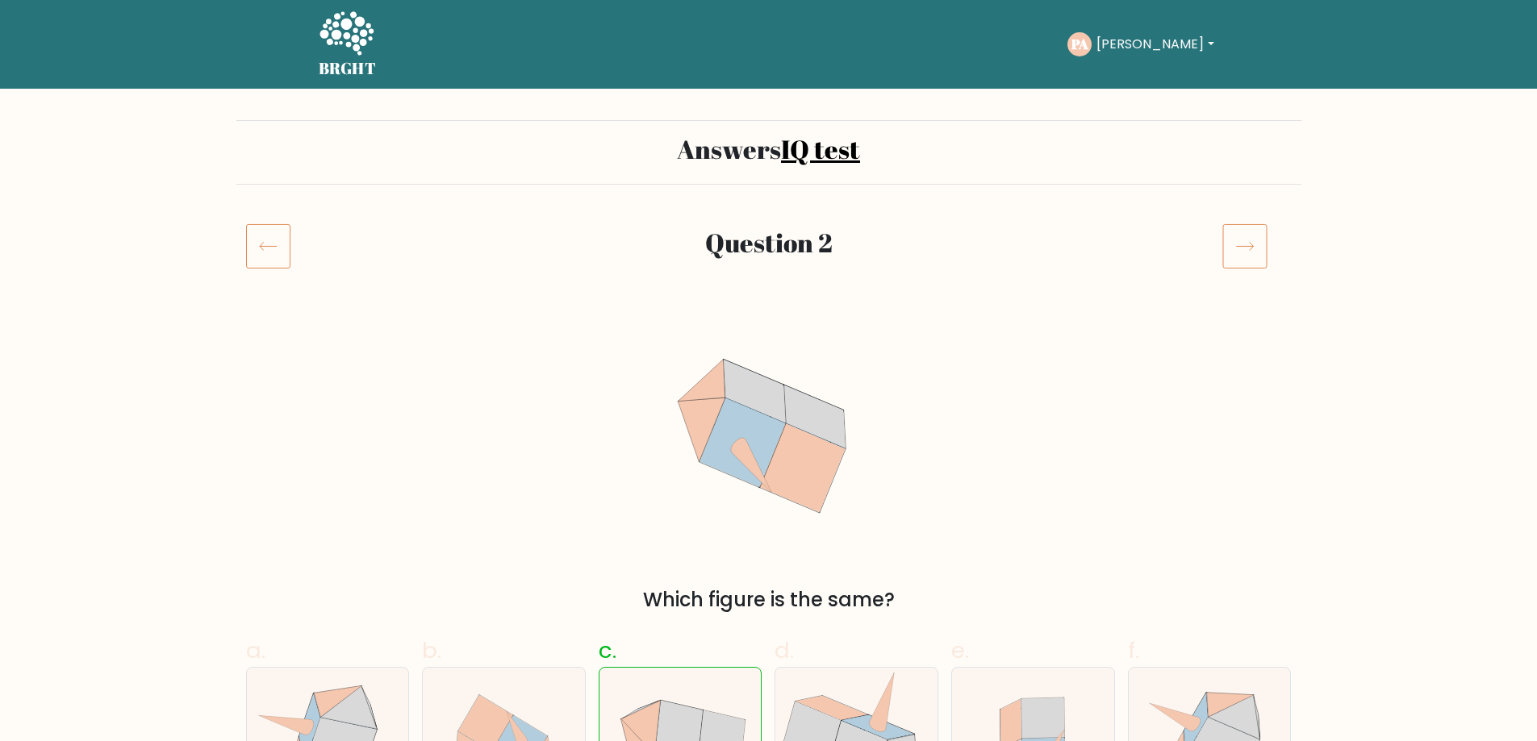
click at [1243, 239] on icon at bounding box center [1244, 245] width 45 height 45
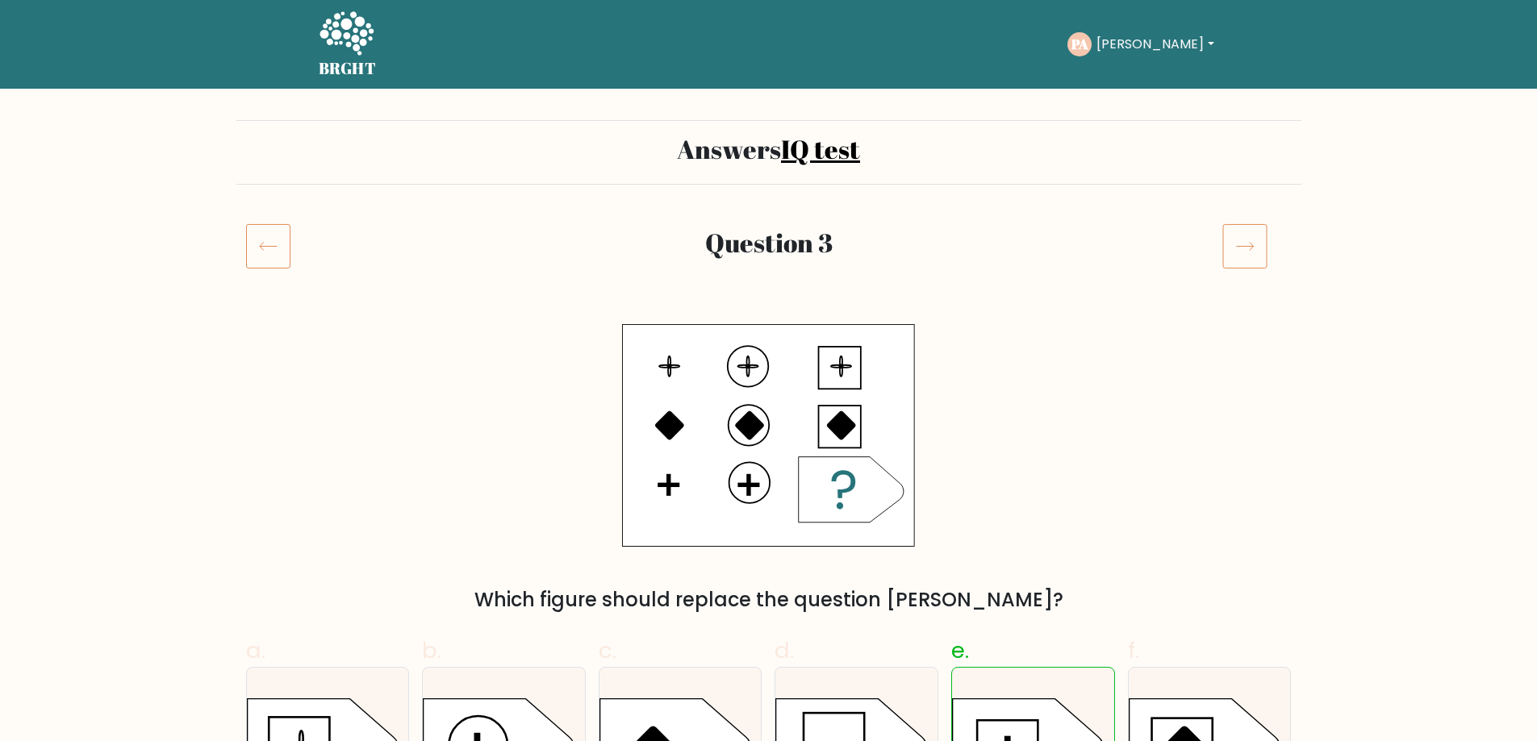
click at [1244, 240] on icon at bounding box center [1244, 245] width 45 height 45
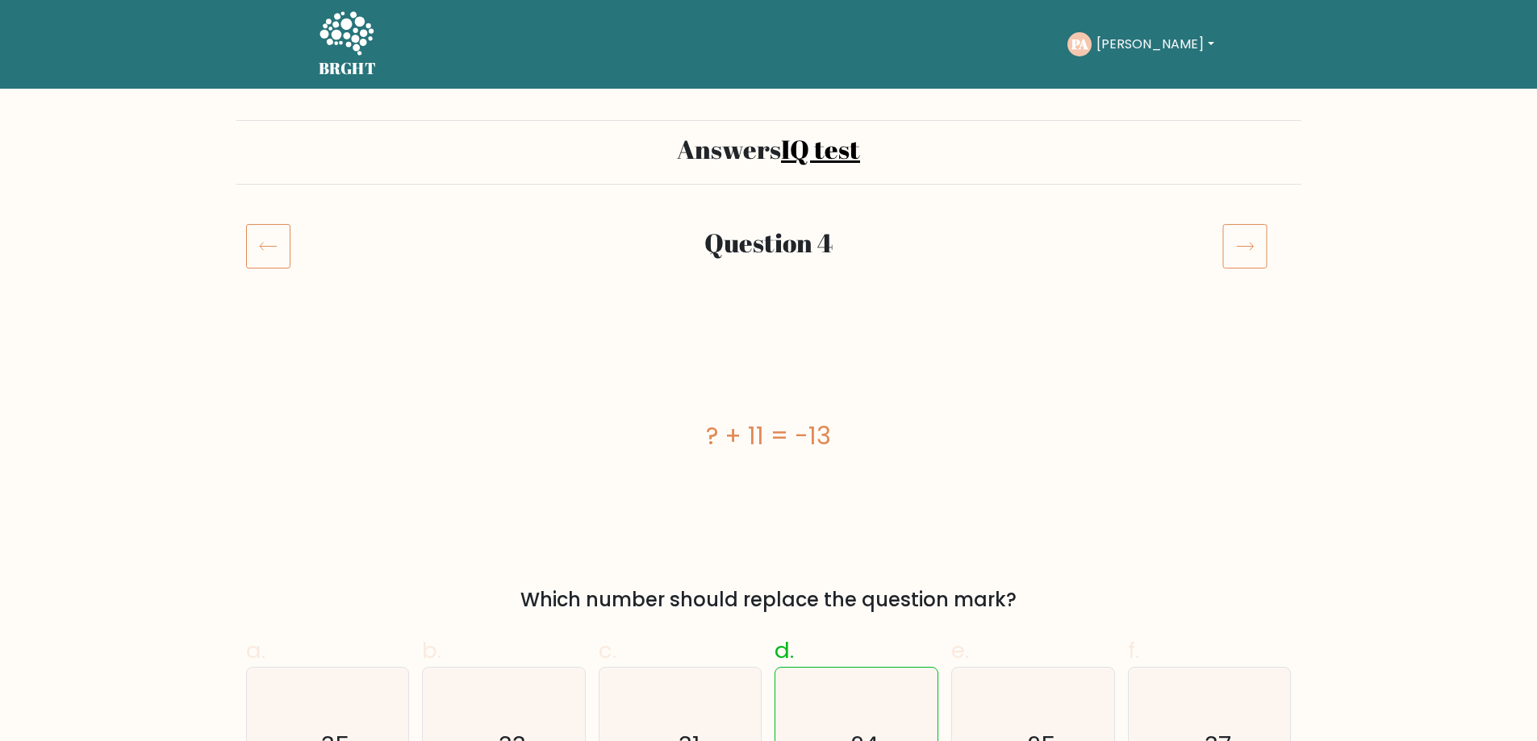
click at [1244, 240] on icon at bounding box center [1244, 245] width 45 height 45
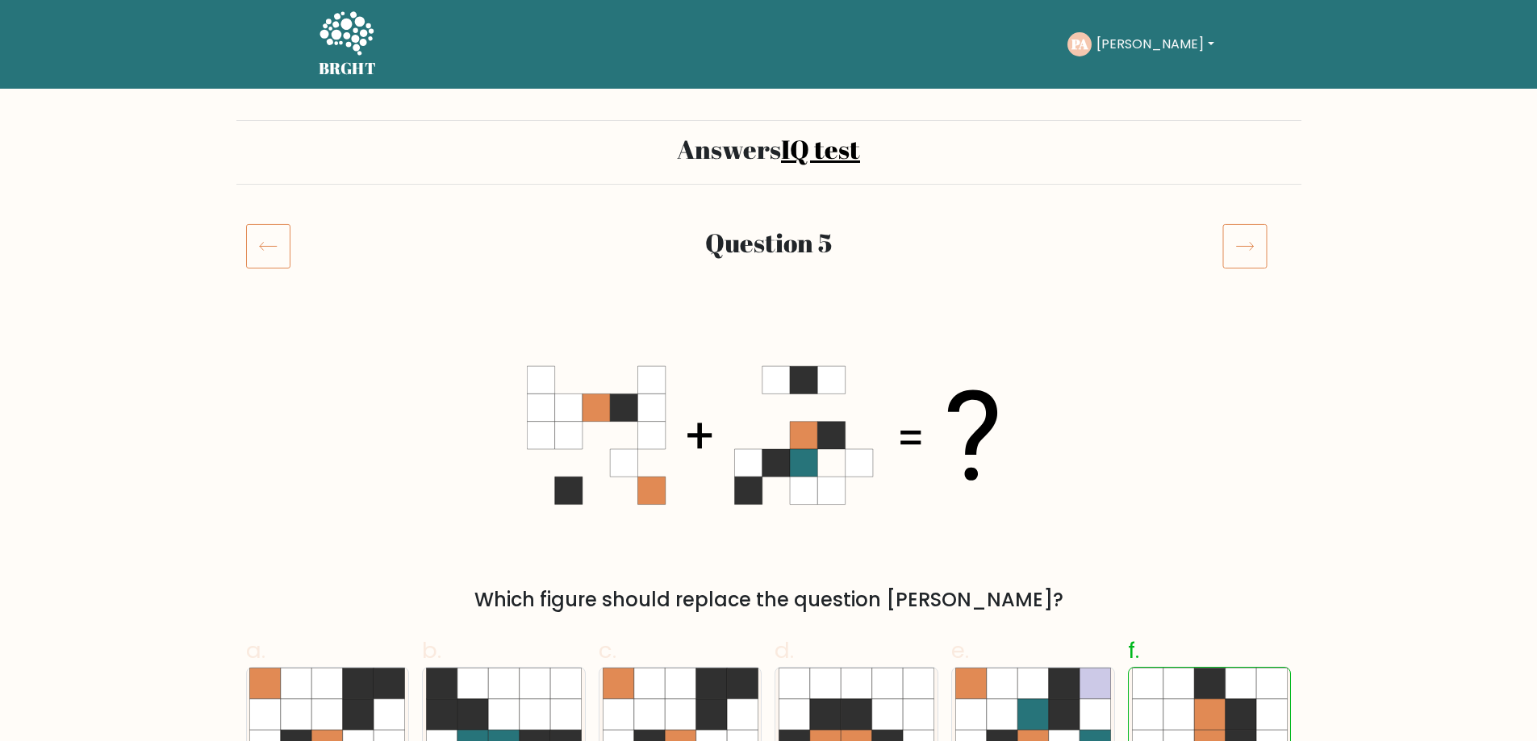
click at [1244, 240] on icon at bounding box center [1244, 245] width 45 height 45
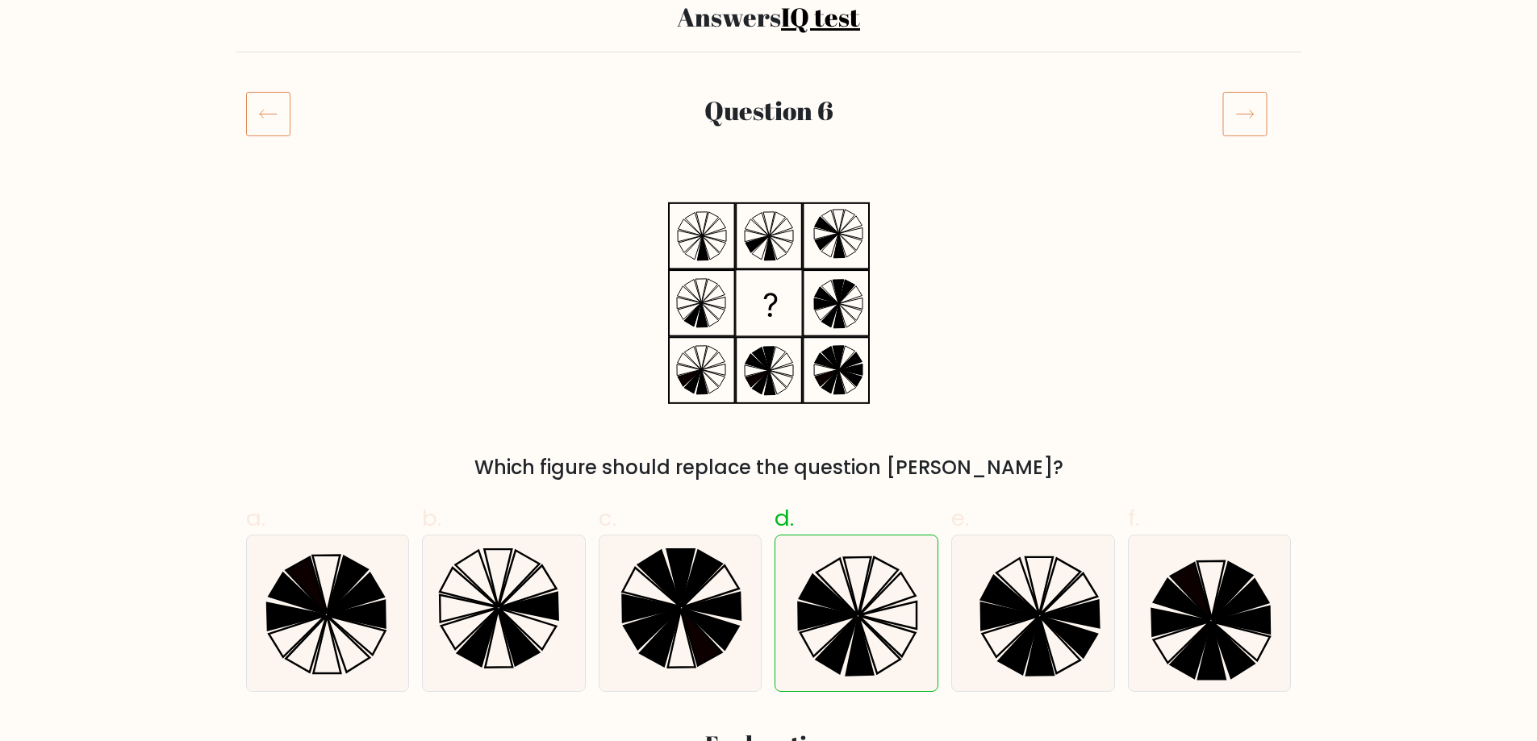
scroll to position [161, 0]
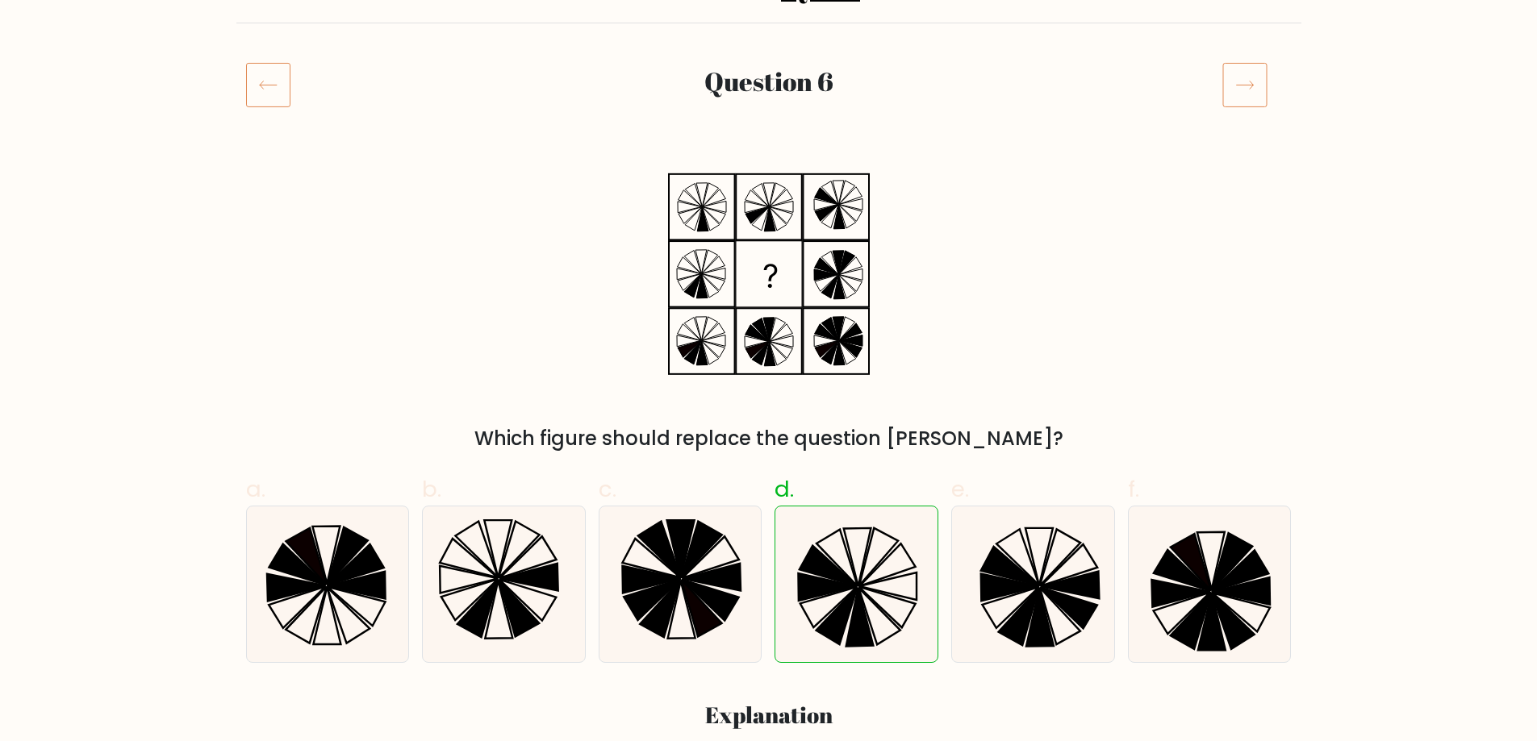
click at [1239, 81] on icon at bounding box center [1244, 84] width 45 height 45
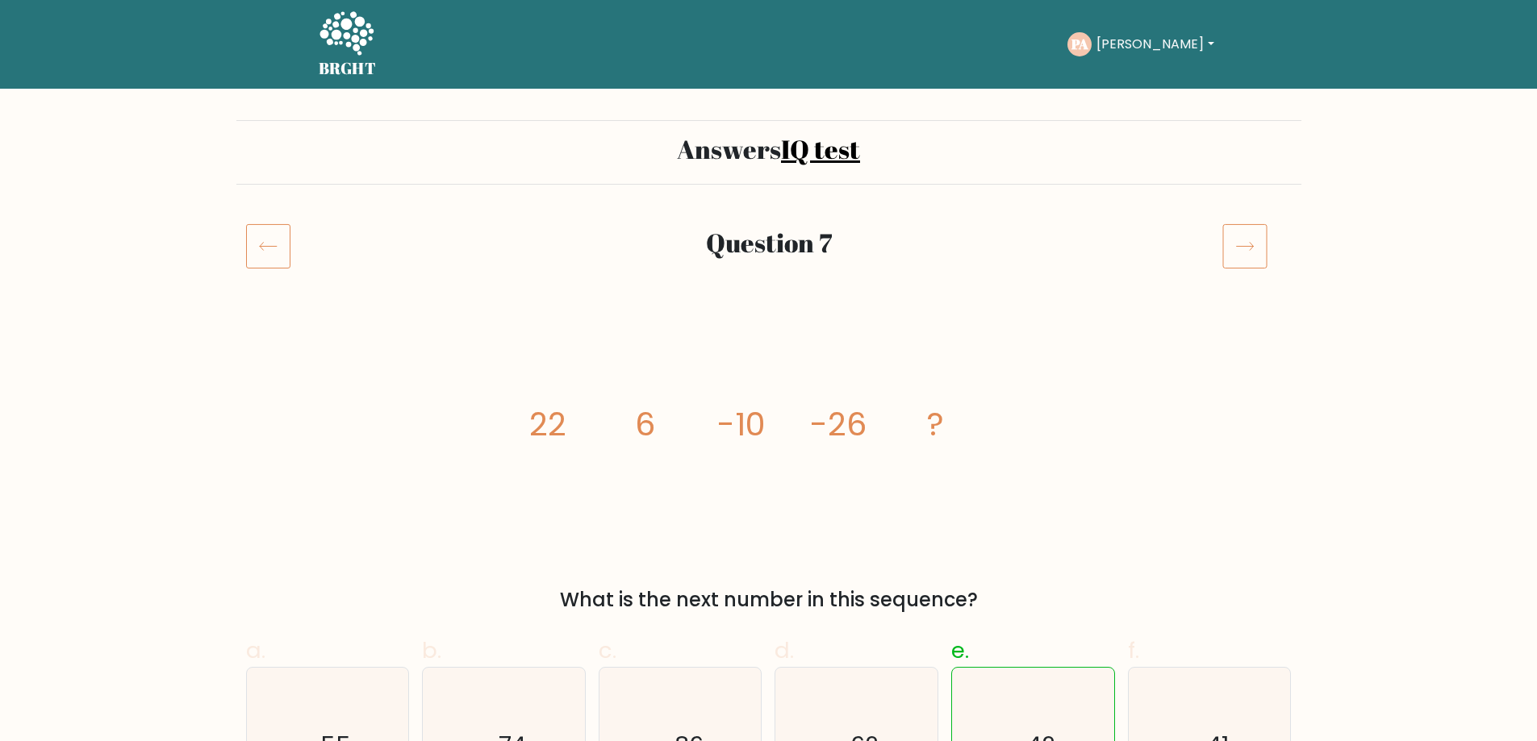
click at [1249, 248] on icon at bounding box center [1244, 245] width 45 height 45
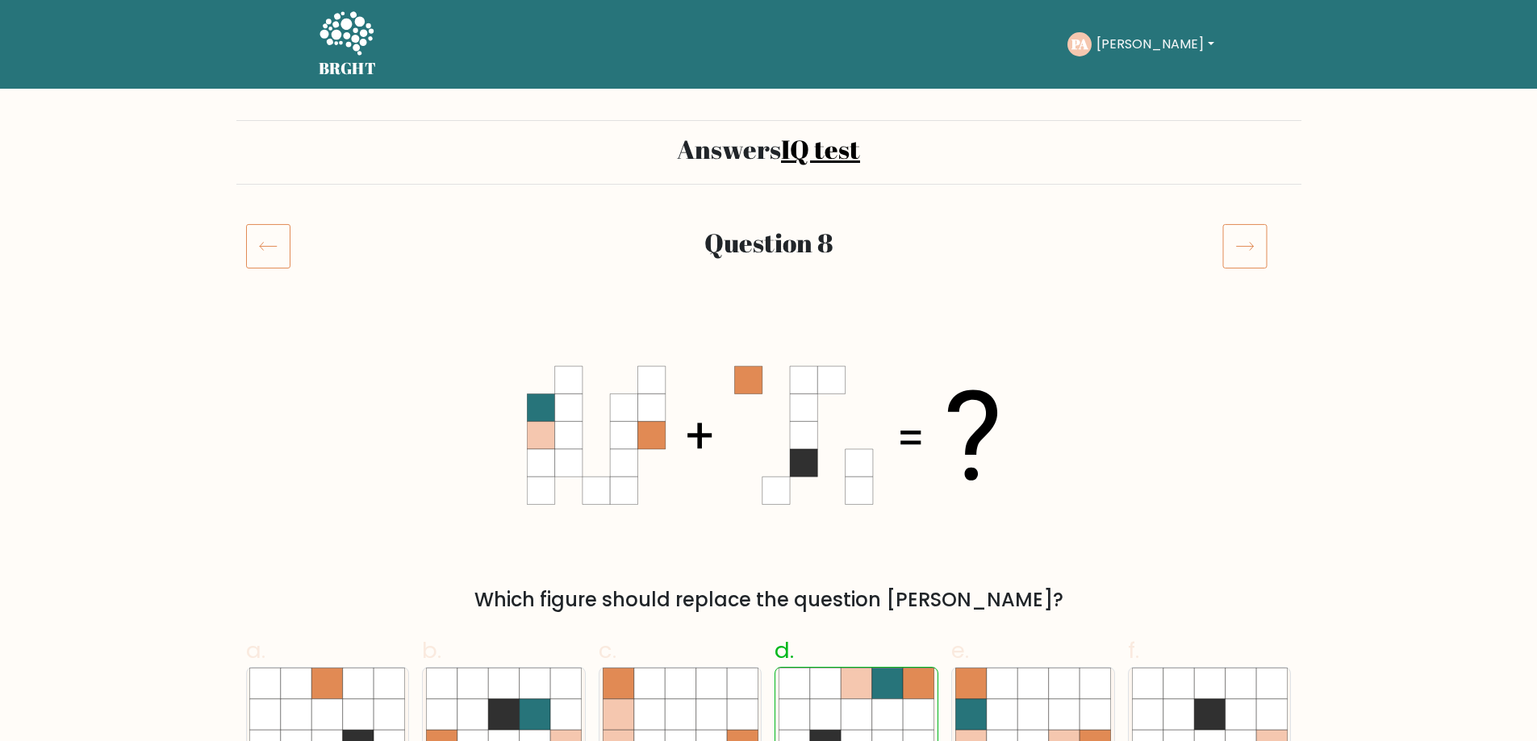
click at [1249, 248] on icon at bounding box center [1244, 245] width 45 height 45
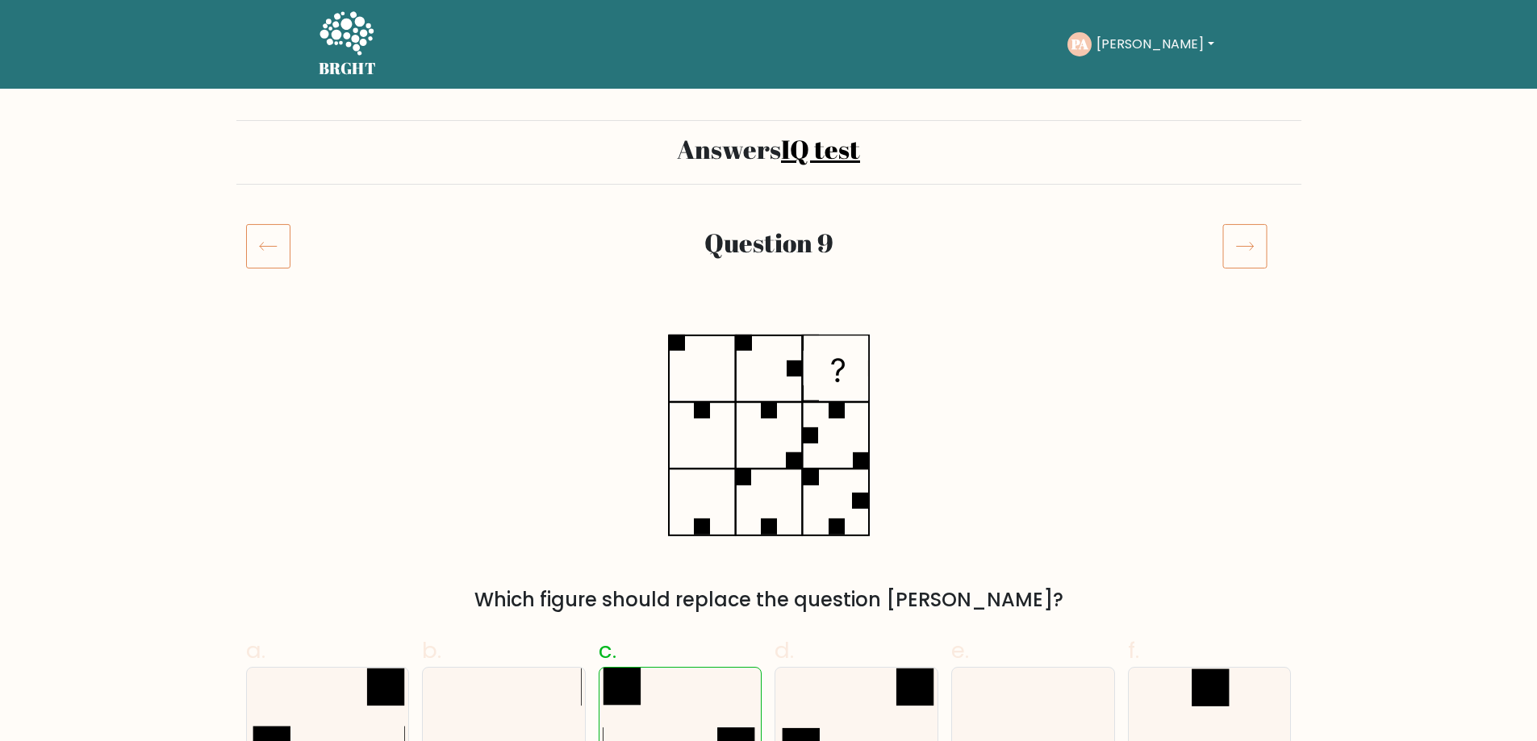
click at [1249, 248] on icon at bounding box center [1244, 245] width 45 height 45
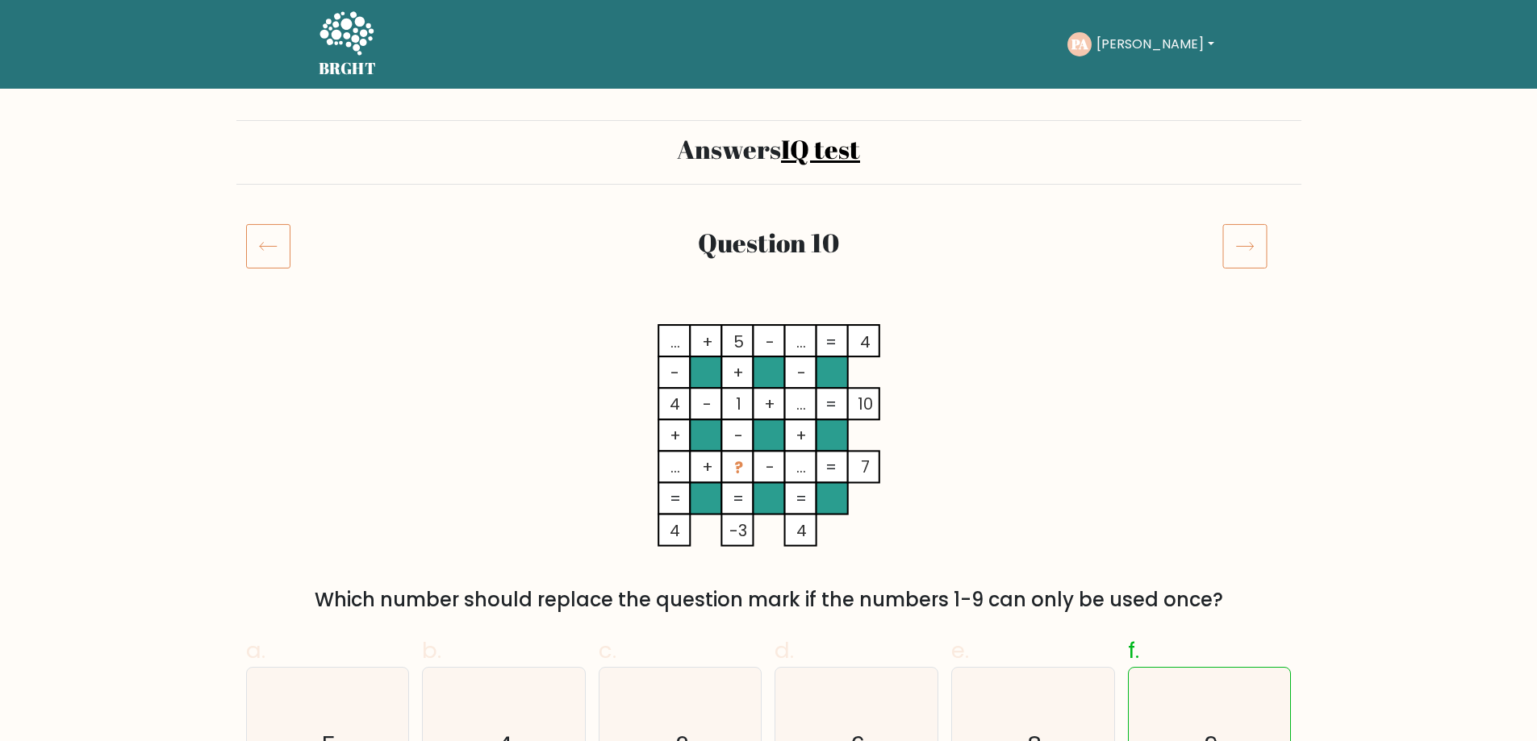
click at [1249, 248] on icon at bounding box center [1244, 245] width 45 height 45
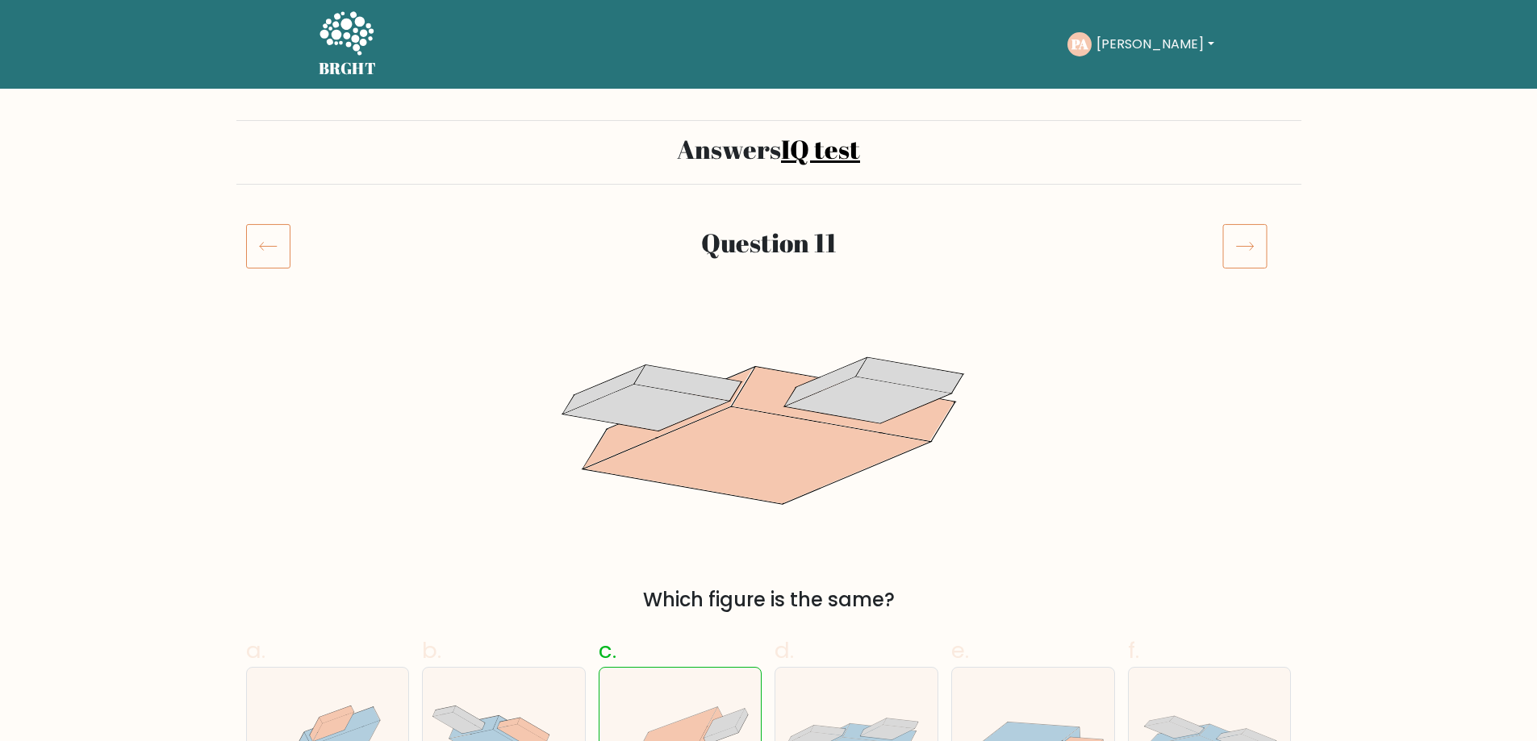
click at [1249, 248] on icon at bounding box center [1244, 245] width 45 height 45
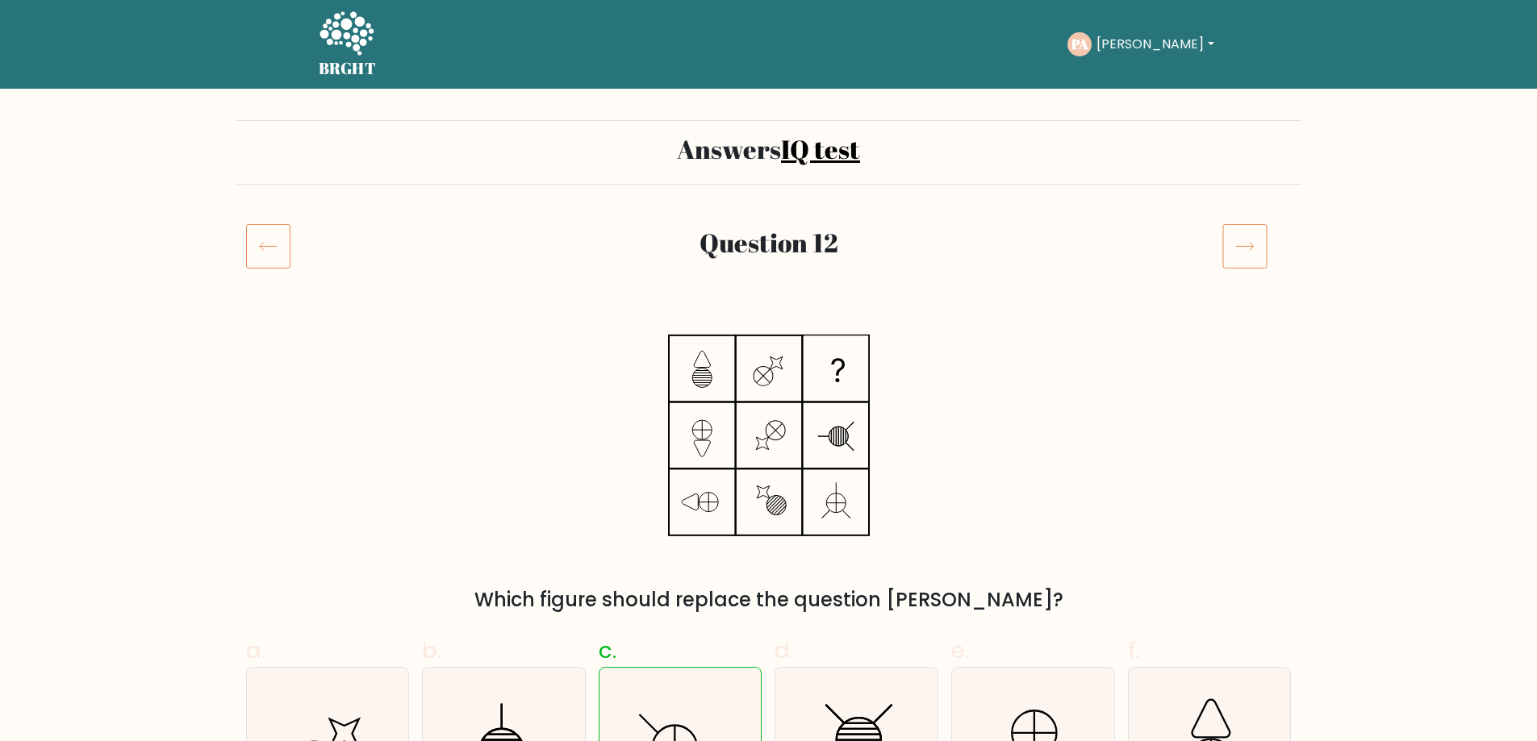
click at [1249, 248] on icon at bounding box center [1244, 245] width 45 height 45
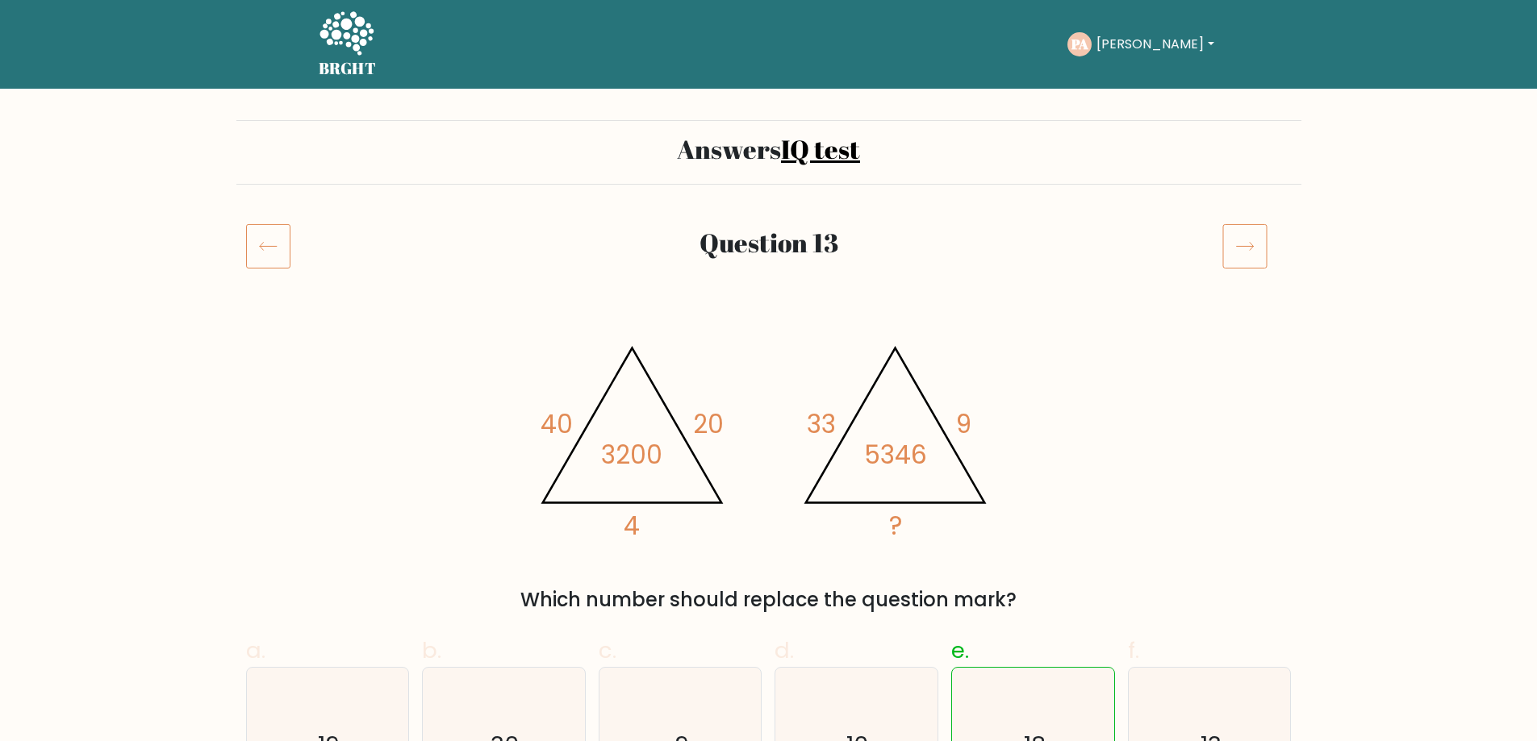
click at [1249, 247] on icon at bounding box center [1244, 247] width 17 height 8
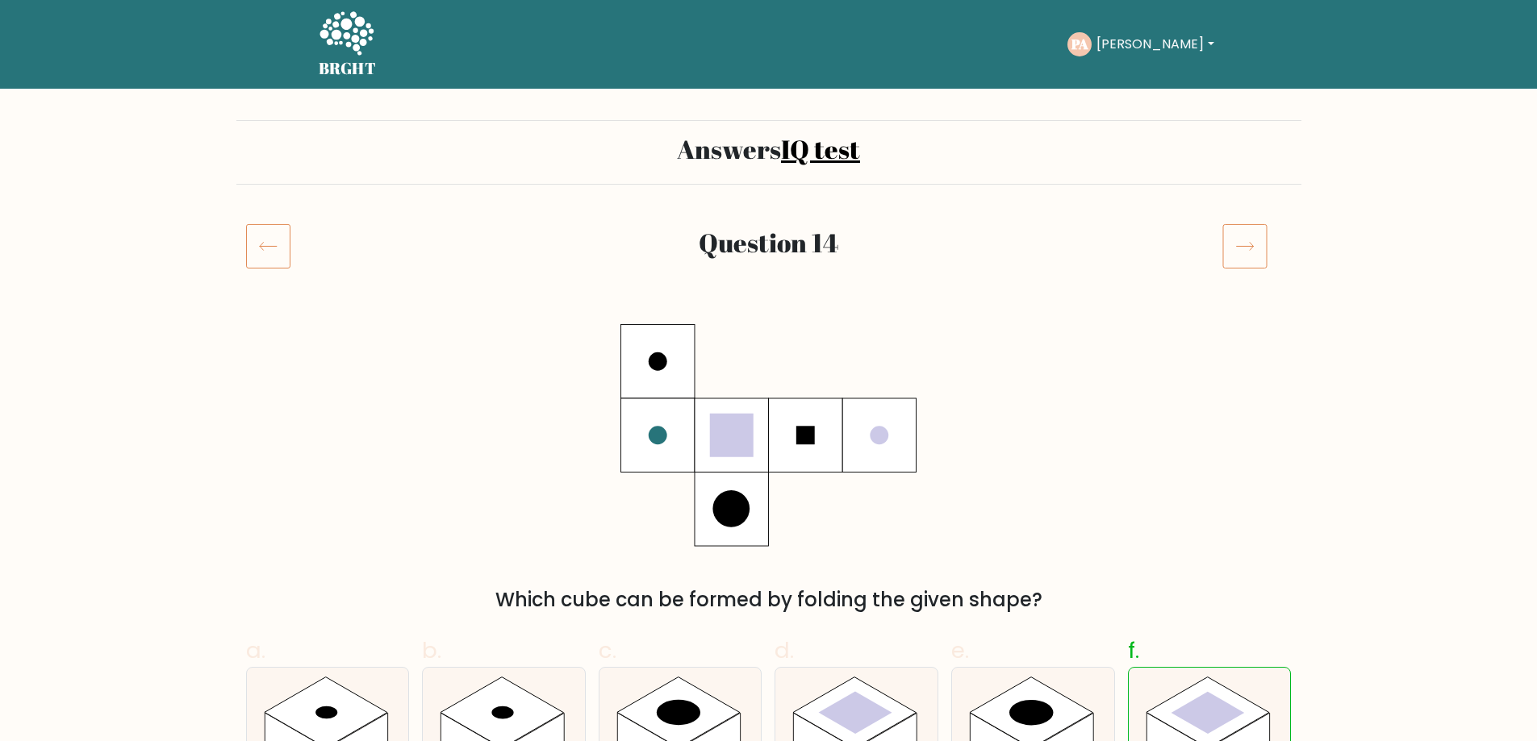
click at [1249, 247] on icon at bounding box center [1244, 247] width 17 height 8
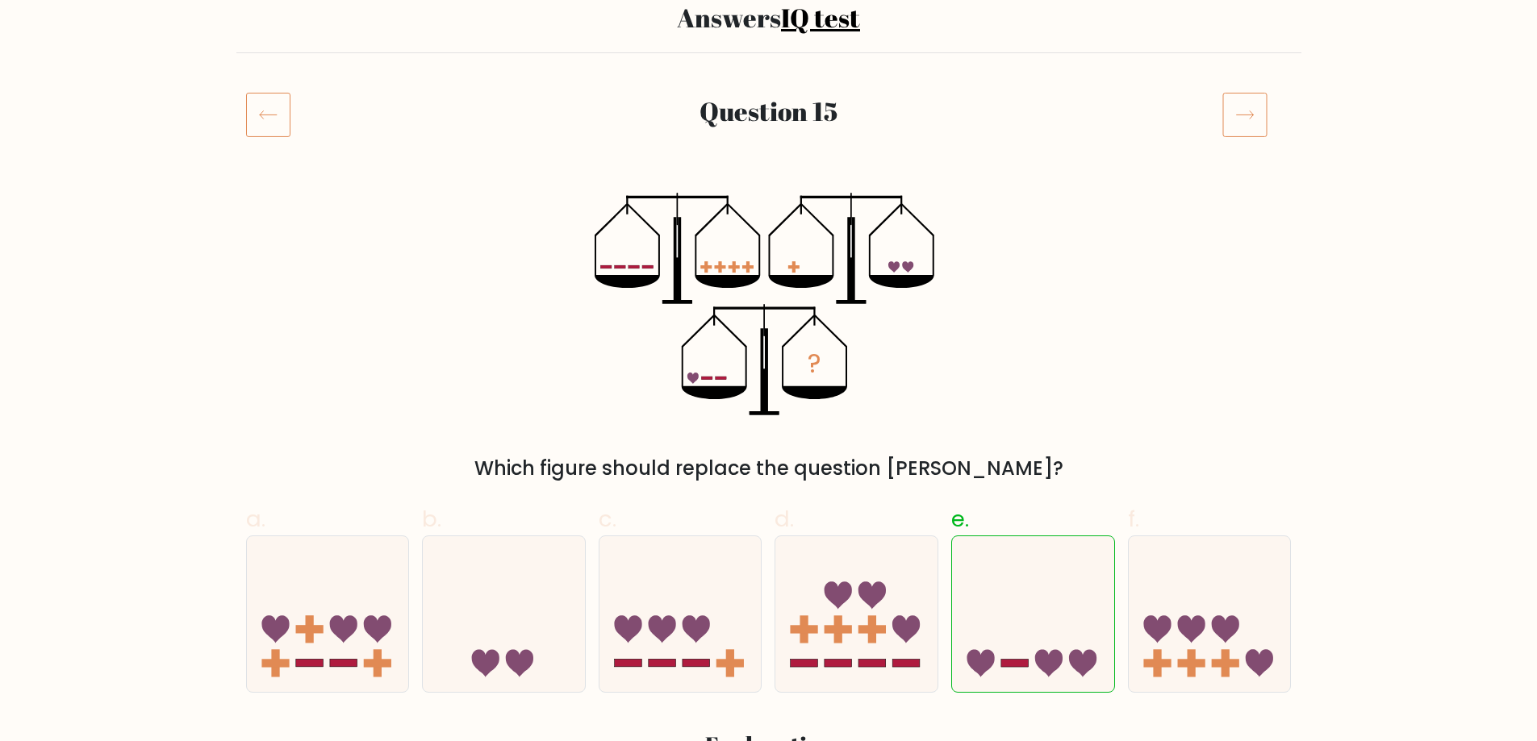
scroll to position [81, 0]
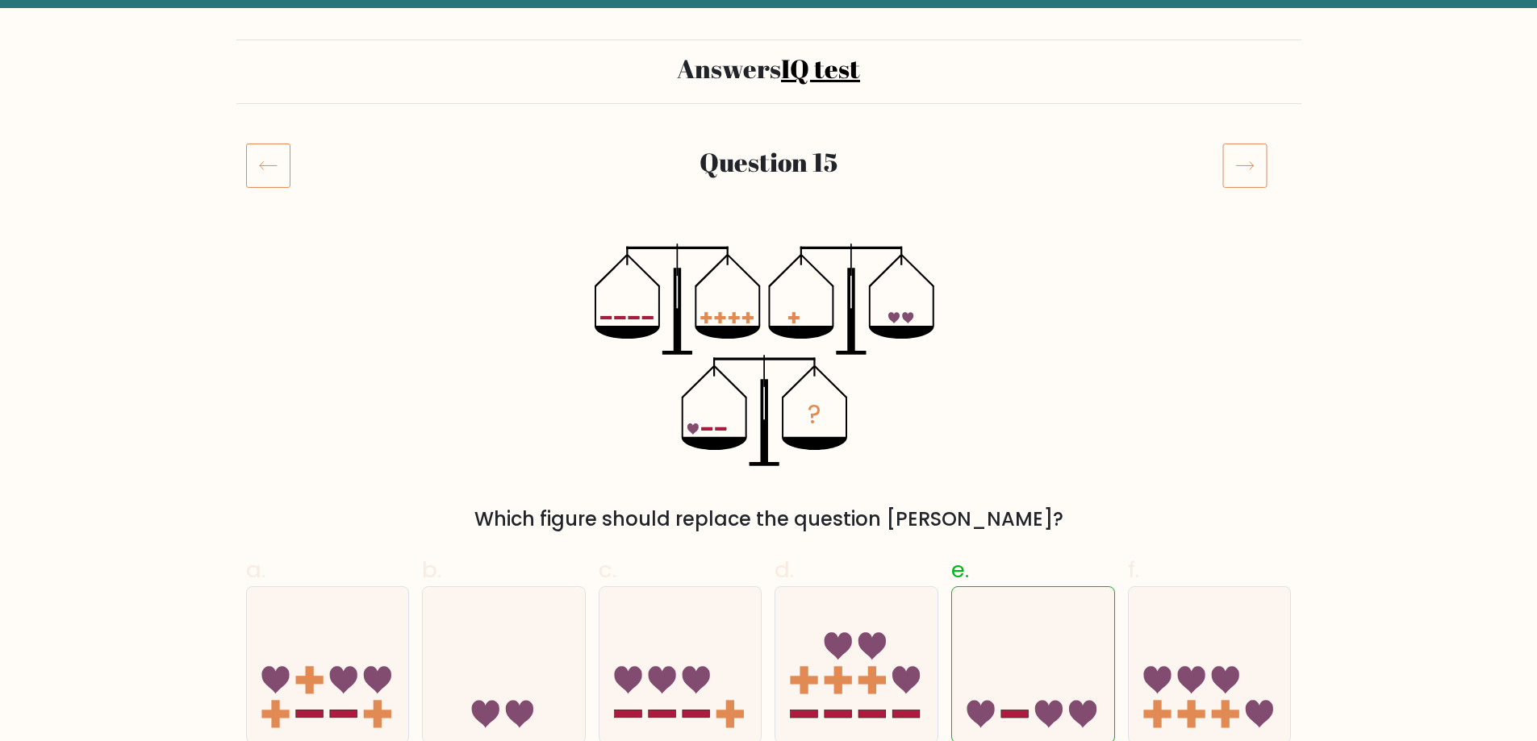
click at [1238, 164] on icon at bounding box center [1244, 165] width 45 height 45
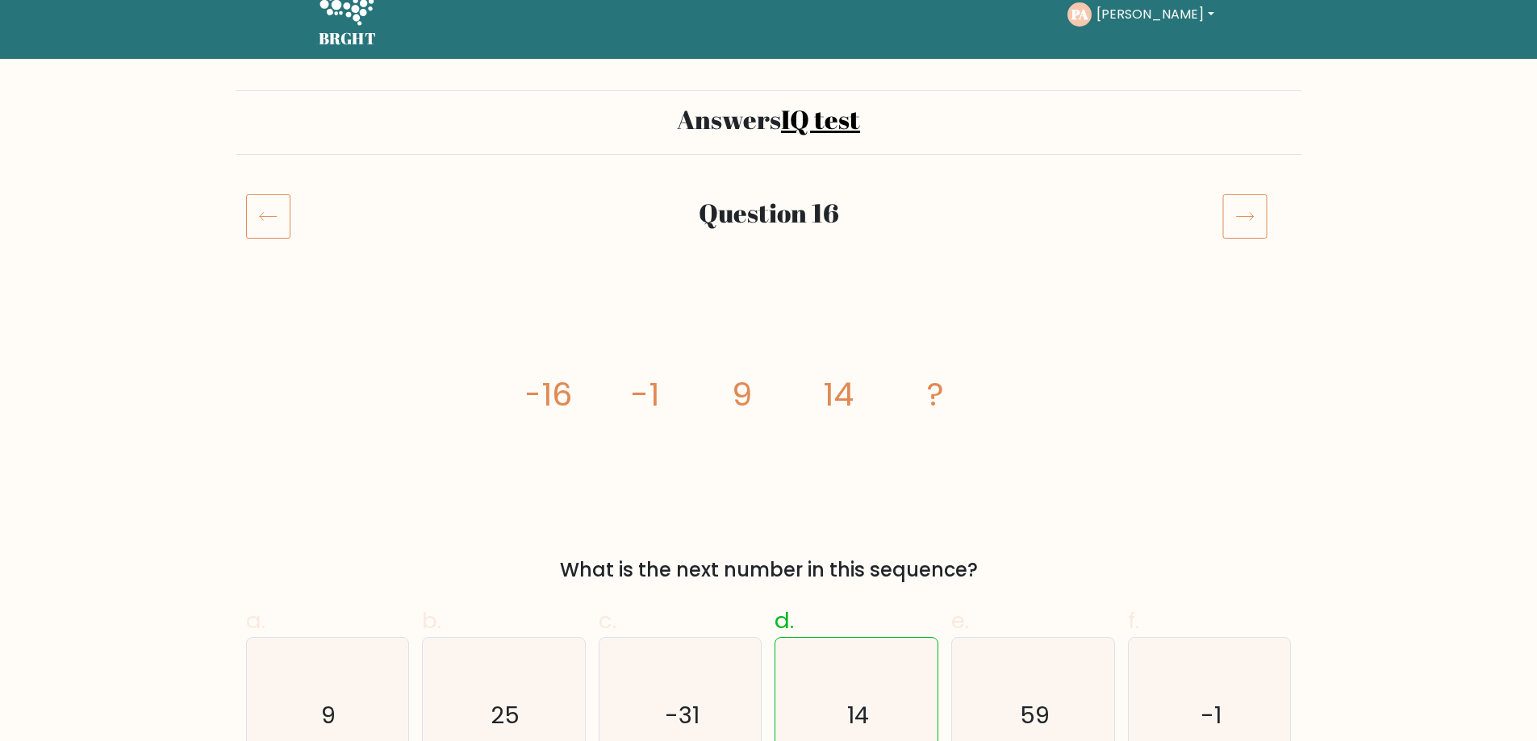
scroll to position [81, 0]
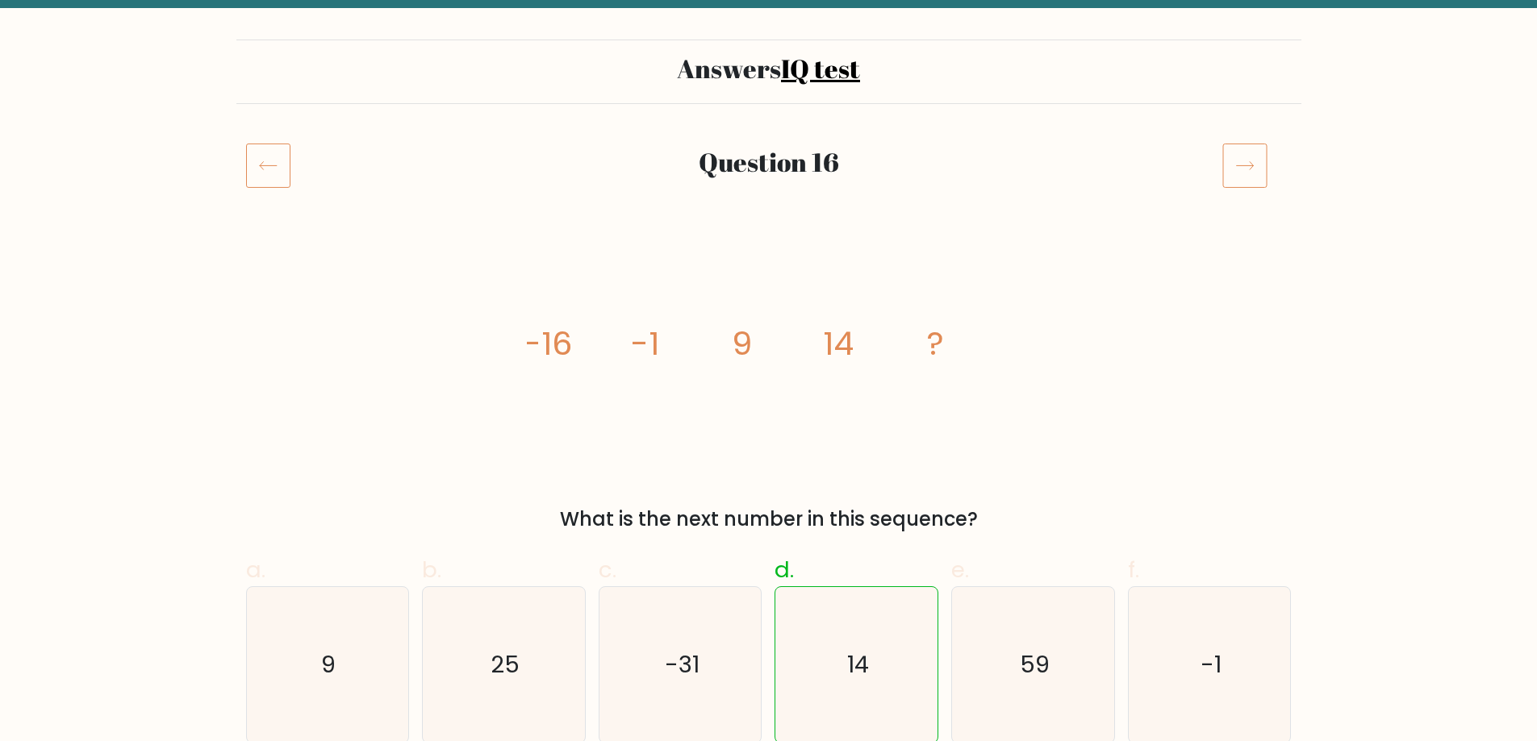
click at [1243, 169] on icon at bounding box center [1244, 165] width 45 height 45
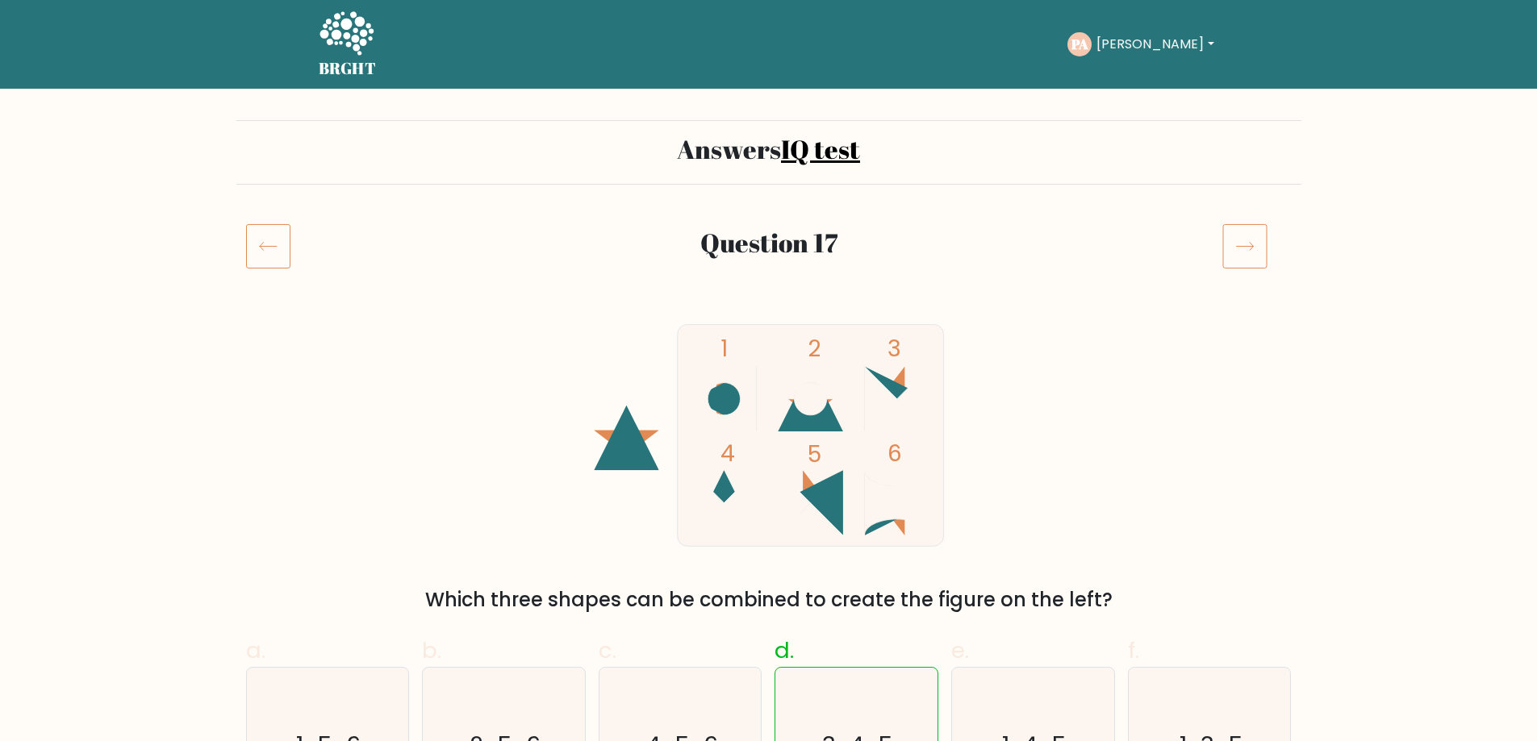
click at [1246, 253] on icon at bounding box center [1244, 245] width 45 height 45
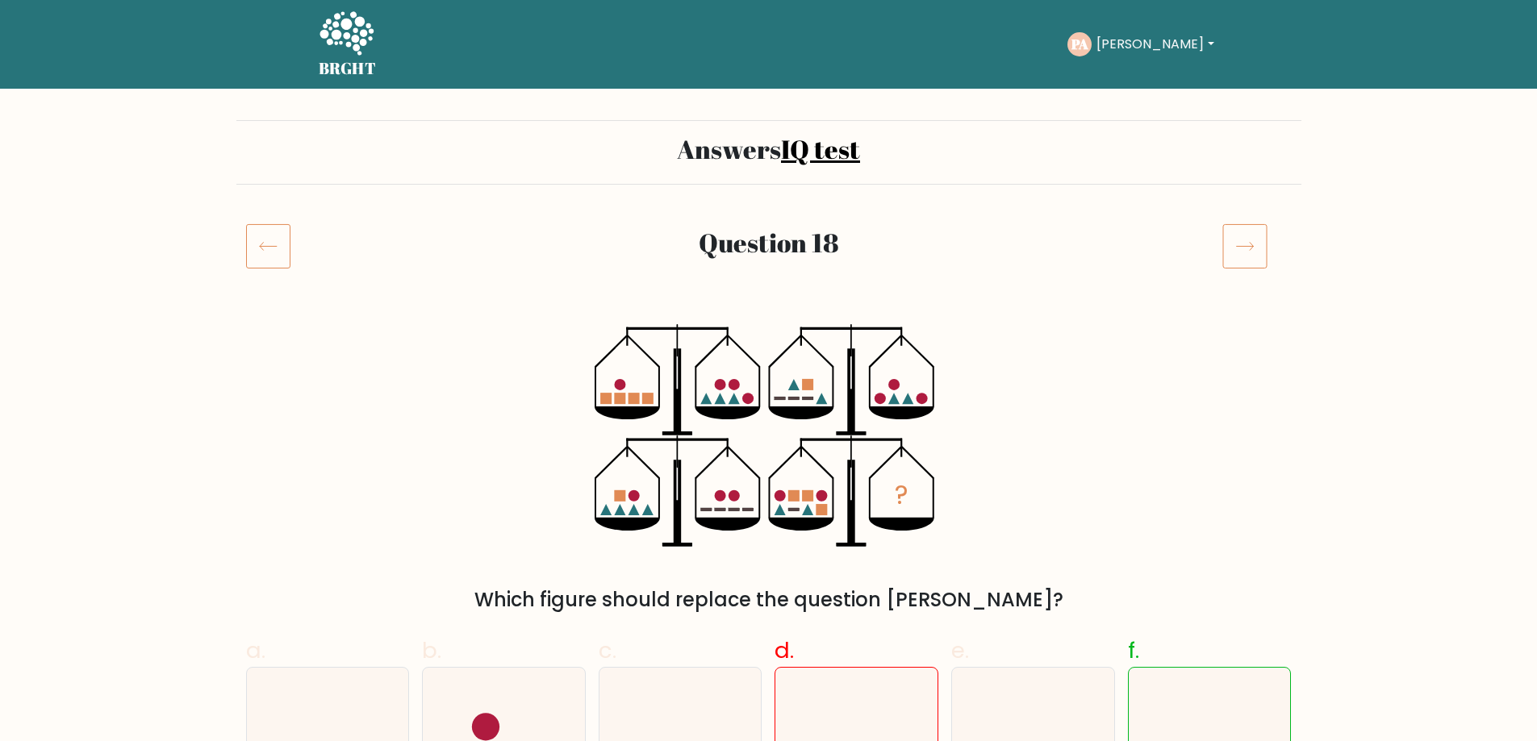
drag, startPoint x: 929, startPoint y: 580, endPoint x: 1024, endPoint y: 479, distance: 138.1
click at [1249, 246] on icon at bounding box center [1244, 245] width 45 height 45
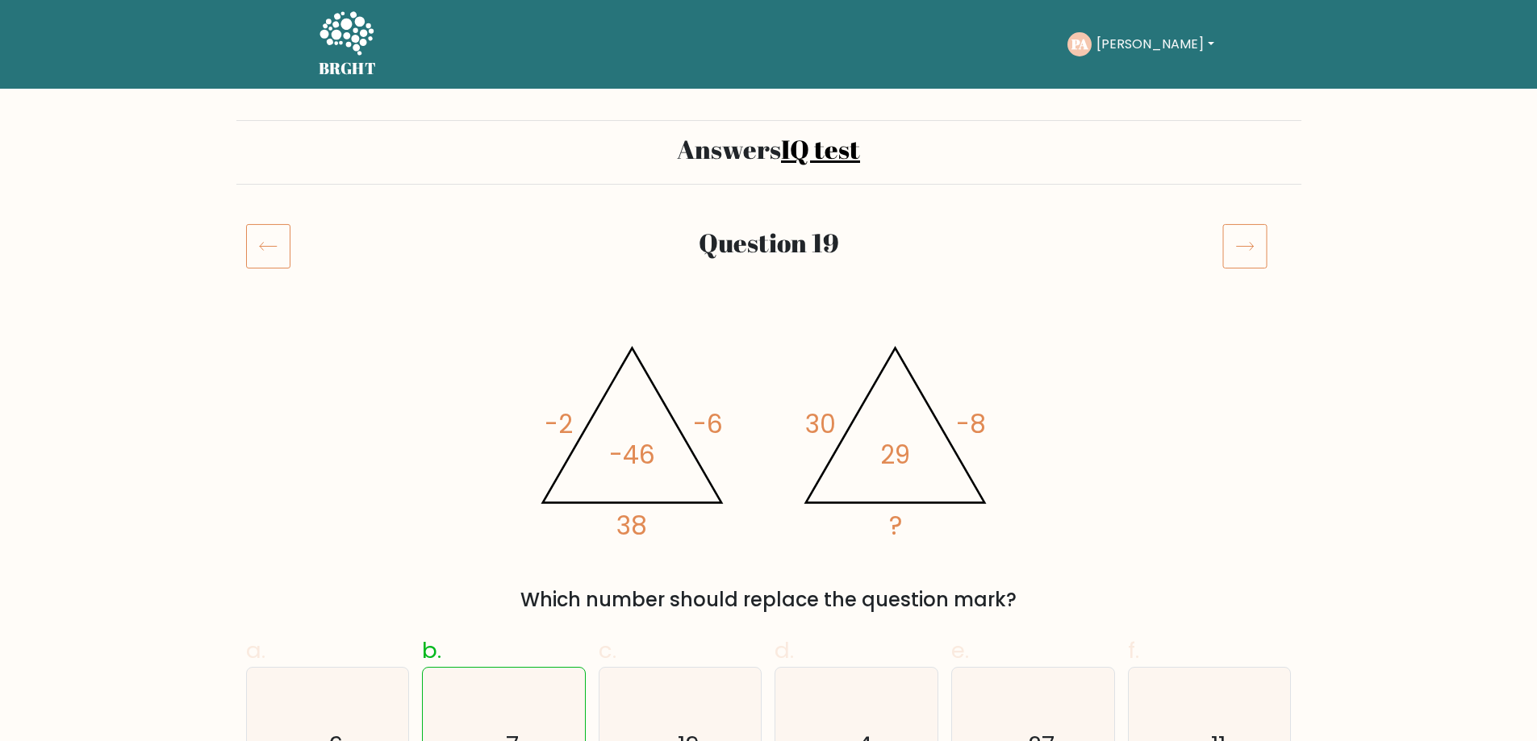
click at [1249, 246] on icon at bounding box center [1244, 245] width 45 height 45
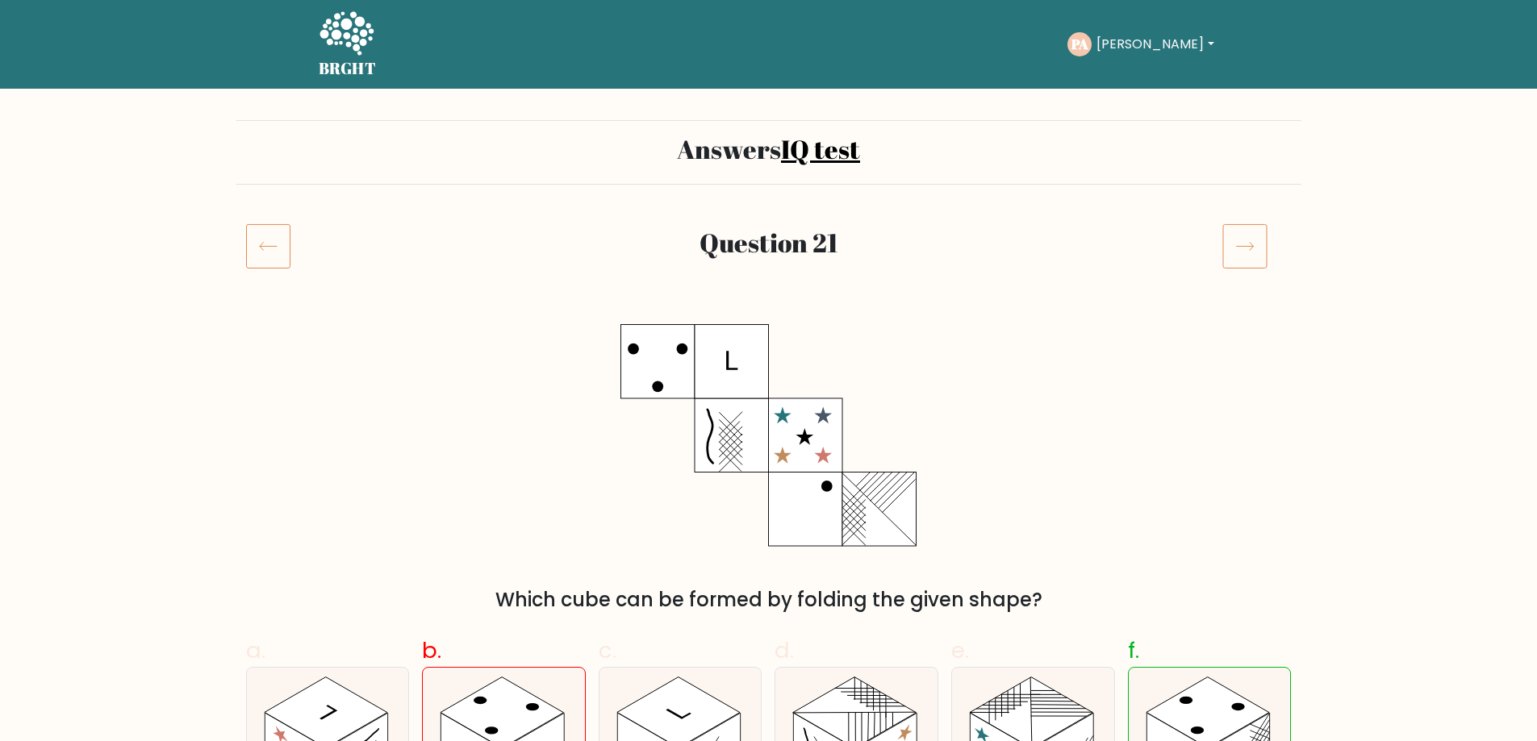
drag, startPoint x: 1176, startPoint y: 510, endPoint x: 850, endPoint y: 136, distance: 496.3
click at [1152, 45] on button "[PERSON_NAME]" at bounding box center [1154, 44] width 127 height 21
click at [1116, 106] on link "Profile" at bounding box center [1131, 104] width 127 height 26
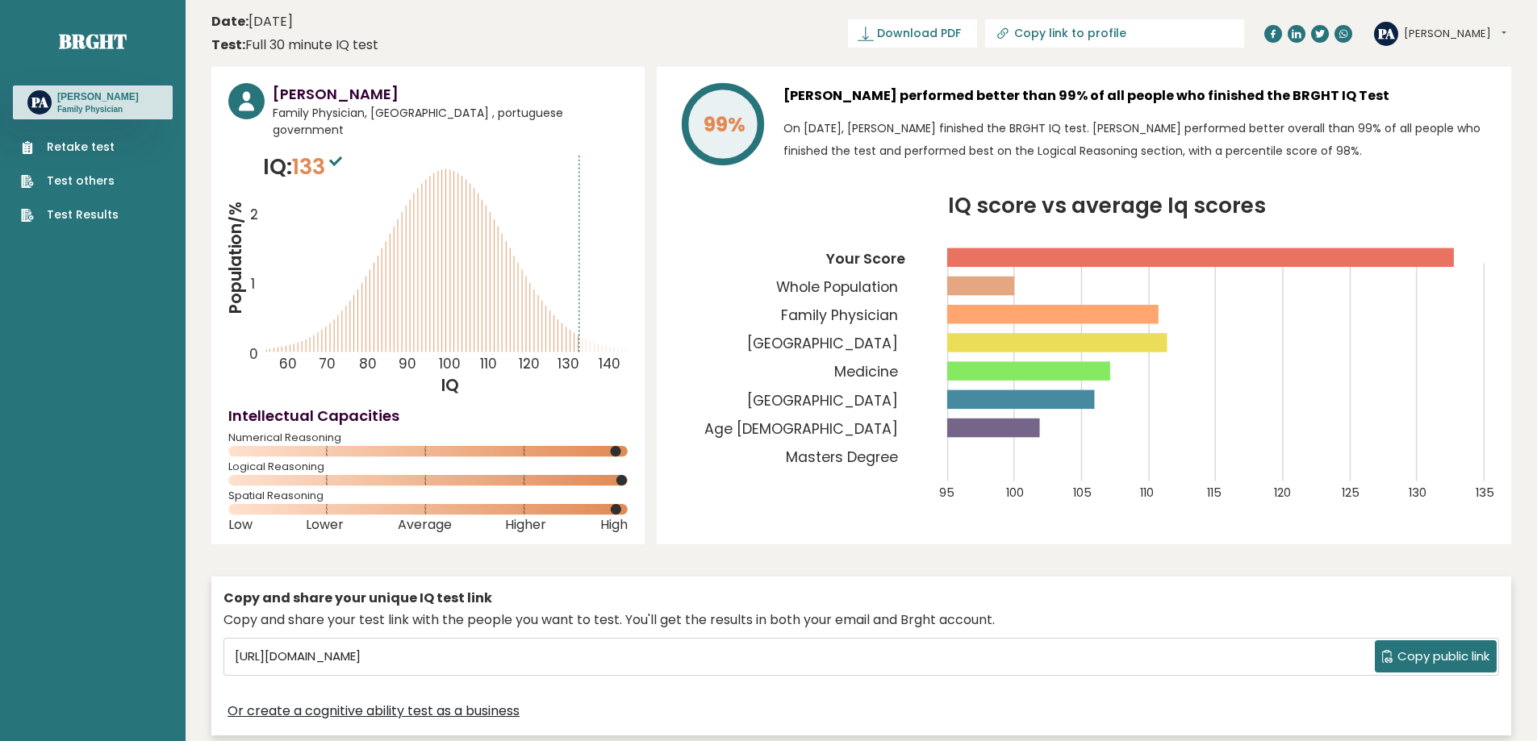
drag, startPoint x: 745, startPoint y: 514, endPoint x: 680, endPoint y: 252, distance: 270.2
click at [1431, 31] on button "[PERSON_NAME]" at bounding box center [1455, 34] width 102 height 16
click at [1427, 77] on link "Profile" at bounding box center [1445, 81] width 82 height 23
